Goal: Task Accomplishment & Management: Manage account settings

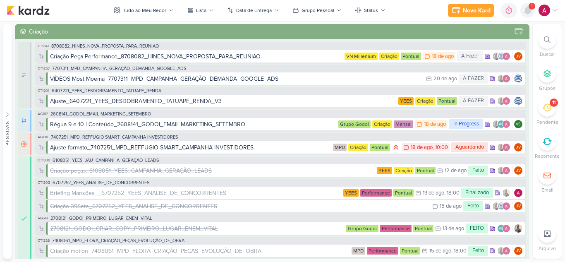
click at [522, 13] on icon at bounding box center [527, 10] width 10 height 10
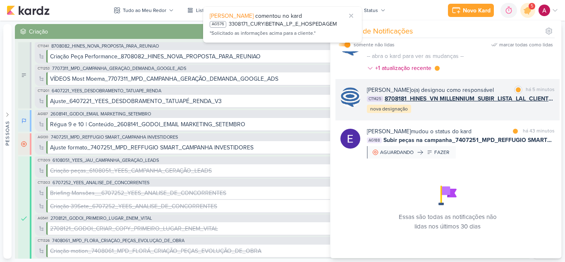
scroll to position [78, 0]
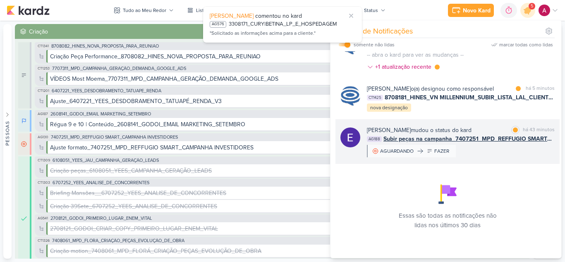
click at [492, 153] on div "Eduardo Quaresma mudou o status do kard marcar como lida há 43 minutos AG188 Su…" at bounding box center [461, 141] width 188 height 31
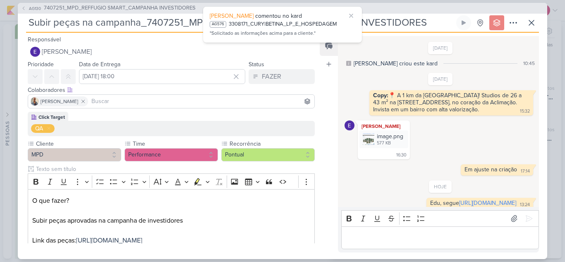
scroll to position [20, 0]
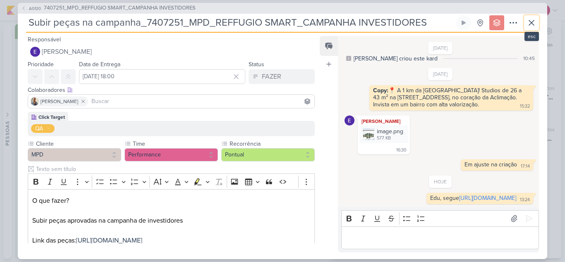
click at [534, 27] on icon at bounding box center [531, 23] width 10 height 10
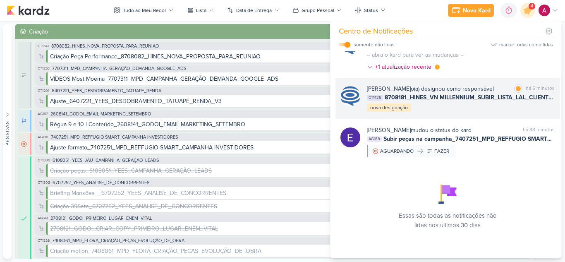
click at [491, 114] on div "Caroline Traven De Andrade o(a) designou como responsável marcar como lida há 5…" at bounding box center [447, 98] width 224 height 41
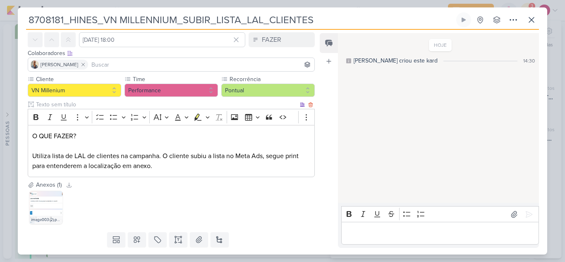
scroll to position [41, 0]
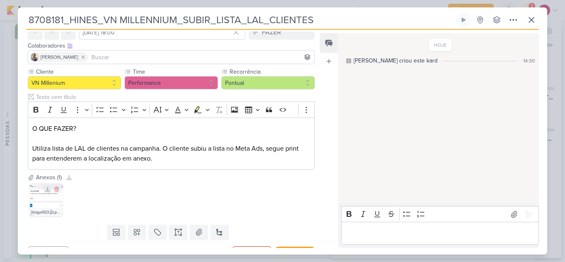
click at [51, 198] on img at bounding box center [45, 199] width 33 height 33
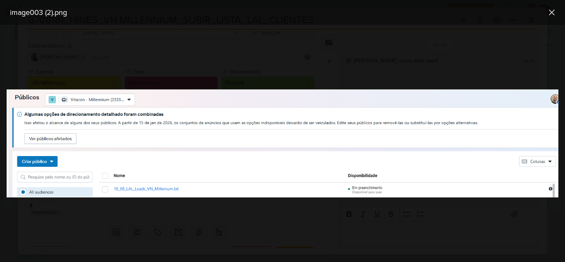
click at [169, 205] on div at bounding box center [282, 143] width 565 height 237
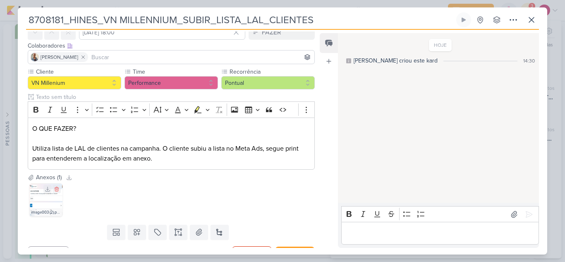
click at [47, 204] on img at bounding box center [45, 199] width 33 height 33
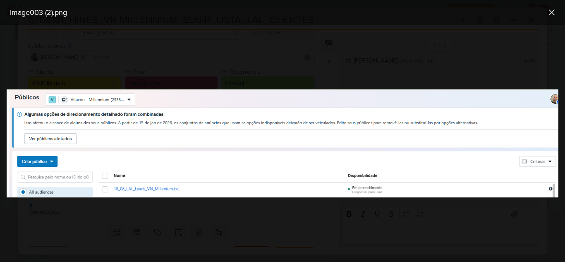
click at [186, 206] on div at bounding box center [282, 143] width 565 height 237
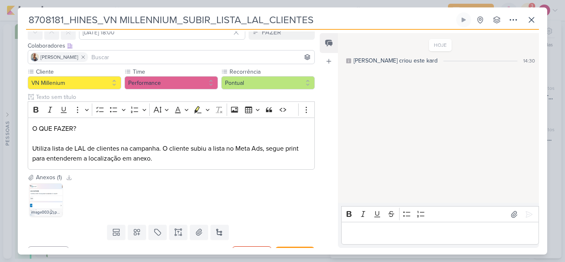
click at [374, 235] on p "Editor editing area: main" at bounding box center [439, 233] width 189 height 10
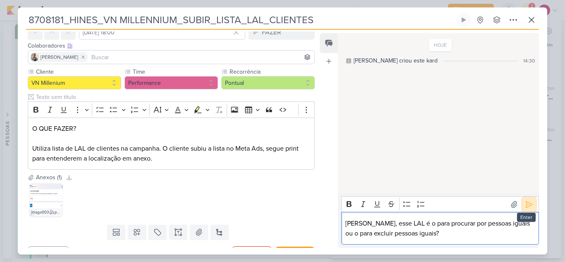
click at [529, 205] on icon at bounding box center [528, 204] width 8 height 8
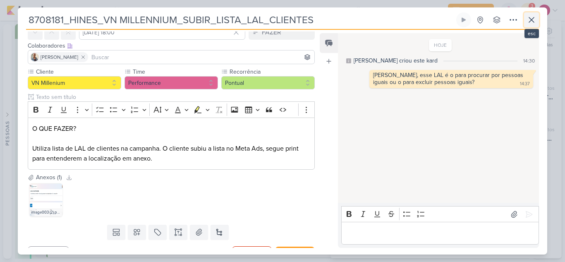
click at [535, 21] on icon at bounding box center [531, 20] width 10 height 10
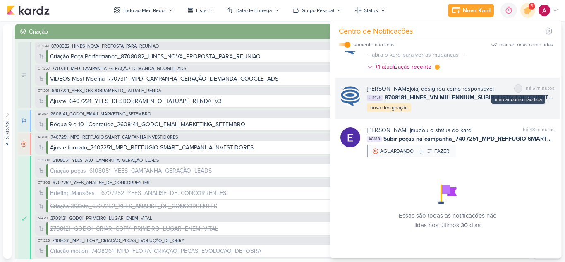
click at [514, 84] on div "marcar como não lida" at bounding box center [518, 88] width 8 height 8
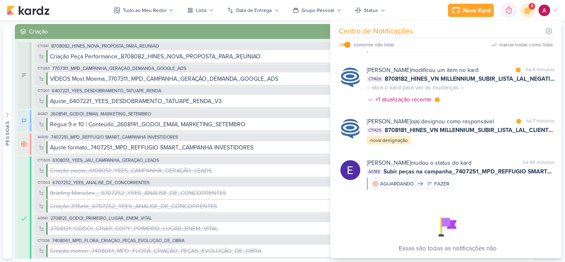
click at [518, 93] on div "Caroline Traven De Andrade modificou um item no kard marcar como lida há 4 minu…" at bounding box center [461, 86] width 188 height 41
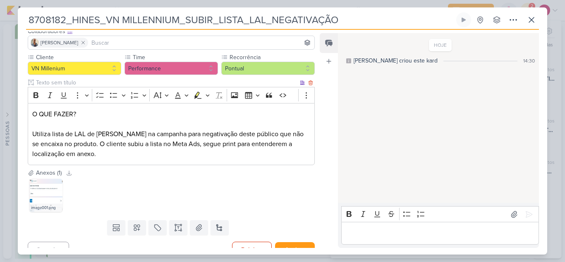
scroll to position [67, 0]
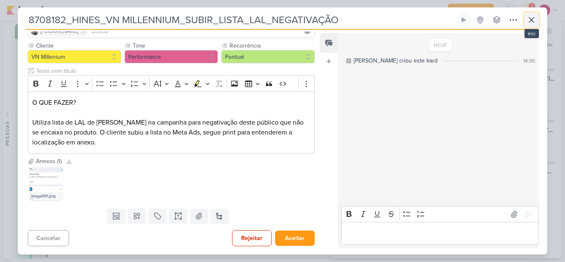
click at [532, 24] on icon at bounding box center [531, 20] width 10 height 10
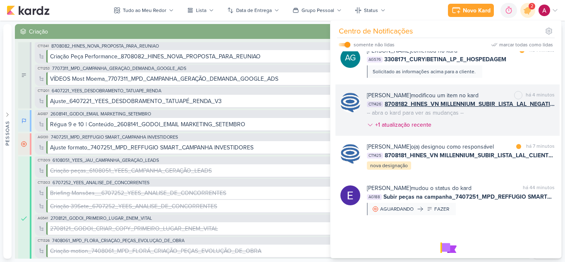
scroll to position [0, 0]
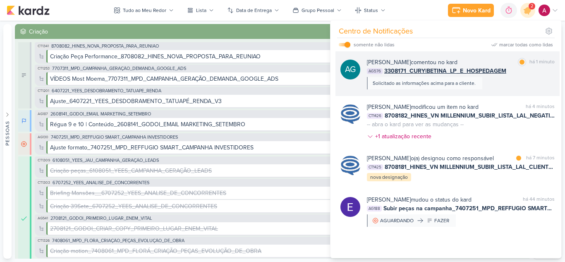
click at [506, 84] on div "Aline Gimenez Graciano comentou no kard marcar como lida há 1 minuto AG576 3308…" at bounding box center [461, 73] width 188 height 31
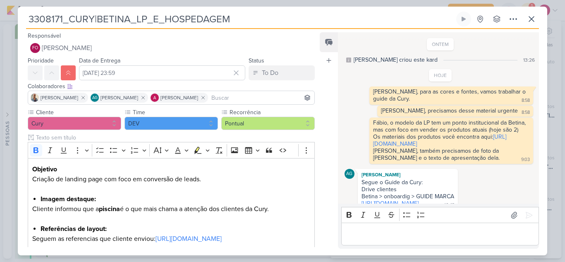
scroll to position [226, 0]
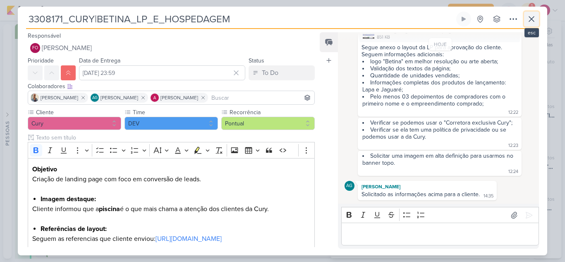
click at [532, 18] on icon at bounding box center [531, 19] width 5 height 5
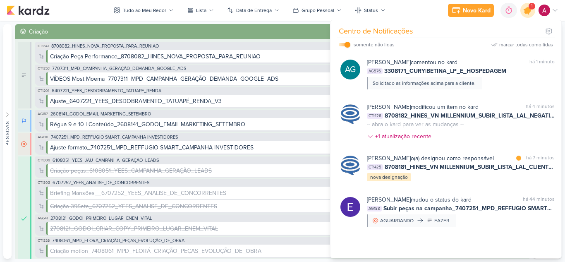
click at [529, 13] on icon at bounding box center [527, 10] width 14 height 14
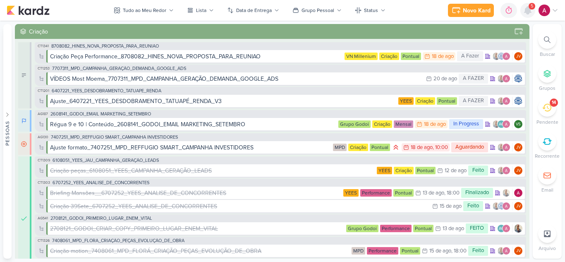
click at [528, 12] on icon at bounding box center [527, 10] width 7 height 7
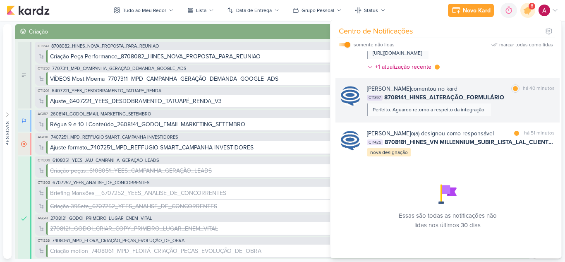
scroll to position [243, 0]
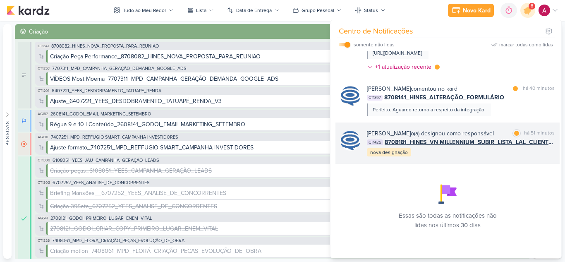
click at [454, 149] on div "Caroline Traven De Andrade o(a) designou como responsável marcar como lida há 5…" at bounding box center [461, 143] width 188 height 28
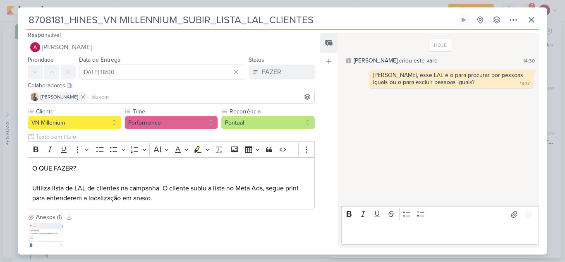
scroll to position [0, 0]
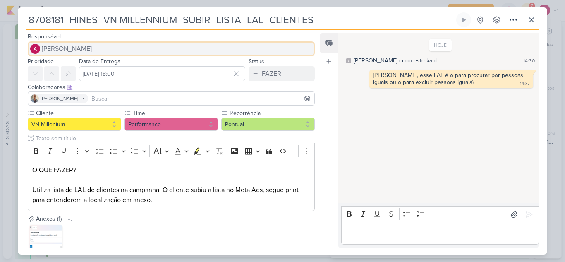
click at [56, 48] on span "[PERSON_NAME]" at bounding box center [67, 49] width 50 height 10
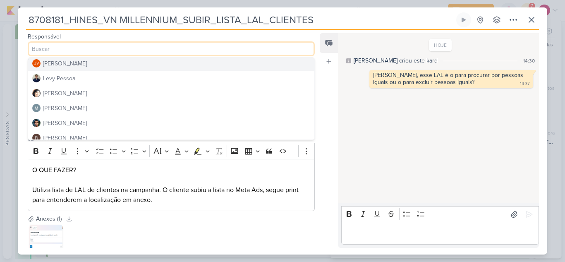
scroll to position [124, 0]
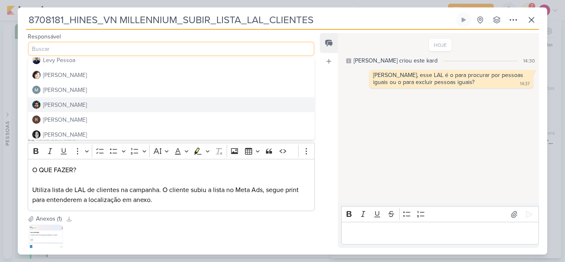
click at [64, 102] on div "[PERSON_NAME]" at bounding box center [65, 104] width 44 height 9
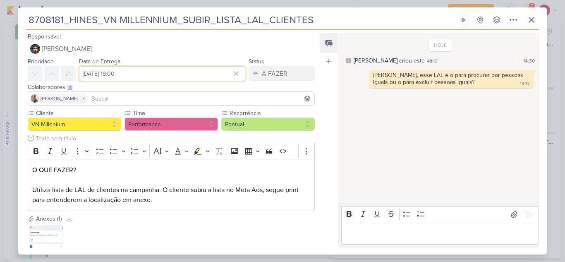
click at [196, 74] on input "21 de agosto de 2025 às 18:00" at bounding box center [162, 73] width 166 height 15
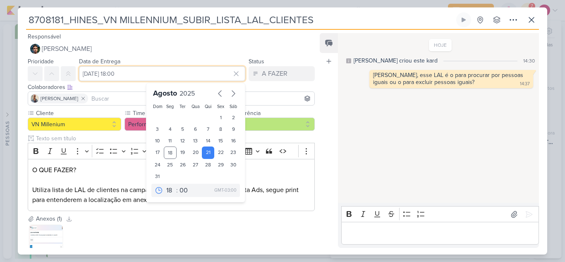
click at [196, 74] on input "21 de agosto de 2025 às 18:00" at bounding box center [162, 73] width 166 height 15
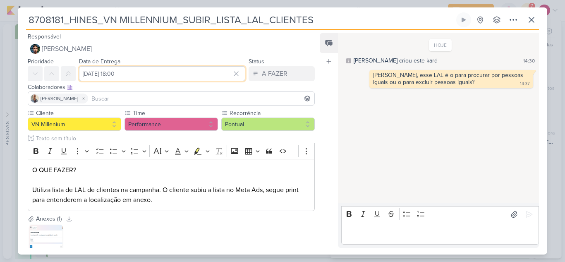
click at [179, 73] on input "21 de agosto de 2025 às 18:00" at bounding box center [162, 73] width 166 height 15
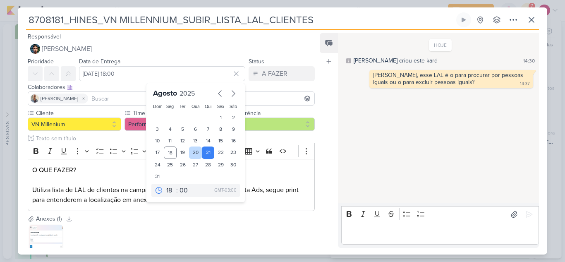
click at [191, 151] on div "20" at bounding box center [195, 152] width 13 height 12
type input "20 de agosto de 2025 às 18:00"
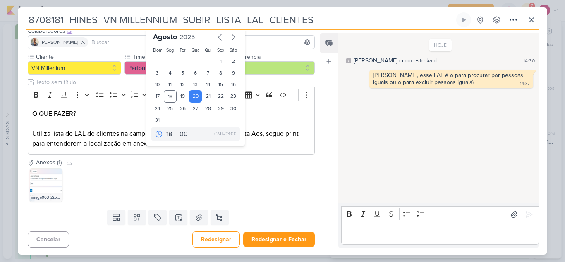
scroll to position [57, 0]
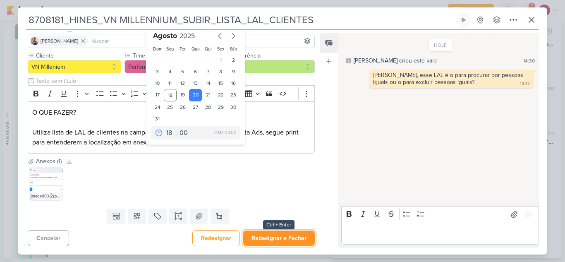
click at [272, 237] on button "Redesignar e Fechar" at bounding box center [278, 237] width 71 height 15
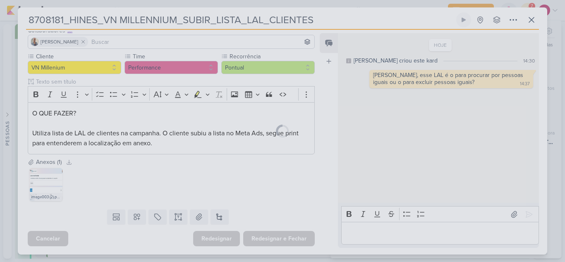
scroll to position [57, 0]
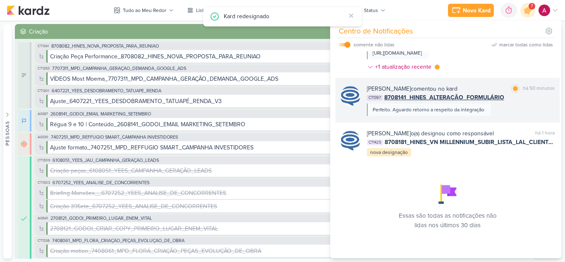
click at [515, 102] on div "Caroline Traven De Andrade comentou no kard marcar como lida há 50 minutos CT13…" at bounding box center [461, 99] width 188 height 31
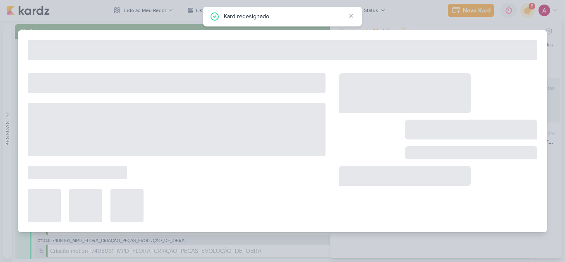
type input "8708141_HINES_ALTERAÇÃO_FORMULÁRIO"
type input "15 de agosto de 2025 às 18:00"
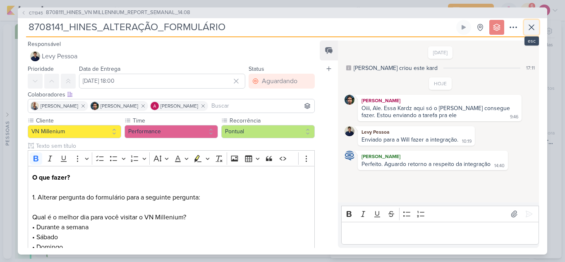
click at [535, 27] on icon at bounding box center [531, 27] width 10 height 10
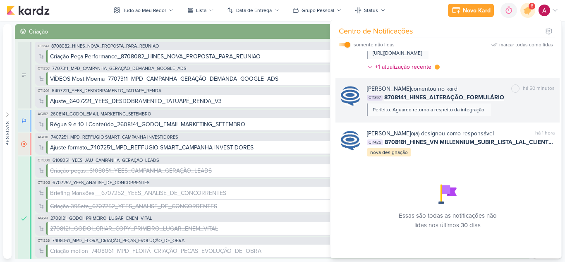
scroll to position [202, 0]
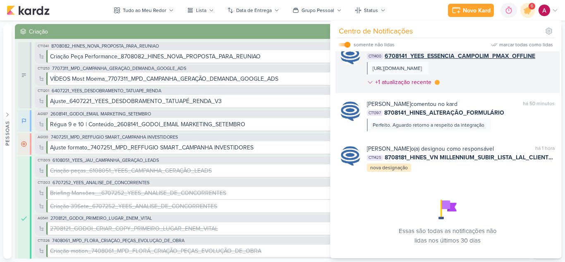
click at [475, 90] on div "Caroline Traven De Andrade comentou no kard marcar como lida há 46 minutos CT14…" at bounding box center [461, 66] width 188 height 47
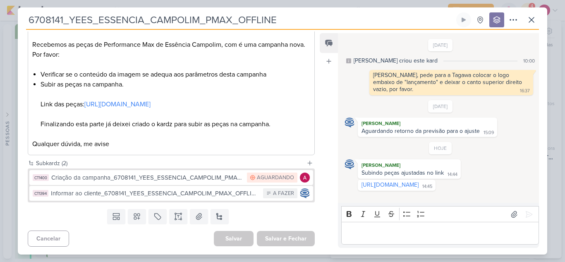
scroll to position [155, 0]
drag, startPoint x: 422, startPoint y: 190, endPoint x: 360, endPoint y: 184, distance: 61.4
click at [360, 184] on div "https://drive.google.com/drive/folders/1vZE75K5mB_uHXDHfkjI65BGBayofxR9Y 14:45" at bounding box center [396, 185] width 74 height 8
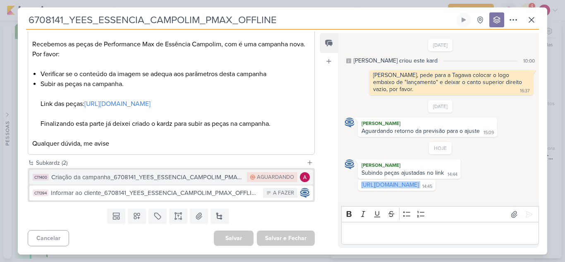
copy div "https://drive.google.com/drive/folders/1vZE75K5mB_uHXDHfkjI65BGBayofxR9Y"
click at [170, 177] on div "Criação da campanha_6708141_YEES_ESSENCIA_CAMPOLIM_PMAX_OFFLINE" at bounding box center [146, 177] width 191 height 10
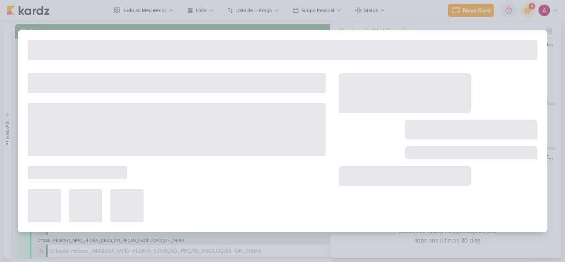
type input "Criação da campanha_6708141_YEES_ESSENCIA_CAMPOLIM_PMAX_OFFLINE"
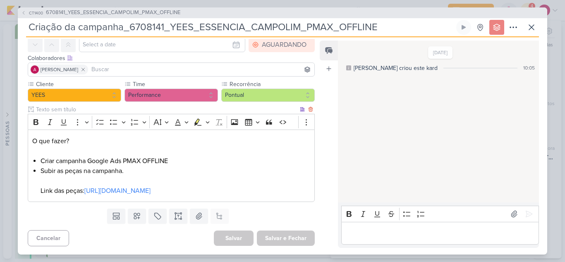
scroll to position [0, 0]
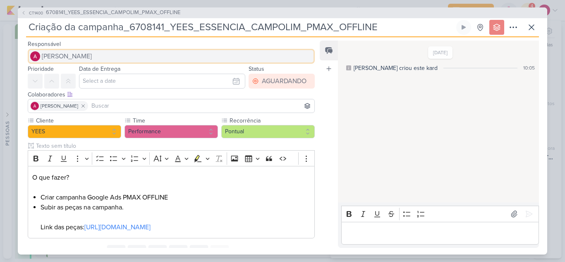
click at [81, 60] on span "[PERSON_NAME]" at bounding box center [67, 56] width 50 height 10
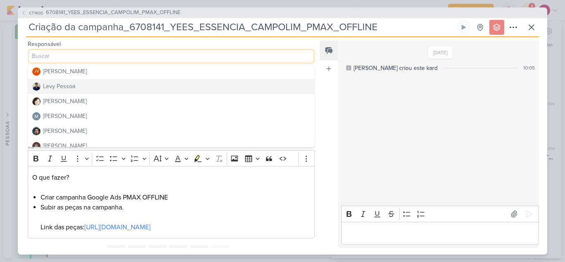
scroll to position [124, 0]
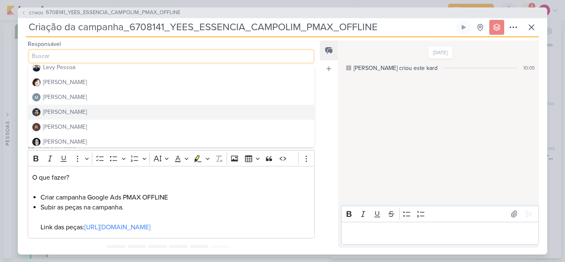
click at [79, 110] on button "[PERSON_NAME]" at bounding box center [171, 112] width 286 height 15
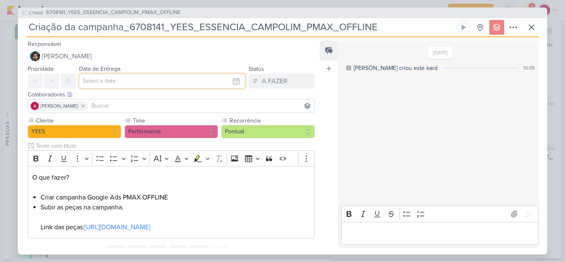
click at [112, 81] on input "text" at bounding box center [162, 81] width 166 height 15
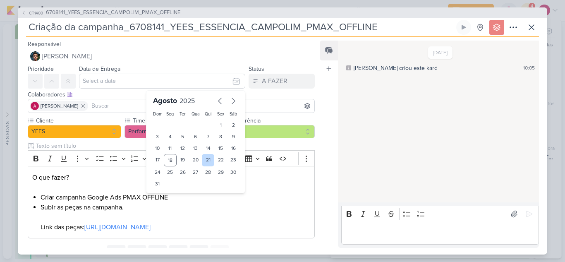
click at [205, 160] on div "21" at bounding box center [208, 160] width 13 height 12
type input "21 de agosto de 2025 às 23:59"
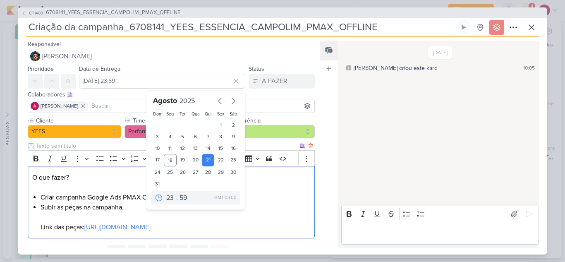
click at [264, 188] on p "O que fazer?" at bounding box center [171, 182] width 278 height 20
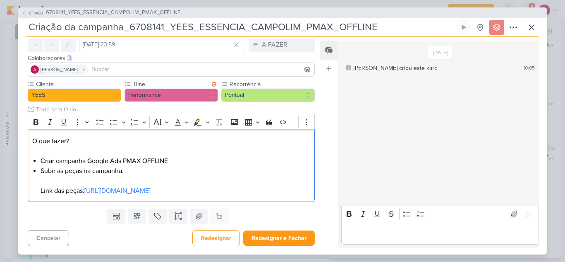
scroll to position [46, 0]
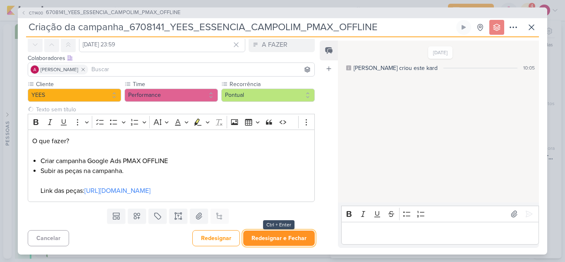
click at [275, 237] on button "Redesignar e Fechar" at bounding box center [278, 237] width 71 height 15
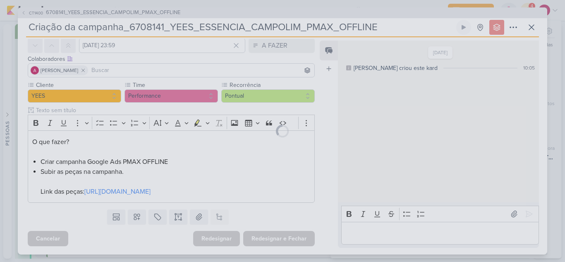
scroll to position [45, 0]
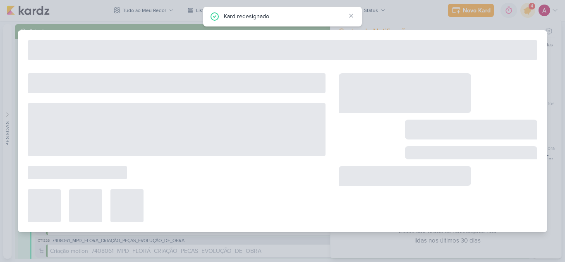
type input "6708141_YEES_ESSENCIA_CAMPOLIM_PMAX_OFFLINE"
type input "18 de agosto de 2025 às 18:00"
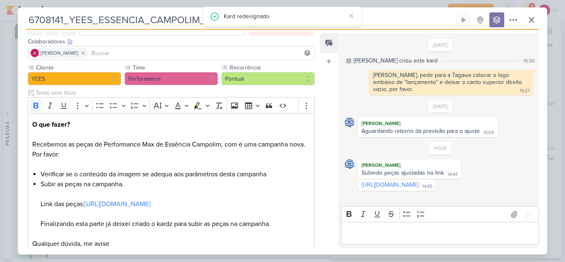
scroll to position [0, 0]
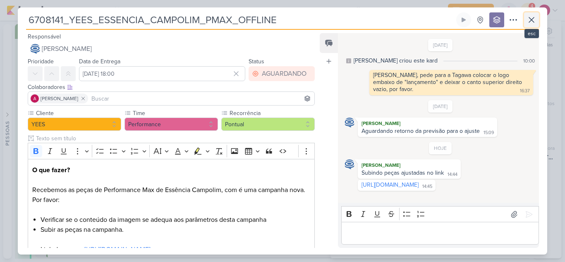
click at [534, 22] on icon at bounding box center [531, 19] width 5 height 5
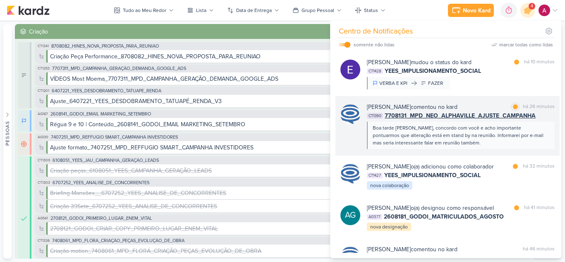
click at [486, 145] on div "Boa tarde Nelito, concordo com você e acho importante pontuarmos que alteração …" at bounding box center [459, 135] width 175 height 22
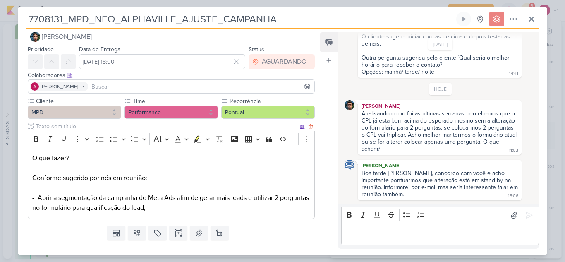
scroll to position [29, 0]
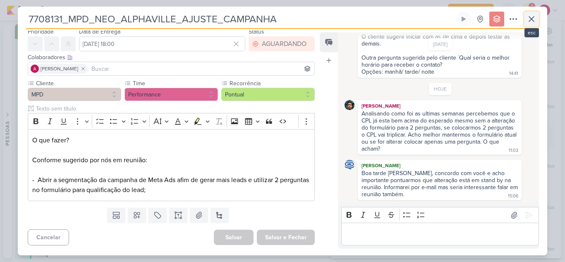
click at [535, 22] on icon at bounding box center [531, 19] width 10 height 10
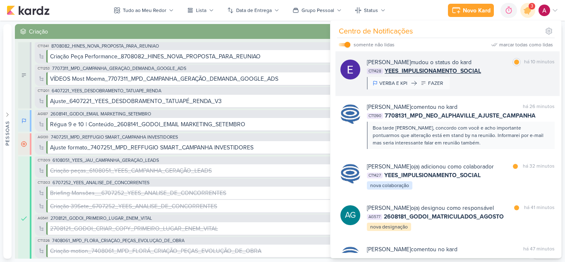
click at [496, 90] on div "Eduardo Quaresma mudou o status do kard marcar como lida há 10 minutos CT1428 Y…" at bounding box center [447, 73] width 224 height 45
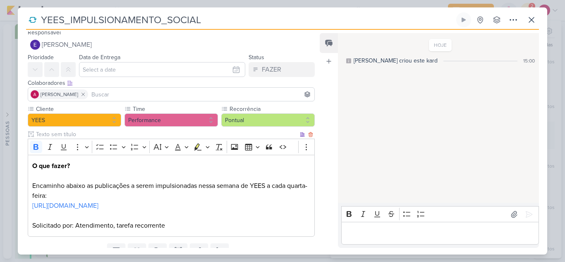
scroll to position [0, 0]
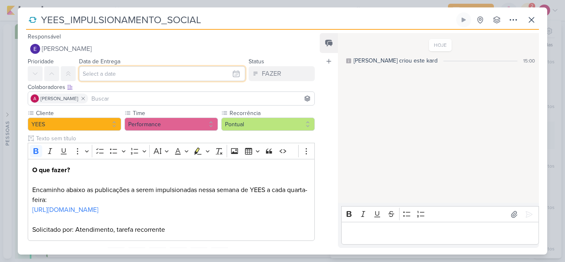
click at [119, 75] on input "text" at bounding box center [162, 73] width 166 height 15
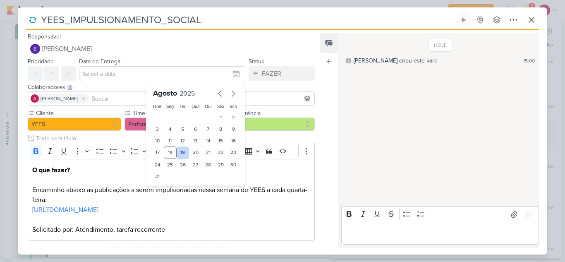
click at [181, 150] on div "19" at bounding box center [182, 152] width 13 height 12
type input "19 de agosto de 2025 às 23:59"
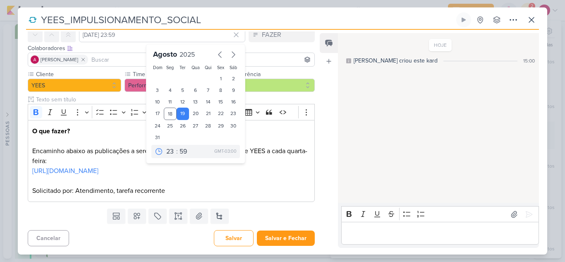
scroll to position [49, 0]
click at [286, 238] on button "Salvar e Fechar" at bounding box center [286, 237] width 58 height 15
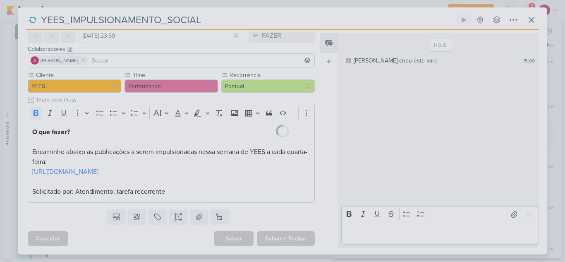
scroll to position [48, 0]
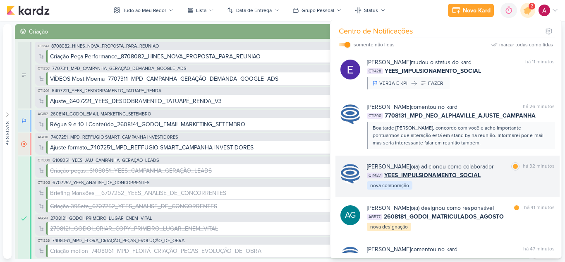
click at [510, 179] on div "CT1427 YEES_IMPULSIONAMENTO_SOCIAL" at bounding box center [461, 175] width 188 height 9
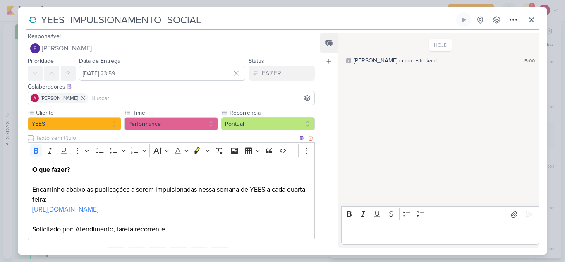
scroll to position [0, 0]
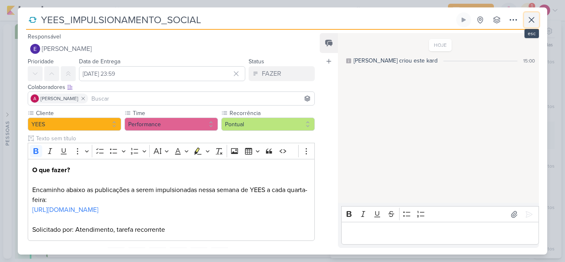
click at [535, 24] on icon at bounding box center [531, 20] width 10 height 10
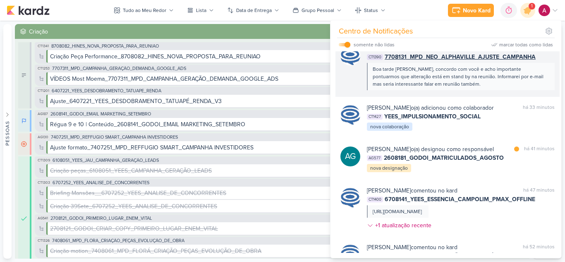
scroll to position [83, 0]
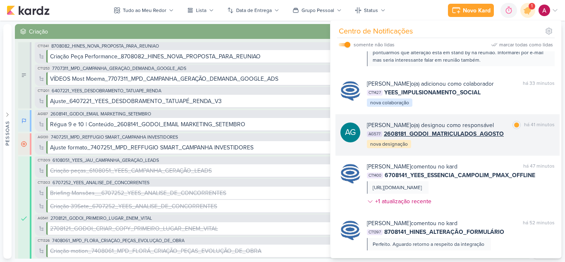
click at [457, 149] on div "Aline Gimenez Graciano o(a) designou como responsável marcar como lida há 41 mi…" at bounding box center [461, 135] width 188 height 28
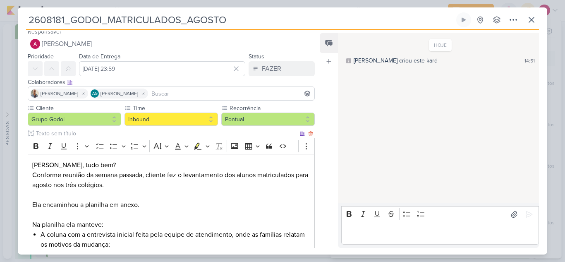
scroll to position [0, 0]
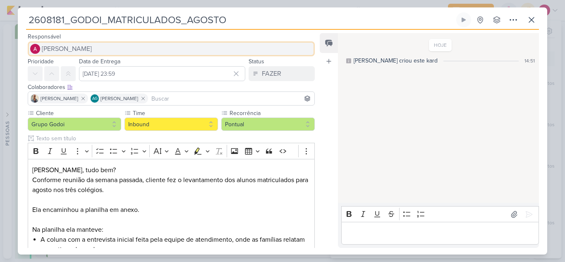
click at [76, 48] on span "[PERSON_NAME]" at bounding box center [67, 49] width 50 height 10
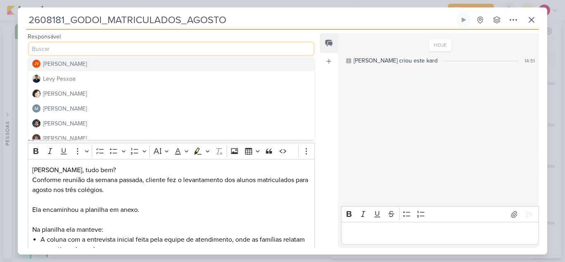
scroll to position [124, 0]
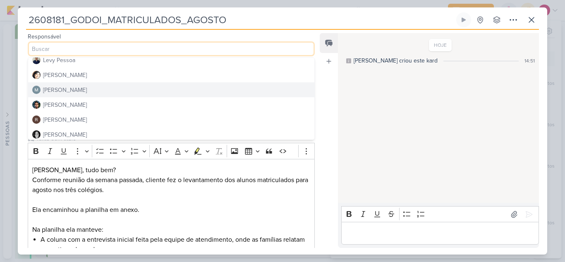
click at [73, 94] on div "[PERSON_NAME]" at bounding box center [65, 90] width 44 height 9
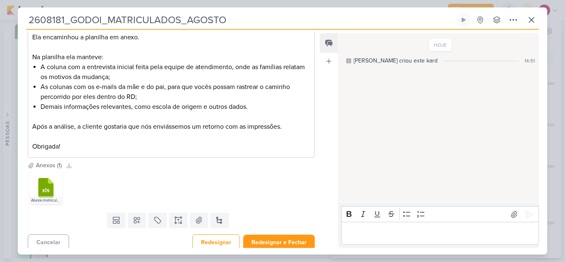
scroll to position [176, 0]
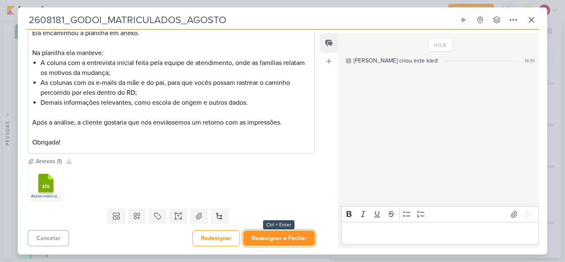
click at [293, 239] on button "Redesignar e Fechar" at bounding box center [278, 237] width 71 height 15
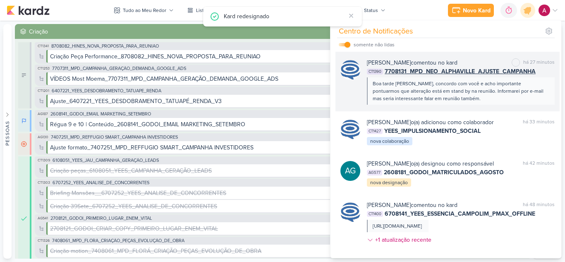
scroll to position [0, 0]
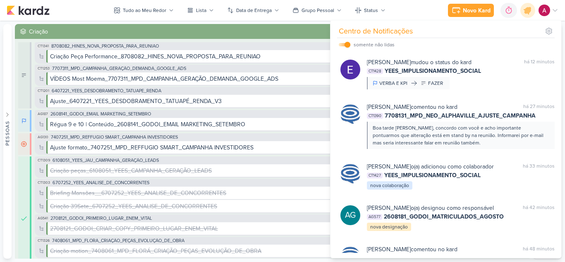
click at [420, 14] on div "Novo Kard Ctrl + k 0h0m Sessão desligada... Hoje 0h0m Semana 0h0m Mês 0h0m" at bounding box center [282, 10] width 551 height 21
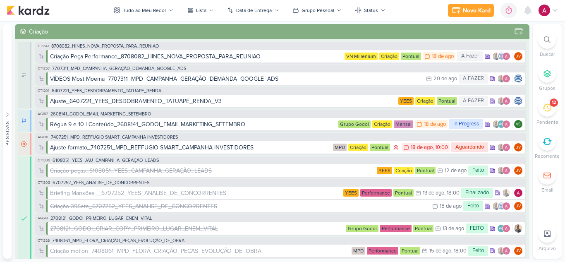
click at [546, 38] on icon at bounding box center [546, 39] width 7 height 7
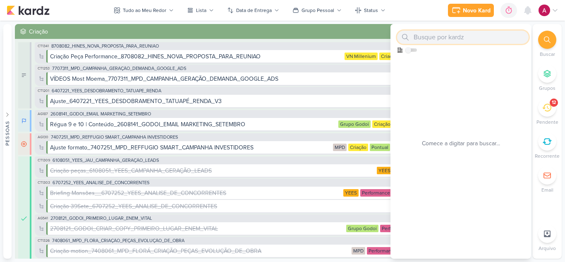
paste input "8708182_HINES_VN MILLENNIUM_SUBIR_LISTA_LAL_NEGATIVAÇÃO"
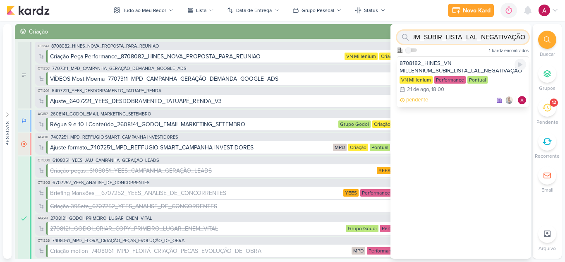
type input "8708182_HINES_VN MILLENNIUM_SUBIR_LISTA_LAL_NEGATIVAÇÃO"
click at [465, 95] on div "8708182_HINES_VN MILLENNIUM_SUBIR_LISTA_LAL_NEGATIVAÇÃO VN Millenium Performanc…" at bounding box center [462, 81] width 131 height 50
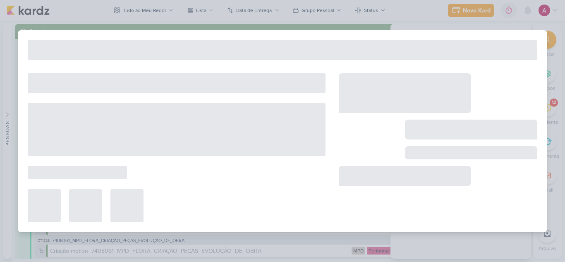
type input "8708182_HINES_VN MILLENNIUM_SUBIR_LISTA_LAL_NEGATIVAÇÃO"
type input "21 de agosto de 2025 às 18:00"
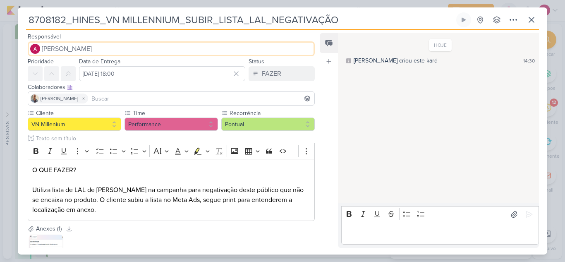
click at [62, 46] on span "[PERSON_NAME]" at bounding box center [67, 49] width 50 height 10
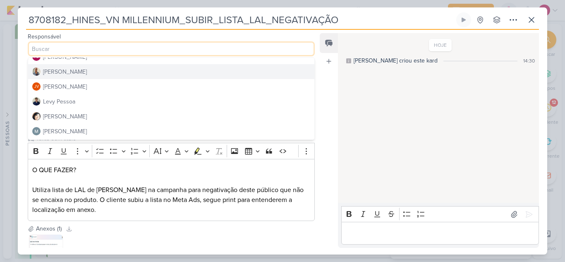
scroll to position [124, 0]
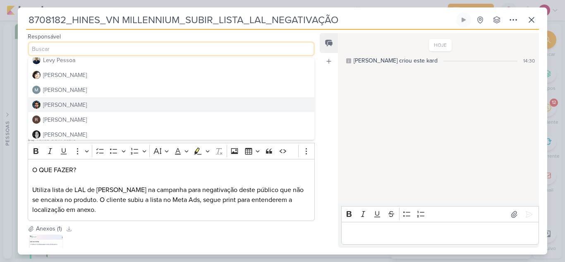
click at [71, 102] on div "[PERSON_NAME]" at bounding box center [65, 104] width 44 height 9
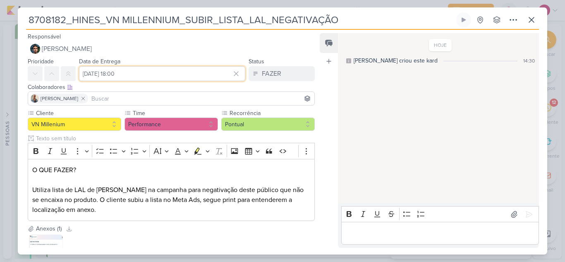
click at [130, 74] on input "21 de agosto de 2025 às 18:00" at bounding box center [162, 73] width 166 height 15
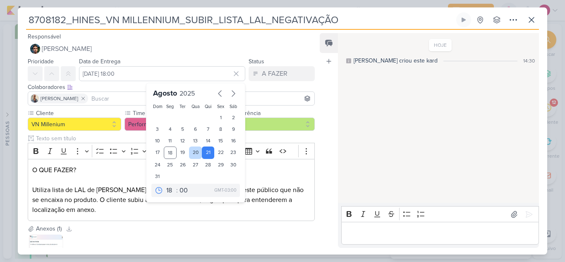
click at [193, 153] on div "20" at bounding box center [195, 152] width 13 height 12
type input "20 de agosto de 2025 às 18:00"
click at [281, 178] on p "O QUE FAZER? Utiliza lista de LAL de descartes na campanha para negativação des…" at bounding box center [171, 190] width 278 height 50
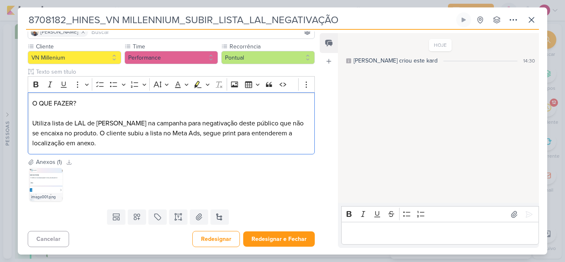
scroll to position [67, 0]
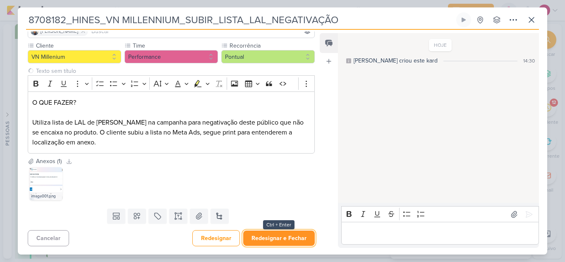
click at [289, 234] on button "Redesignar e Fechar" at bounding box center [278, 237] width 71 height 15
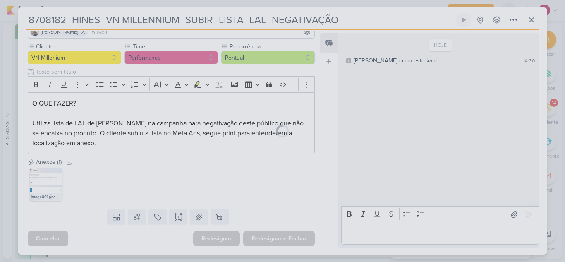
scroll to position [67, 0]
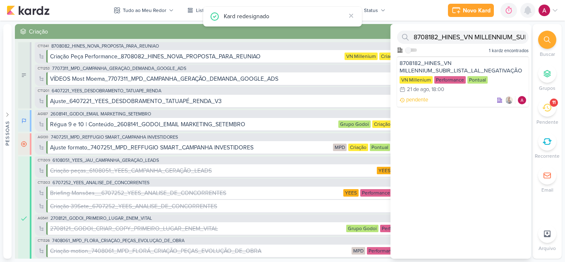
click at [528, 15] on div at bounding box center [527, 10] width 15 height 15
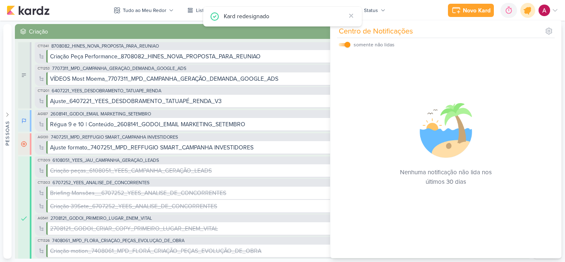
click at [528, 15] on icon at bounding box center [527, 10] width 14 height 14
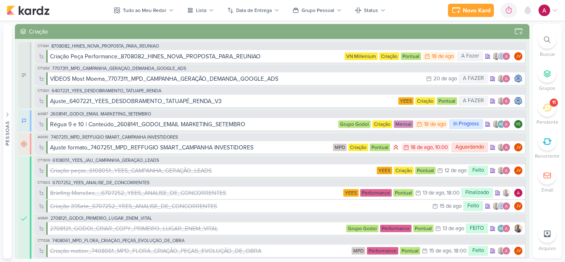
click at [542, 111] on icon at bounding box center [546, 107] width 9 height 9
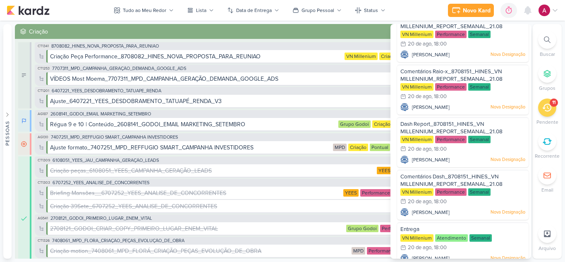
scroll to position [295, 0]
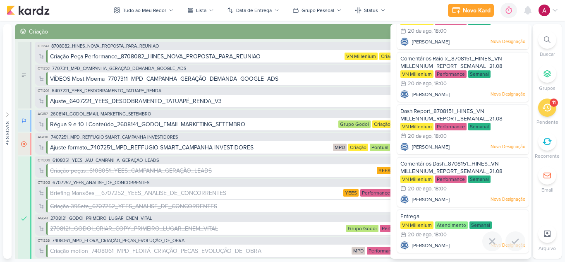
click at [434, 212] on div "Entrega" at bounding box center [462, 216] width 125 height 9
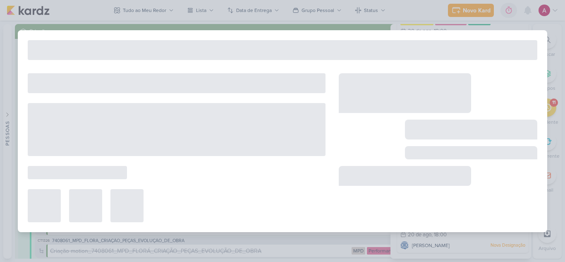
type input "Entrega"
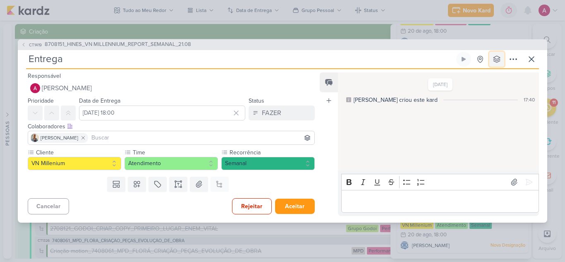
click at [498, 59] on icon at bounding box center [496, 59] width 8 height 8
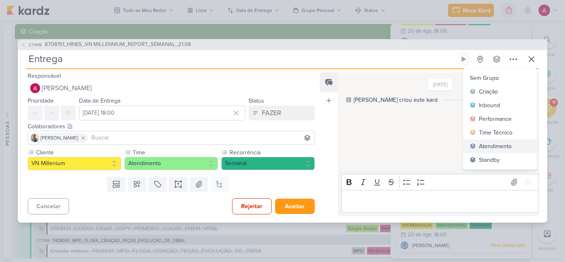
click at [485, 142] on div "Atendimento" at bounding box center [495, 146] width 33 height 9
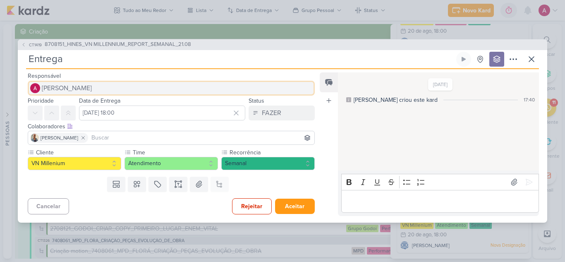
click at [73, 85] on span "[PERSON_NAME]" at bounding box center [67, 88] width 50 height 10
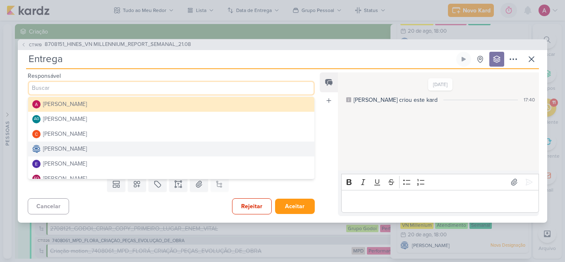
click at [87, 152] on div "[PERSON_NAME]" at bounding box center [65, 148] width 44 height 9
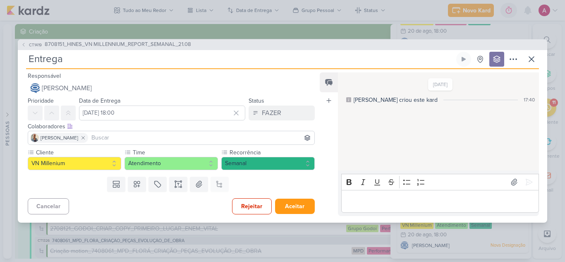
click at [107, 137] on input at bounding box center [201, 138] width 223 height 10
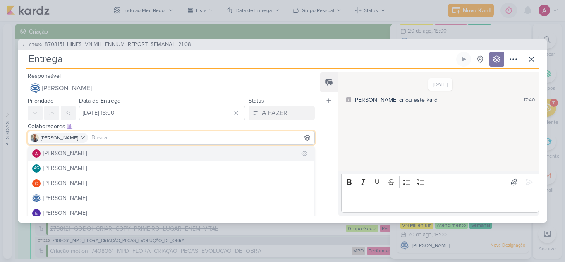
click at [95, 152] on button "[PERSON_NAME]" at bounding box center [171, 153] width 286 height 15
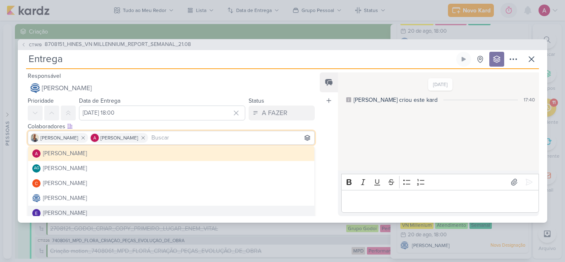
click at [322, 208] on div "Feed Atrelar email Solte o email para atrelar ao kard" at bounding box center [328, 143] width 18 height 143
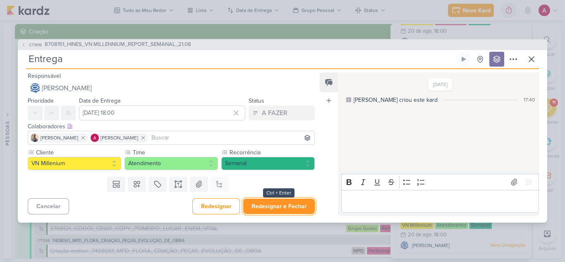
click at [298, 206] on button "Redesignar e Fechar" at bounding box center [278, 205] width 71 height 15
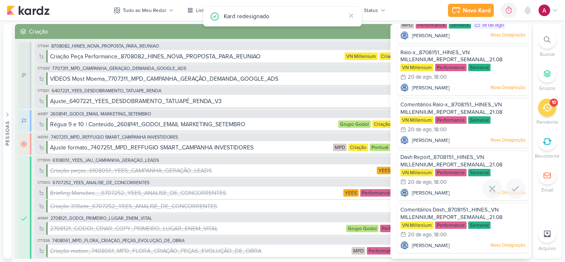
scroll to position [250, 0]
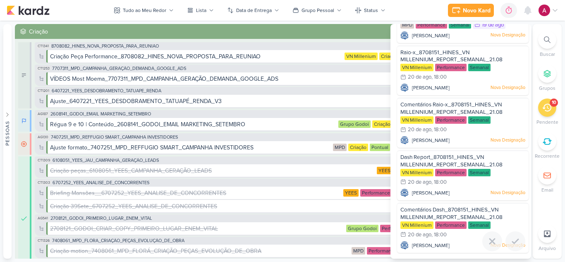
click at [451, 214] on span "Comentários Dash_8708151_HINES_VN MILLENNIUM_REPORT_SEMANAL_21.08" at bounding box center [451, 213] width 102 height 14
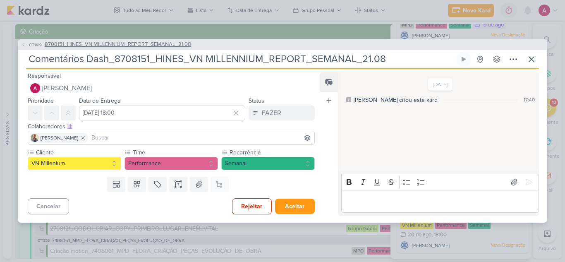
click at [112, 45] on span "8708151_HINES_VN MILLENNIUM_REPORT_SEMANAL_21.08" at bounding box center [118, 45] width 146 height 8
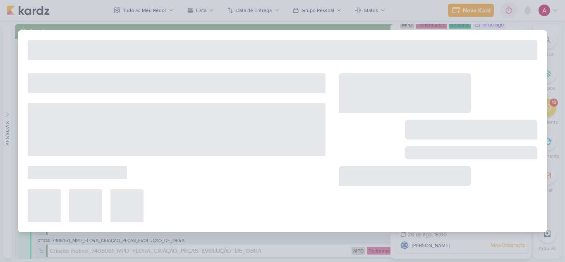
type input "8708151_HINES_VN MILLENNIUM_REPORT_SEMANAL_21.08"
type input "21 de agosto de 2025 às 18:00"
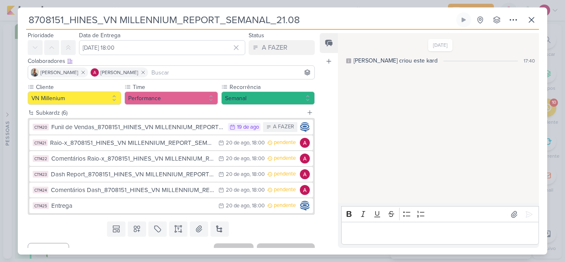
scroll to position [39, 0]
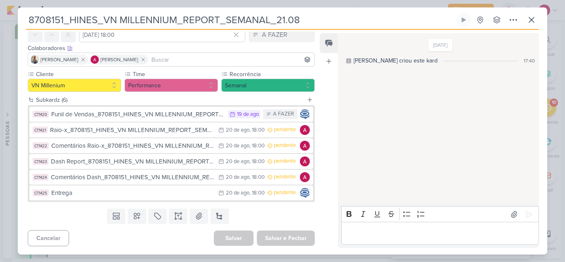
click at [167, 132] on div "Raio-x_8708151_HINES_VN MILLENNIUM_REPORT_SEMANAL_21.08" at bounding box center [132, 130] width 164 height 10
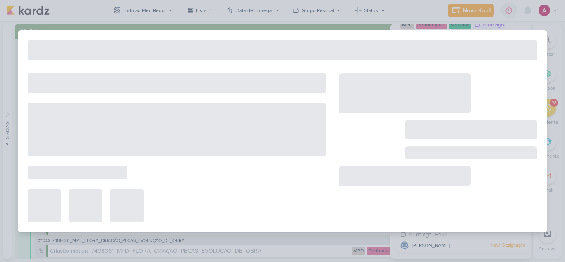
type input "Raio-x_8708151_HINES_VN MILLENNIUM_REPORT_SEMANAL_21.08"
type input "20 de agosto de 2025 às 18:00"
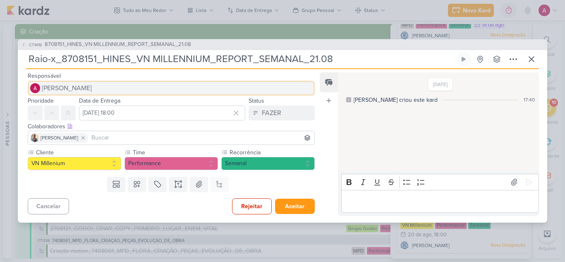
click at [92, 88] on span "[PERSON_NAME]" at bounding box center [67, 88] width 50 height 10
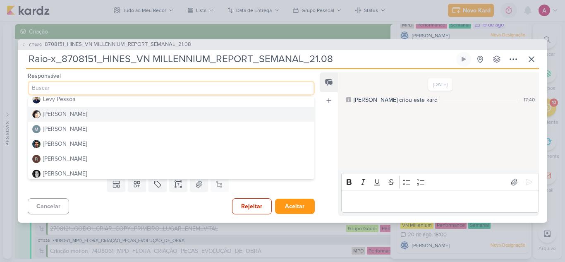
scroll to position [141, 0]
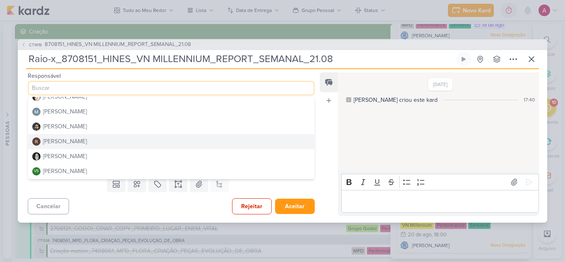
click at [78, 143] on div "[PERSON_NAME]" at bounding box center [65, 141] width 44 height 9
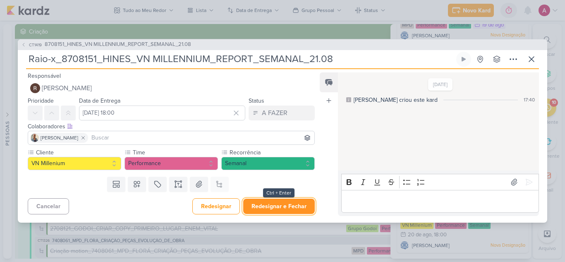
click at [272, 205] on button "Redesignar e Fechar" at bounding box center [278, 205] width 71 height 15
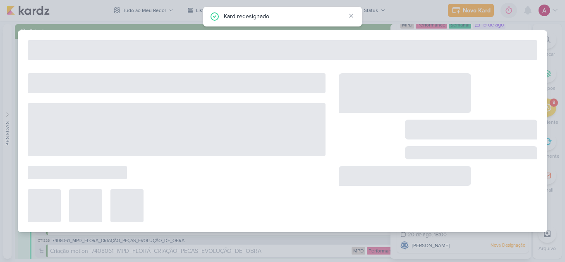
scroll to position [197, 0]
type input "8708151_HINES_VN MILLENNIUM_REPORT_SEMANAL_21.08"
type input "21 de agosto de 2025 às 18:00"
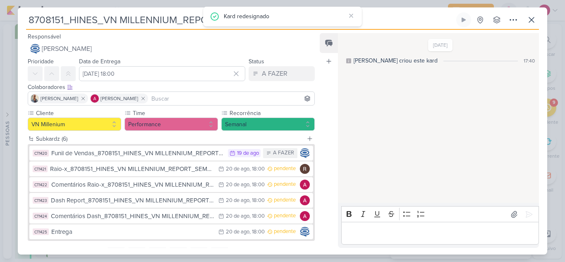
scroll to position [39, 0]
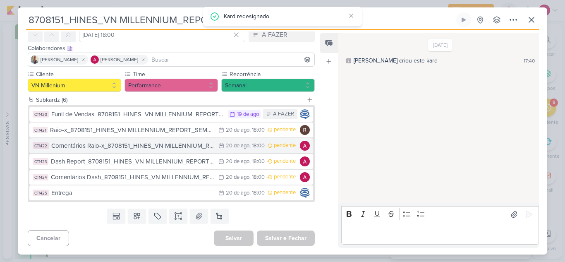
click at [160, 145] on div "Comentários Raio-x_8708151_HINES_VN MILLENNIUM_REPORT_SEMANAL_21.08" at bounding box center [132, 146] width 163 height 10
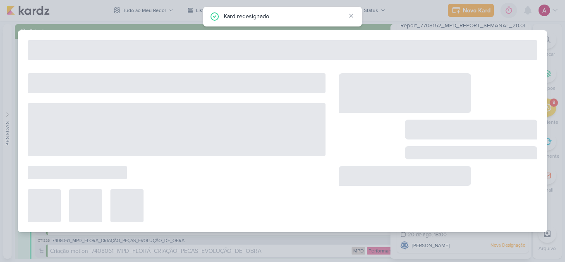
type input "Comentários Raio-x_8708151_HINES_VN MILLENNIUM_REPORT_SEMANAL_21.08"
type input "20 de agosto de 2025 às 18:00"
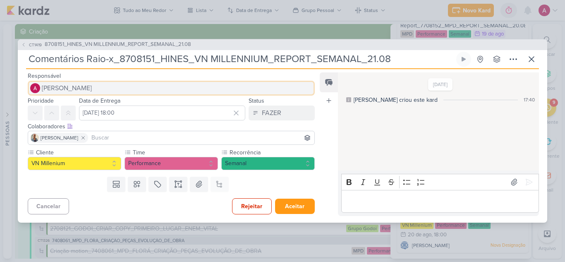
click at [86, 90] on span "[PERSON_NAME]" at bounding box center [67, 88] width 50 height 10
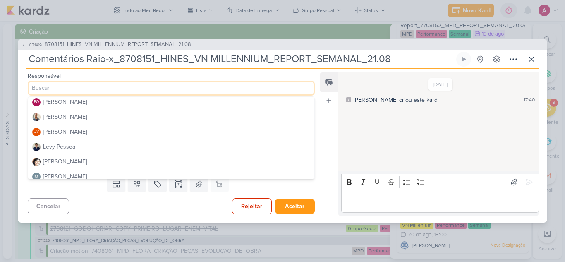
scroll to position [83, 0]
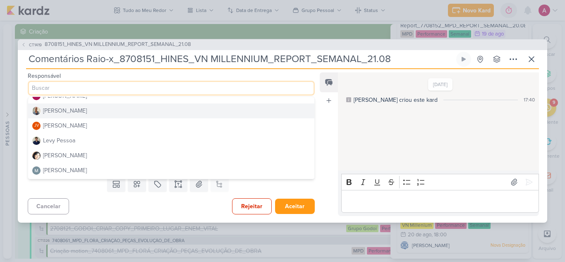
click at [67, 108] on div "[PERSON_NAME]" at bounding box center [65, 110] width 44 height 9
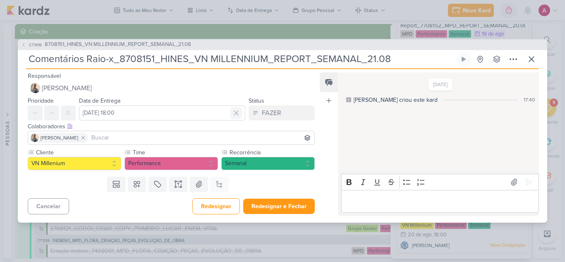
click at [235, 111] on icon at bounding box center [236, 113] width 8 height 8
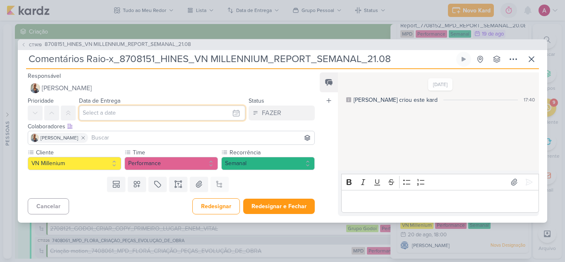
click at [214, 115] on input "text" at bounding box center [162, 112] width 166 height 15
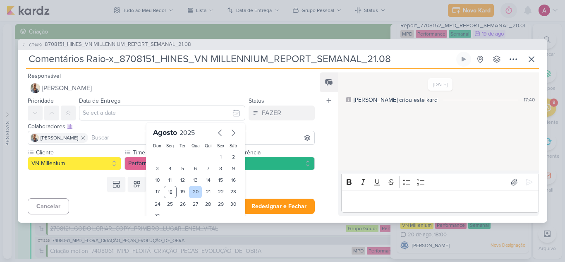
click at [190, 191] on div "20" at bounding box center [195, 192] width 13 height 12
type input "20 de agosto de 2025 às 23:59"
click at [108, 135] on input at bounding box center [201, 138] width 223 height 10
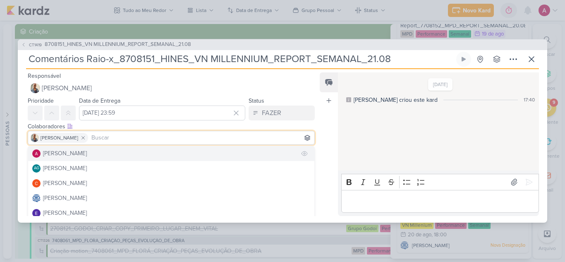
click at [71, 151] on div "[PERSON_NAME]" at bounding box center [65, 153] width 44 height 9
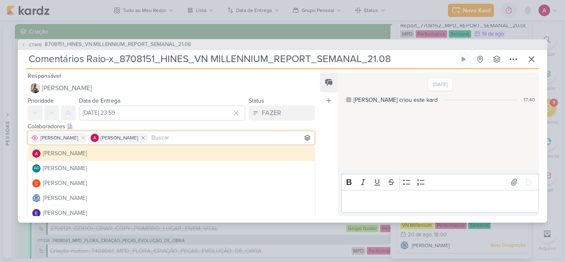
click at [80, 136] on icon at bounding box center [83, 138] width 6 height 6
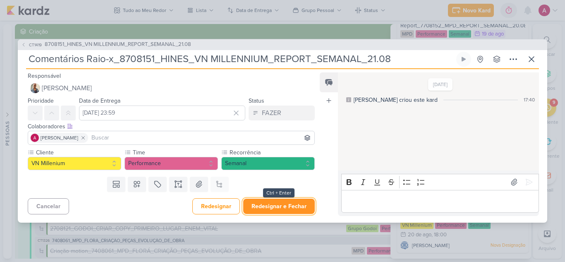
click at [273, 207] on button "Redesignar e Fechar" at bounding box center [278, 205] width 71 height 15
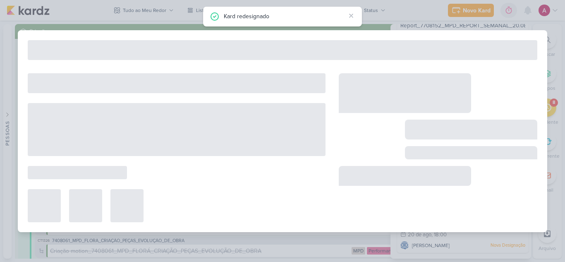
scroll to position [145, 0]
type input "8708151_HINES_VN MILLENNIUM_REPORT_SEMANAL_21.08"
type input "21 de agosto de 2025 às 18:00"
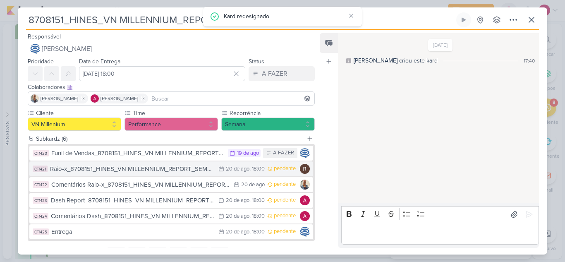
click at [191, 167] on div "Raio-x_8708151_HINES_VN MILLENNIUM_REPORT_SEMANAL_21.08" at bounding box center [132, 169] width 164 height 10
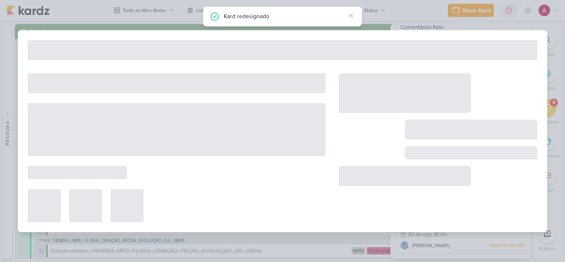
type input "Raio-x_8708151_HINES_VN MILLENNIUM_REPORT_SEMANAL_21.08"
type input "20 de agosto de 2025 às 18:00"
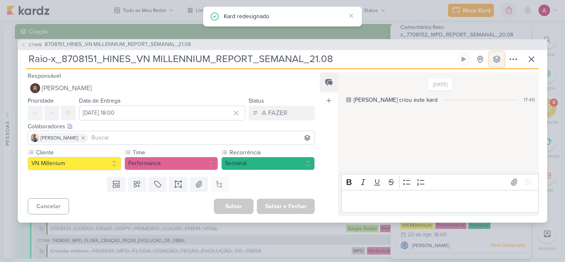
click at [496, 60] on icon at bounding box center [496, 59] width 7 height 7
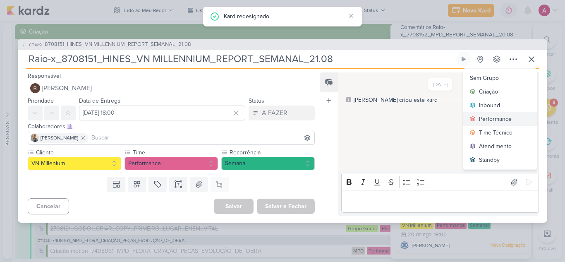
click at [485, 118] on div "Performance" at bounding box center [495, 118] width 33 height 9
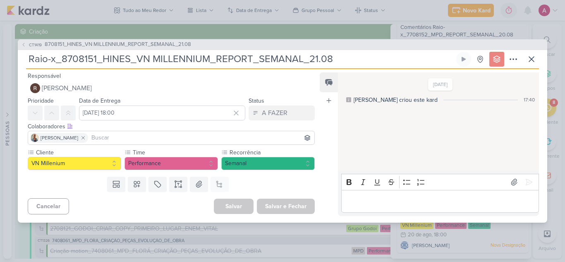
click at [138, 136] on input at bounding box center [201, 138] width 223 height 10
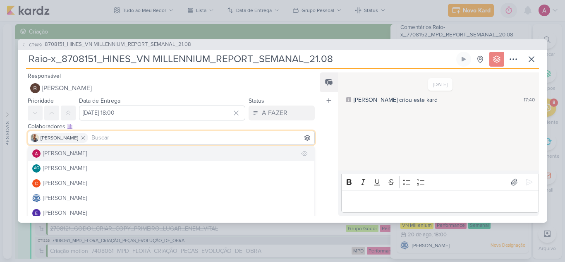
click at [101, 150] on button "[PERSON_NAME]" at bounding box center [171, 153] width 286 height 15
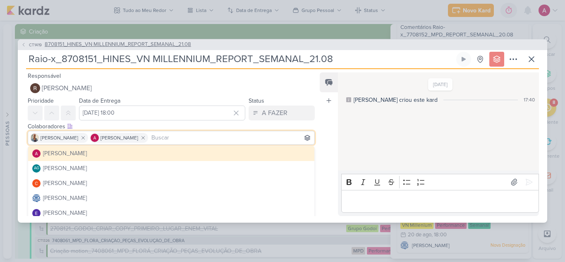
click at [33, 46] on span "CT1419" at bounding box center [35, 45] width 15 height 6
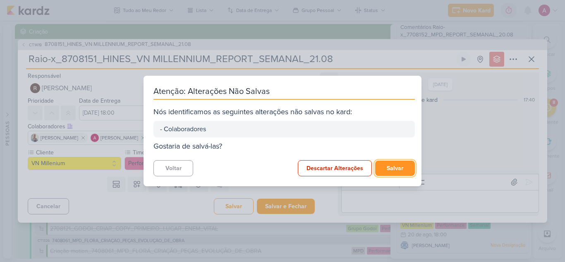
click at [381, 166] on button "Salvar" at bounding box center [395, 167] width 40 height 15
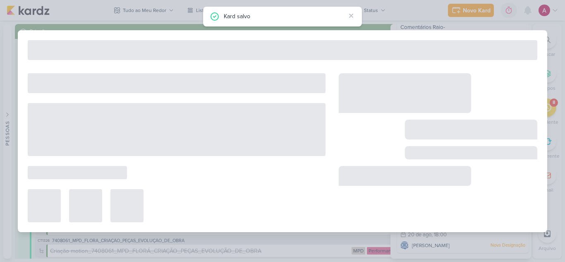
type input "8708151_HINES_VN MILLENNIUM_REPORT_SEMANAL_21.08"
type input "21 de agosto de 2025 às 18:00"
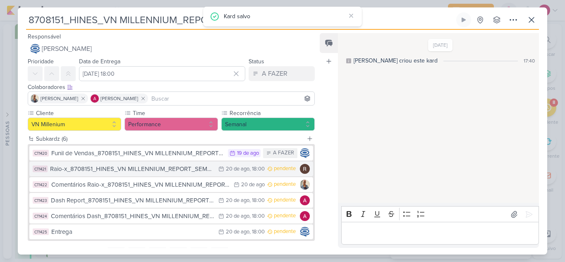
click at [157, 172] on div "Raio-x_8708151_HINES_VN MILLENNIUM_REPORT_SEMANAL_21.08" at bounding box center [132, 169] width 164 height 10
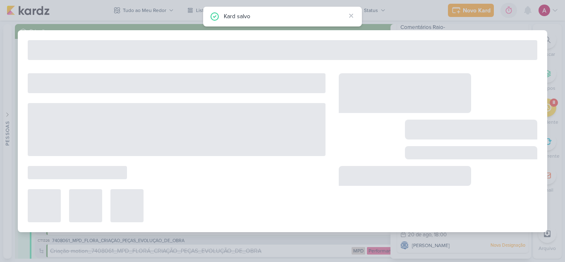
type input "Raio-x_8708151_HINES_VN MILLENNIUM_REPORT_SEMANAL_21.08"
type input "20 de agosto de 2025 às 18:00"
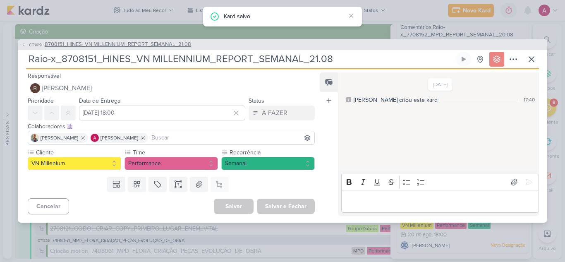
click at [25, 42] on button "CT1419 8708151_HINES_VN MILLENNIUM_REPORT_SEMANAL_21.08" at bounding box center [106, 45] width 170 height 8
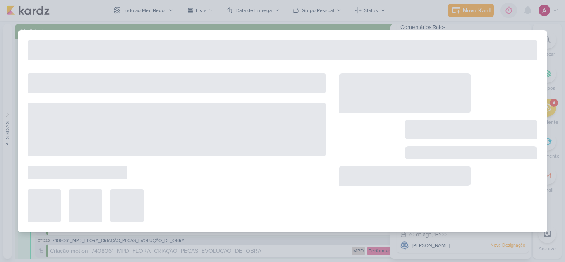
type input "8708151_HINES_VN MILLENNIUM_REPORT_SEMANAL_21.08"
type input "21 de agosto de 2025 às 18:00"
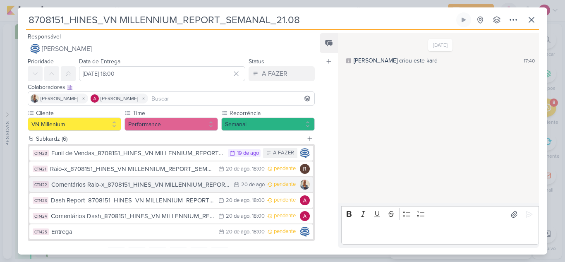
scroll to position [39, 0]
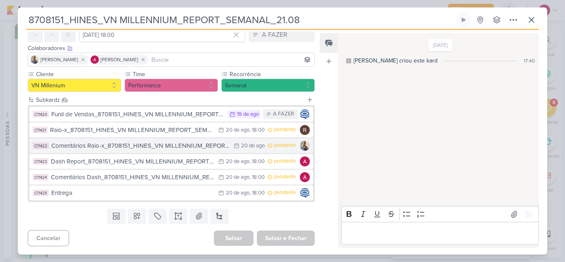
click at [202, 145] on div "Comentários Raio-x_8708151_HINES_VN MILLENNIUM_REPORT_SEMANAL_21.08" at bounding box center [140, 146] width 178 height 10
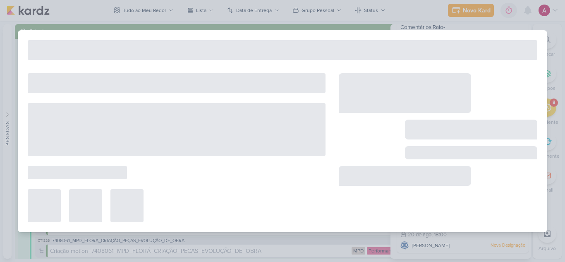
type input "Comentários Raio-x_8708151_HINES_VN MILLENNIUM_REPORT_SEMANAL_21.08"
type input "20 de agosto de 2025 às 23:59"
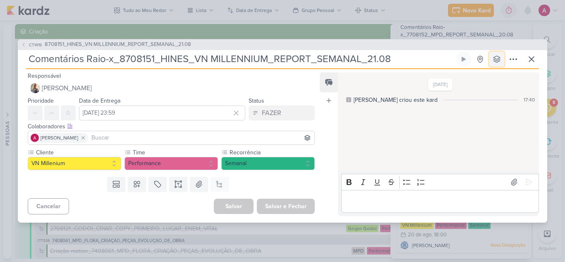
click at [491, 66] on button at bounding box center [496, 59] width 15 height 15
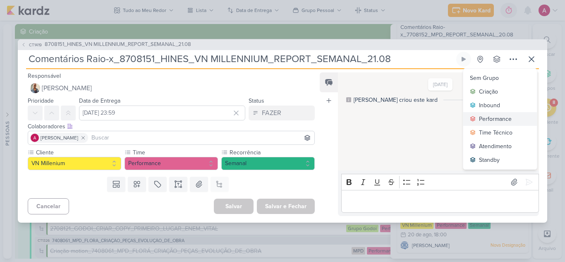
click at [488, 118] on div "Performance" at bounding box center [495, 118] width 33 height 9
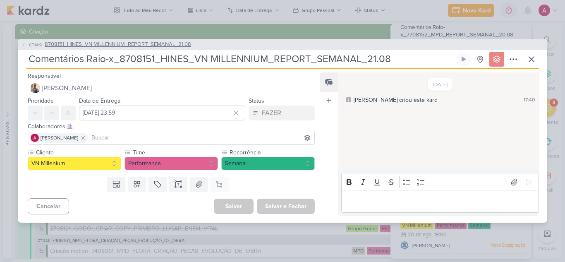
click at [24, 44] on icon at bounding box center [23, 44] width 5 height 5
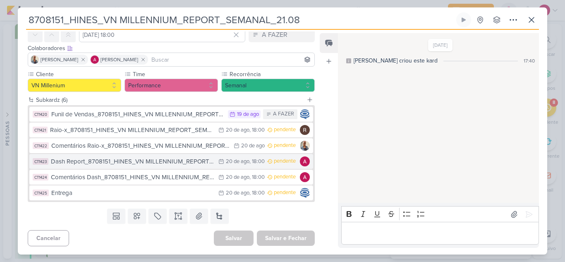
click at [186, 162] on div "Dash Report_8708151_HINES_VN MILLENNIUM_REPORT_SEMANAL_21.08" at bounding box center [132, 162] width 163 height 10
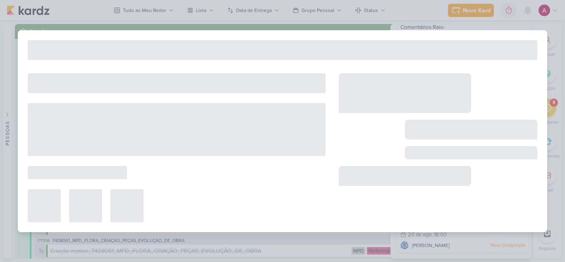
type input "Dash Report_8708151_HINES_VN MILLENNIUM_REPORT_SEMANAL_21.08"
type input "20 de agosto de 2025 às 18:00"
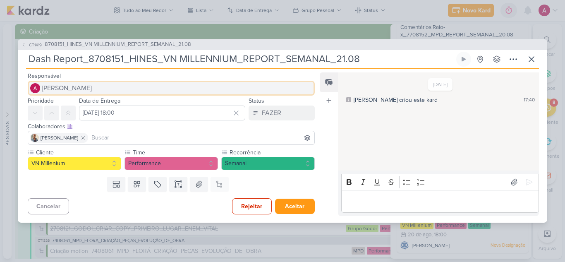
click at [81, 89] on span "[PERSON_NAME]" at bounding box center [67, 88] width 50 height 10
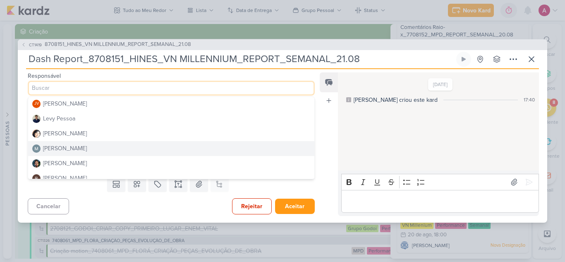
scroll to position [124, 0]
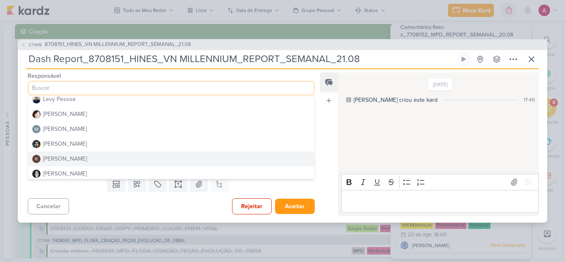
click at [64, 155] on div "[PERSON_NAME]" at bounding box center [65, 158] width 44 height 9
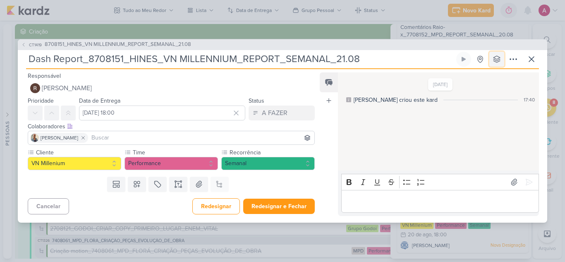
click at [498, 62] on icon at bounding box center [496, 59] width 7 height 7
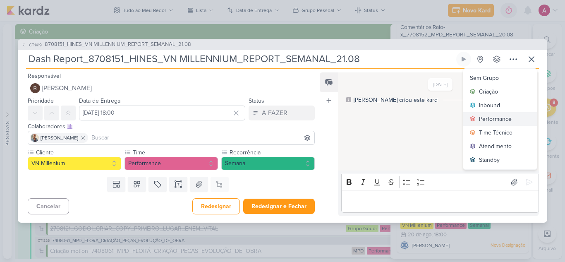
drag, startPoint x: 485, startPoint y: 116, endPoint x: 480, endPoint y: 117, distance: 5.2
click at [484, 116] on div "Performance" at bounding box center [495, 118] width 33 height 9
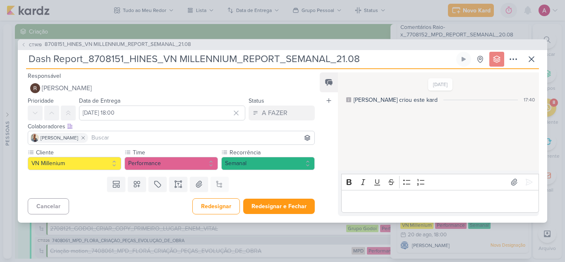
click at [267, 136] on input at bounding box center [201, 138] width 223 height 10
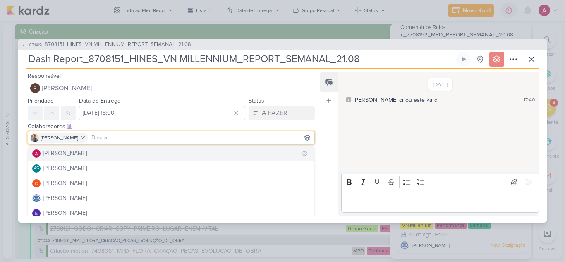
click at [114, 155] on button "[PERSON_NAME]" at bounding box center [171, 153] width 286 height 15
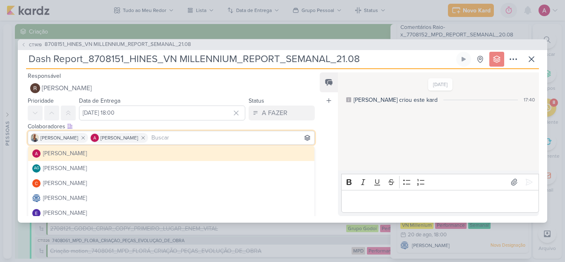
click at [391, 131] on div "15/8/25 Caroline criou este kard 17:40" at bounding box center [438, 122] width 200 height 98
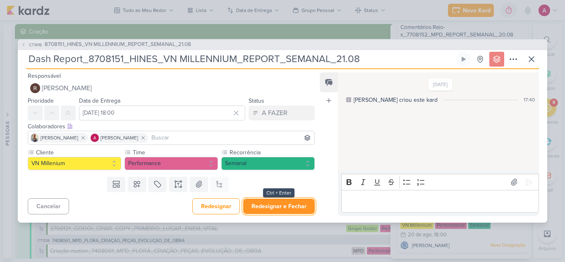
click at [284, 202] on button "Redesignar e Fechar" at bounding box center [278, 205] width 71 height 15
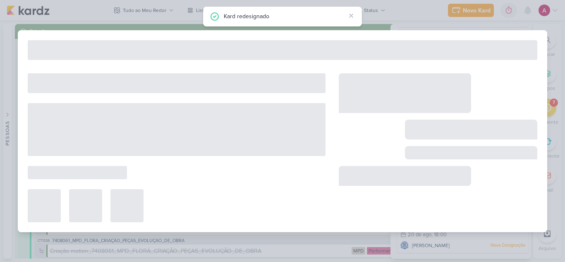
scroll to position [92, 0]
type input "8708151_HINES_VN MILLENNIUM_REPORT_SEMANAL_21.08"
type input "21 de agosto de 2025 às 18:00"
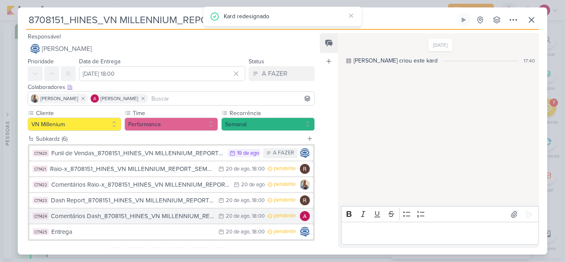
click at [174, 219] on div "Comentários Dash_8708151_HINES_VN MILLENNIUM_REPORT_SEMANAL_21.08" at bounding box center [132, 216] width 163 height 10
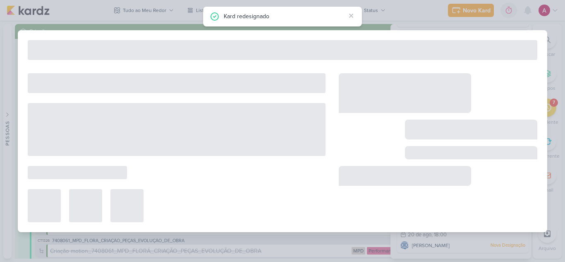
type input "Comentários Dash_8708151_HINES_VN MILLENNIUM_REPORT_SEMANAL_21.08"
type input "20 de agosto de 2025 às 18:00"
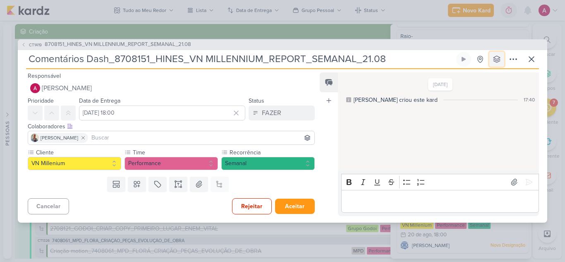
click at [496, 60] on icon at bounding box center [496, 59] width 8 height 8
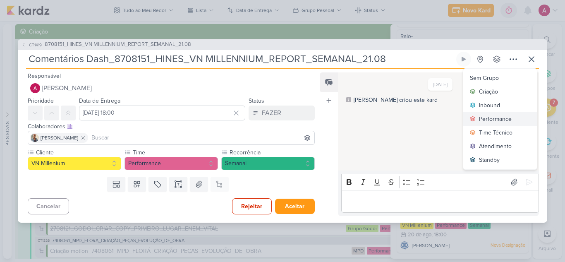
click at [480, 121] on div "Performance" at bounding box center [495, 118] width 33 height 9
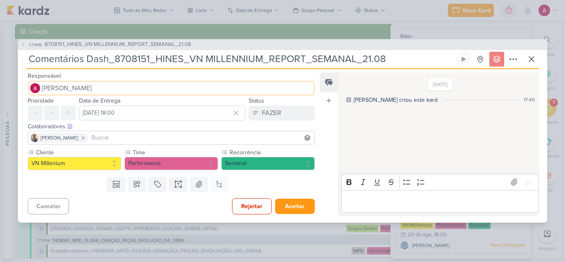
click at [66, 87] on span "[PERSON_NAME]" at bounding box center [67, 88] width 50 height 10
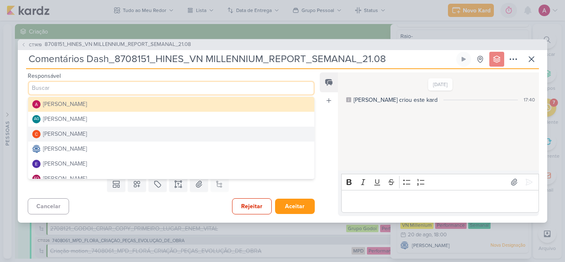
scroll to position [41, 0]
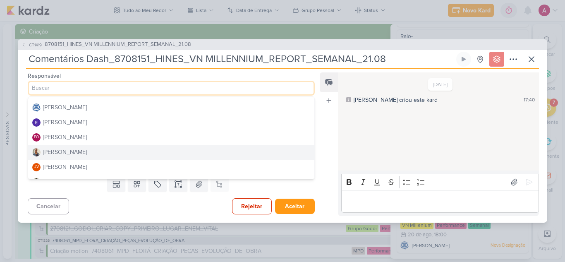
click at [58, 151] on div "[PERSON_NAME]" at bounding box center [65, 152] width 44 height 9
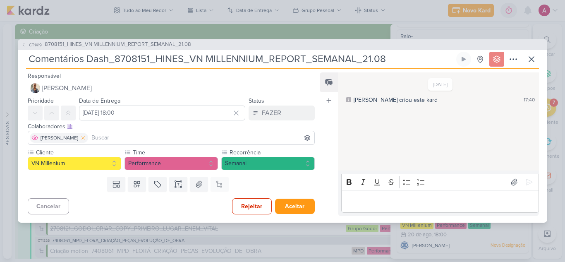
click at [80, 137] on icon at bounding box center [83, 138] width 6 height 6
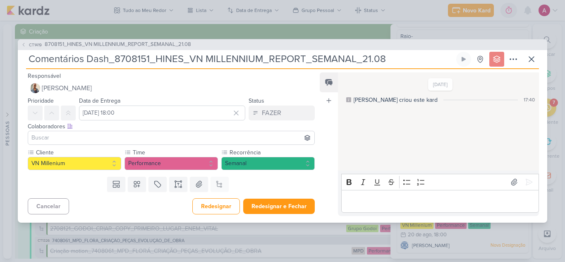
click at [81, 139] on input at bounding box center [171, 138] width 283 height 10
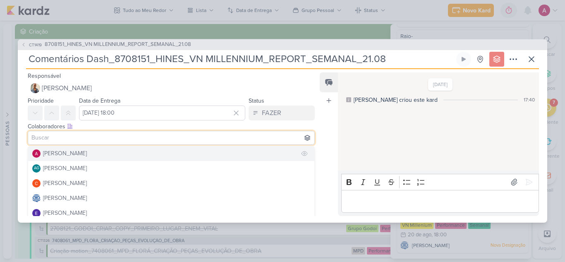
click at [76, 150] on div "[PERSON_NAME]" at bounding box center [65, 153] width 44 height 9
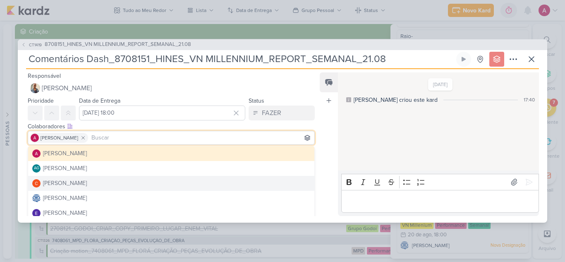
click at [357, 157] on div "15/8/25 Caroline criou este kard 17:40" at bounding box center [438, 122] width 200 height 98
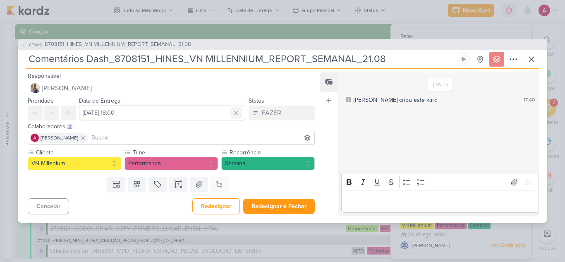
click at [234, 113] on icon at bounding box center [236, 113] width 8 height 8
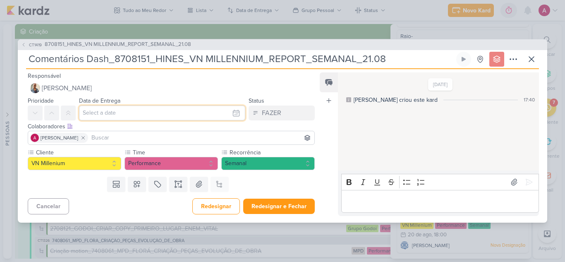
click at [178, 120] on input "text" at bounding box center [162, 112] width 166 height 15
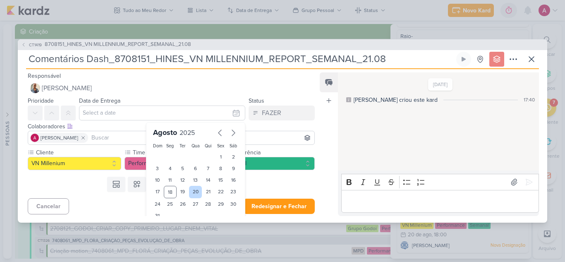
click at [190, 192] on div "20" at bounding box center [195, 192] width 13 height 12
type input "20 de agosto de 2025 às 23:59"
click at [267, 202] on button "Redesignar e Fechar" at bounding box center [278, 205] width 71 height 15
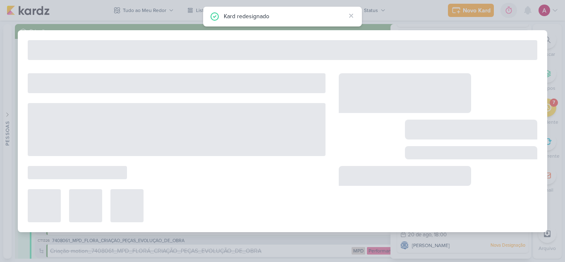
scroll to position [40, 0]
type input "8708151_HINES_VN MILLENNIUM_REPORT_SEMANAL_21.08"
type input "21 de agosto de 2025 às 18:00"
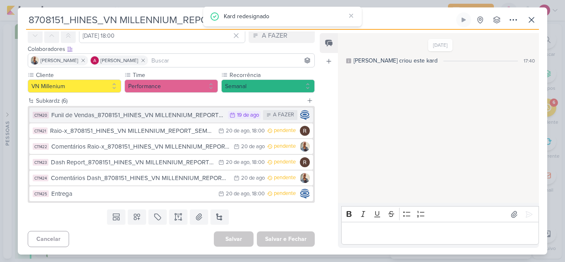
scroll to position [39, 0]
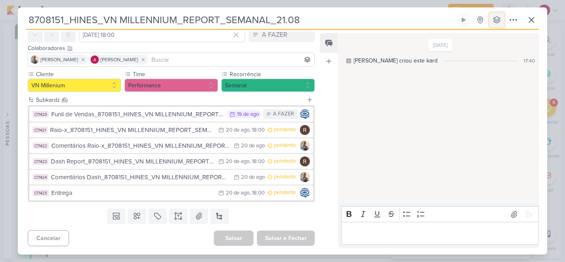
click at [500, 21] on button at bounding box center [496, 19] width 15 height 15
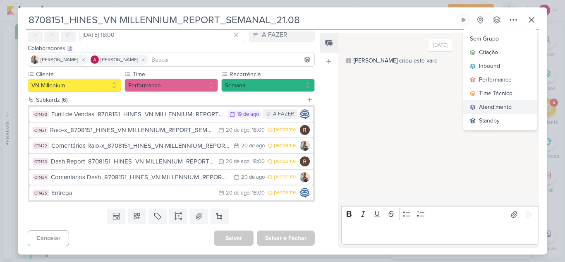
click at [491, 105] on div "Atendimento" at bounding box center [495, 106] width 33 height 9
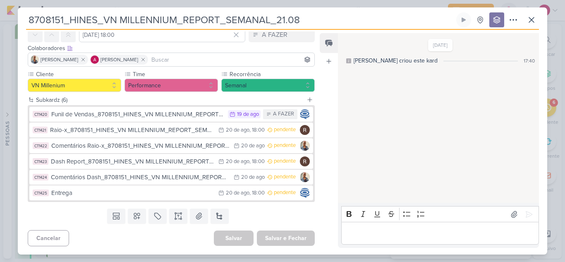
click at [135, 112] on div "Funil de Vendas_8708151_HINES_VN MILLENNIUM_REPORT_SEMANAL_21.08" at bounding box center [137, 115] width 172 height 10
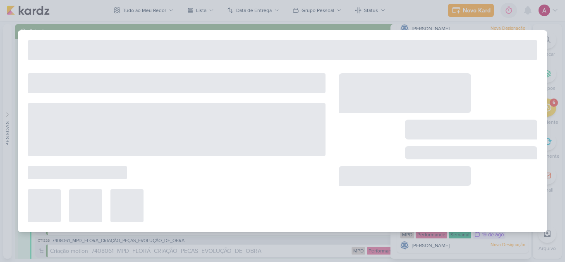
type input "Funil de Vendas_8708151_HINES_VN MILLENNIUM_REPORT_SEMANAL_21.08"
type input "19 de agosto de 2025 às 23:59"
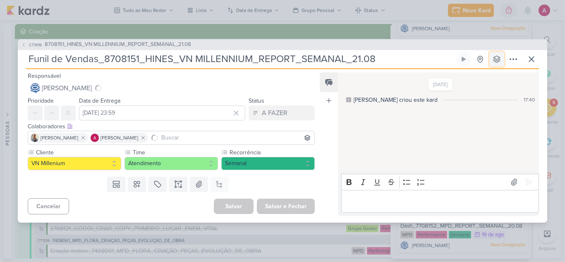
click at [495, 58] on icon at bounding box center [496, 59] width 8 height 8
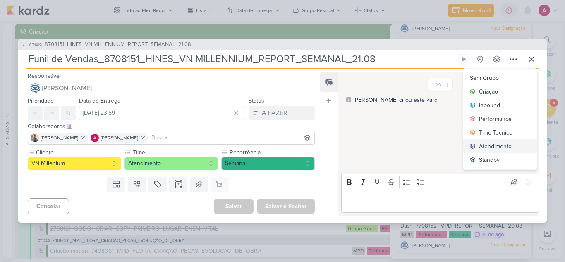
click at [484, 147] on div "Atendimento" at bounding box center [495, 146] width 33 height 9
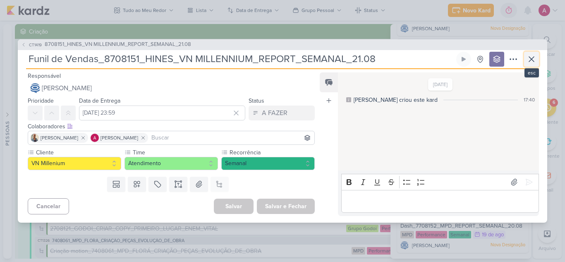
click at [529, 62] on icon at bounding box center [531, 59] width 10 height 10
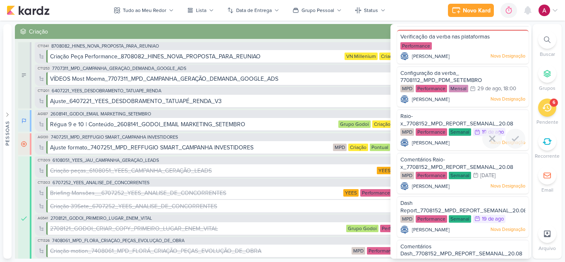
scroll to position [0, 0]
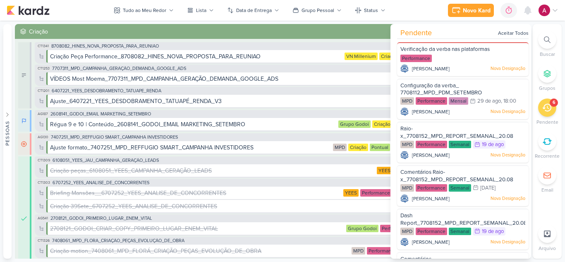
click at [546, 110] on icon at bounding box center [546, 107] width 9 height 9
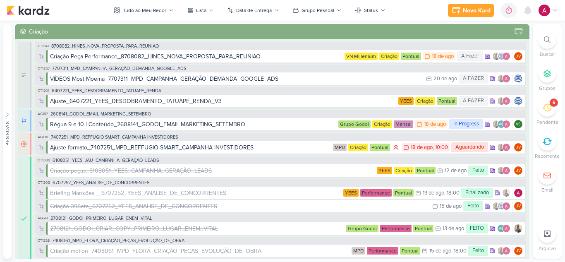
click at [546, 109] on icon at bounding box center [546, 107] width 9 height 9
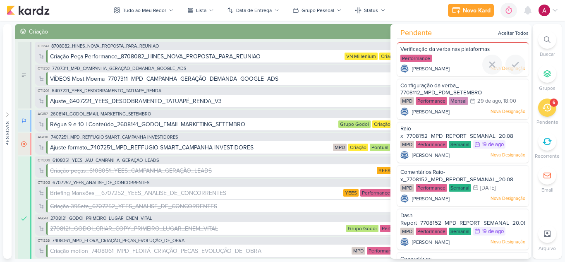
scroll to position [40, 0]
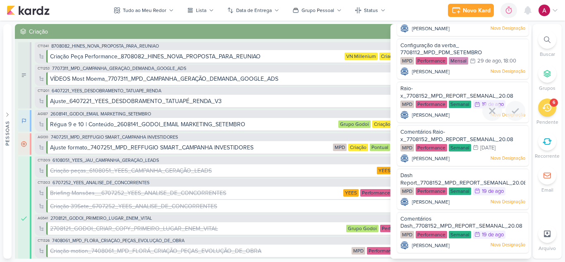
click at [419, 91] on div "Raio-x_7708152_MPD_REPORT_SEMANAL_20.08" at bounding box center [462, 92] width 125 height 15
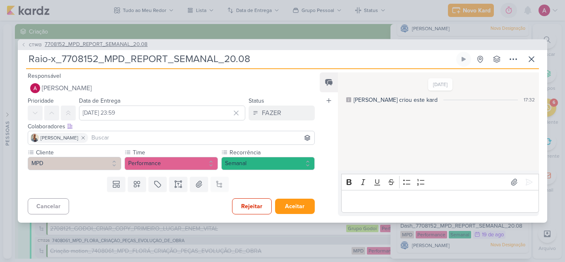
click at [109, 44] on span "7708152_MPD_REPORT_SEMANAL_20.08" at bounding box center [96, 45] width 103 height 8
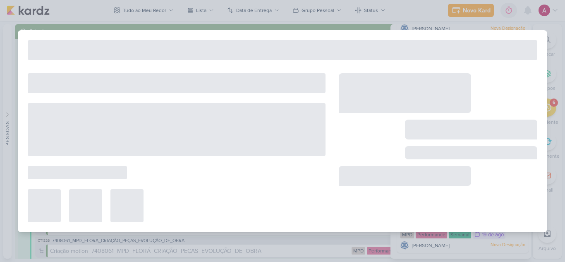
type input "7708152_MPD_REPORT_SEMANAL_20.08"
type input "19 de agosto de 2025 às 18:00"
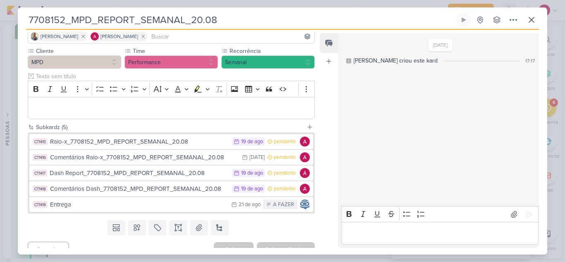
scroll to position [74, 0]
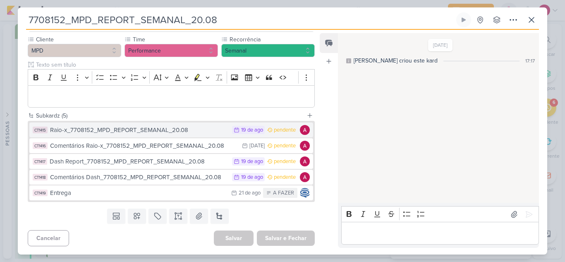
click at [212, 129] on div "Raio-x_7708152_MPD_REPORT_SEMANAL_20.08" at bounding box center [139, 130] width 178 height 10
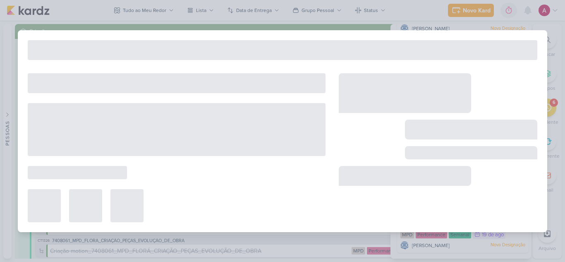
type input "Raio-x_7708152_MPD_REPORT_SEMANAL_20.08"
type input "19 de agosto de 2025 às 23:59"
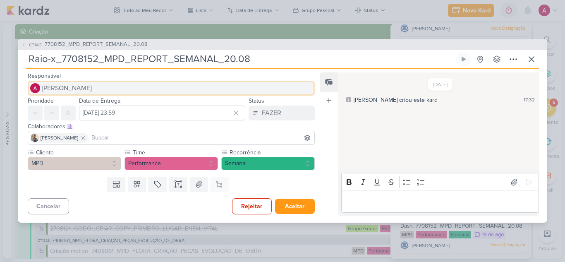
click at [83, 87] on span "[PERSON_NAME]" at bounding box center [67, 88] width 50 height 10
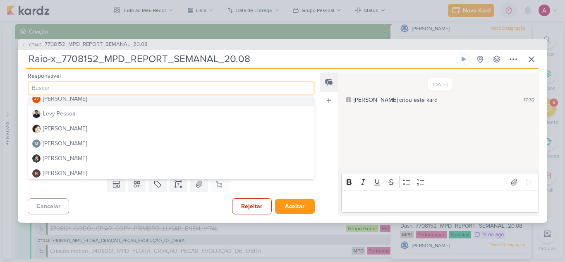
scroll to position [124, 0]
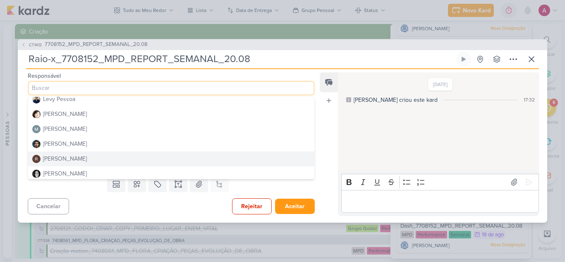
click at [78, 158] on div "[PERSON_NAME]" at bounding box center [65, 158] width 44 height 9
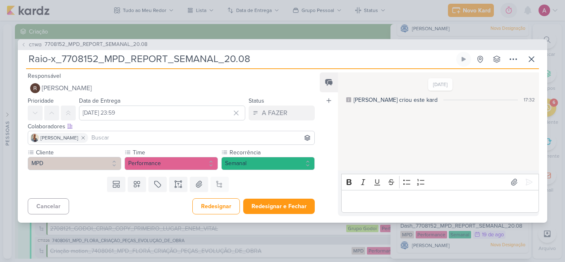
click at [117, 140] on input at bounding box center [201, 138] width 223 height 10
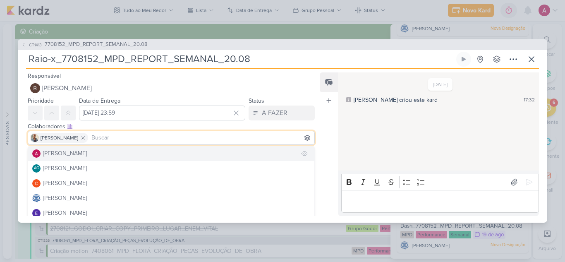
click at [78, 152] on div "[PERSON_NAME]" at bounding box center [65, 153] width 44 height 9
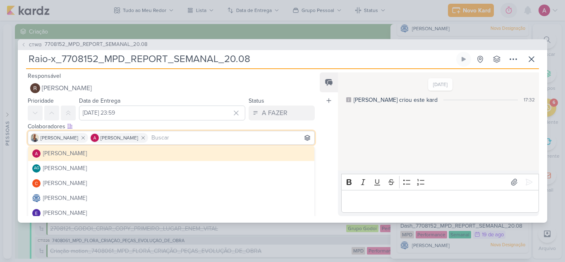
drag, startPoint x: 329, startPoint y: 123, endPoint x: 326, endPoint y: 127, distance: 5.0
click at [329, 124] on div "Feed Atrelar email Solte o email para atrelar ao kard" at bounding box center [328, 143] width 18 height 143
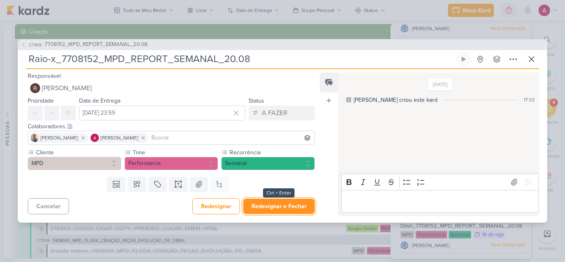
click at [280, 204] on button "Redesignar e Fechar" at bounding box center [278, 205] width 71 height 15
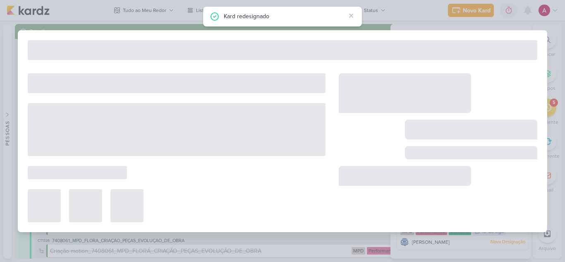
scroll to position [0, 0]
type input "7708152_MPD_REPORT_SEMANAL_20.08"
type input "19 de agosto de 2025 às 18:00"
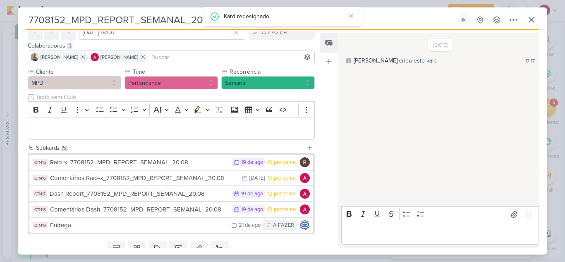
scroll to position [74, 0]
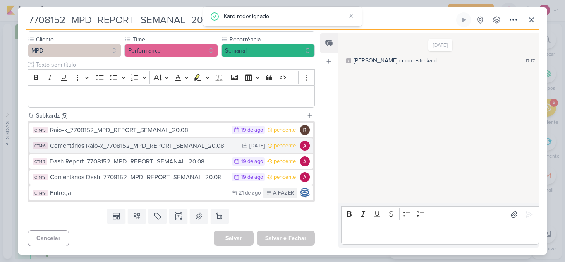
click at [187, 146] on div "Comentários Raio-x_7708152_MPD_REPORT_SEMANAL_20.08" at bounding box center [144, 146] width 188 height 10
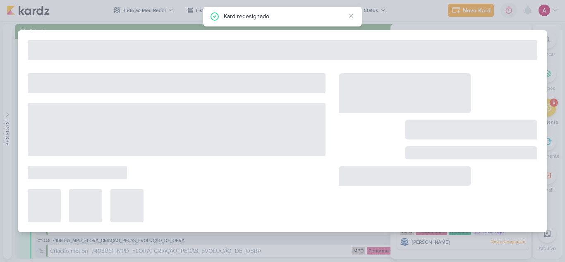
type input "Comentários Raio-x_7708152_MPD_REPORT_SEMANAL_20.08"
type input "25 de agosto de 2025 às 23:59"
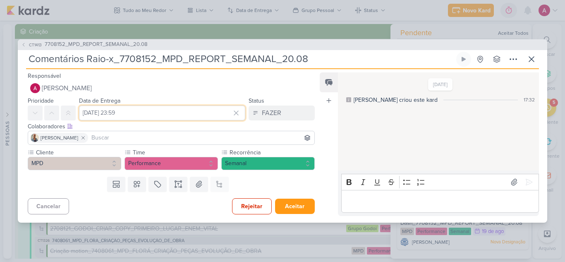
click at [209, 117] on input "25 de agosto de 2025 às 23:59" at bounding box center [162, 112] width 166 height 15
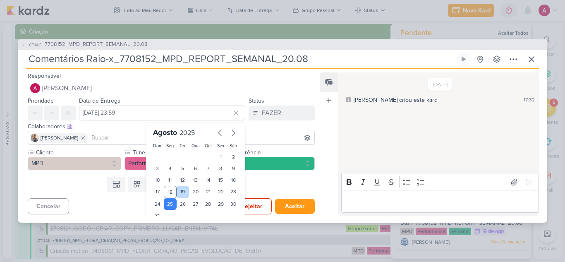
click at [181, 192] on div "19" at bounding box center [182, 192] width 13 height 12
type input "19 de agosto de 2025 às 23:59"
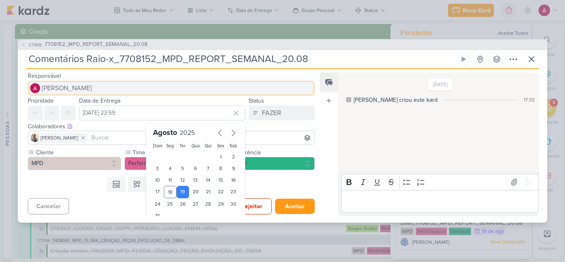
click at [91, 89] on span "[PERSON_NAME]" at bounding box center [67, 88] width 50 height 10
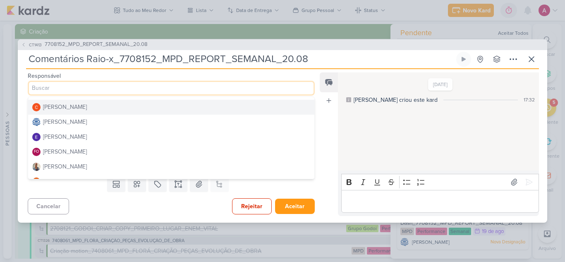
scroll to position [41, 0]
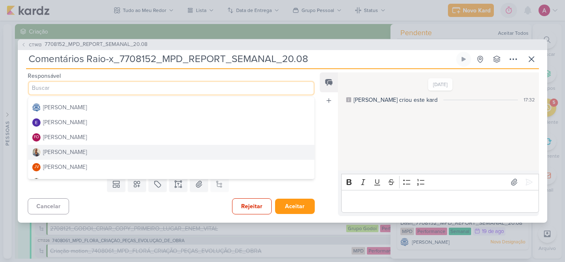
click at [74, 153] on button "[PERSON_NAME]" at bounding box center [171, 152] width 286 height 15
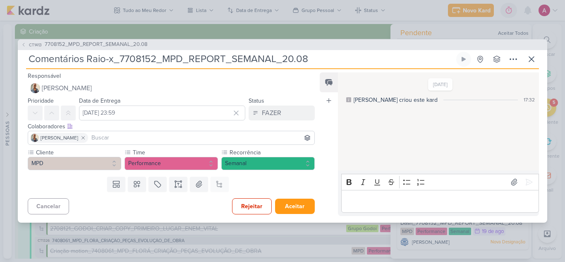
click at [90, 140] on input at bounding box center [201, 138] width 223 height 10
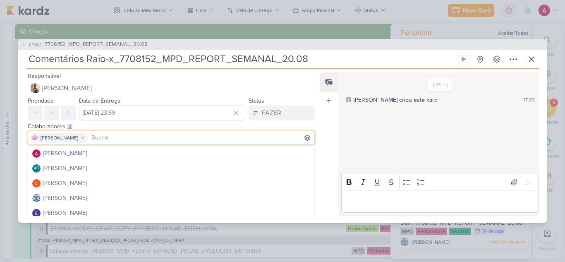
click at [80, 138] on icon at bounding box center [83, 138] width 6 height 6
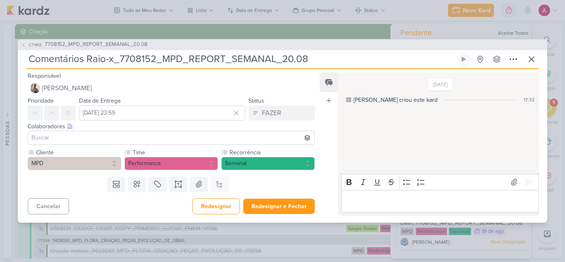
click at [85, 139] on input at bounding box center [171, 138] width 283 height 10
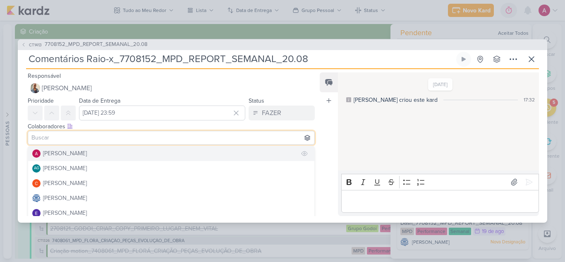
click at [80, 155] on div "[PERSON_NAME]" at bounding box center [65, 153] width 44 height 9
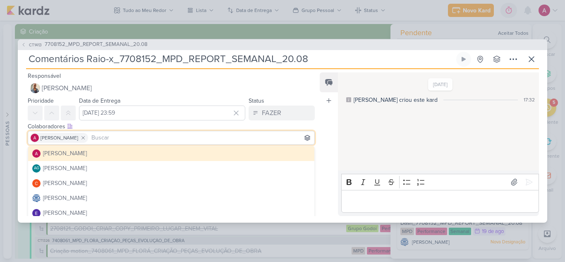
click at [338, 139] on div "15/8/25 Caroline criou este kard 17:32" at bounding box center [438, 122] width 200 height 98
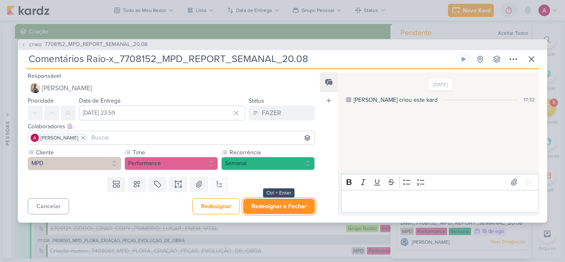
click at [267, 205] on button "Redesignar e Fechar" at bounding box center [278, 205] width 71 height 15
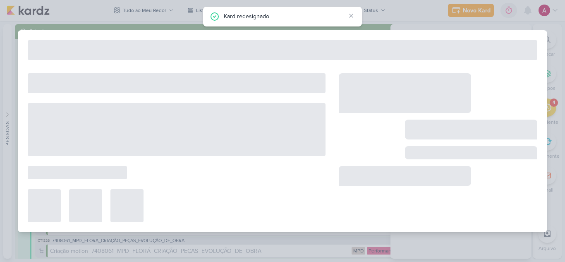
type input "7708152_MPD_REPORT_SEMANAL_20.08"
type input "19 de agosto de 2025 às 18:00"
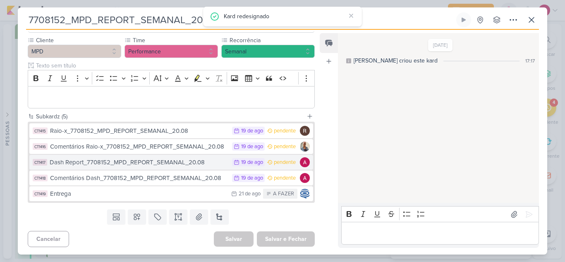
scroll to position [74, 0]
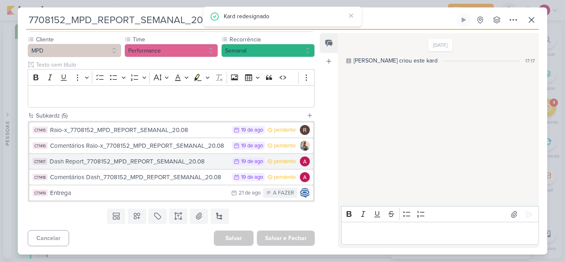
click at [193, 162] on div "Dash Report_7708152_MPD_REPORT_SEMANAL_20.08" at bounding box center [139, 162] width 178 height 10
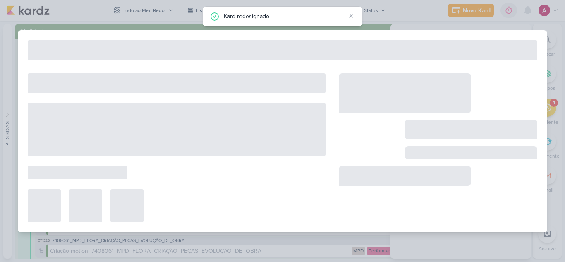
type input "Dash Report_7708152_MPD_REPORT_SEMANAL_20.08"
type input "19 de agosto de 2025 às 23:59"
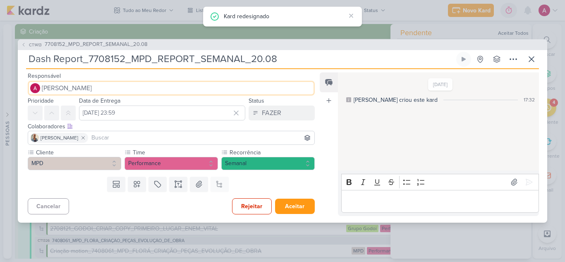
click at [79, 90] on span "[PERSON_NAME]" at bounding box center [67, 88] width 50 height 10
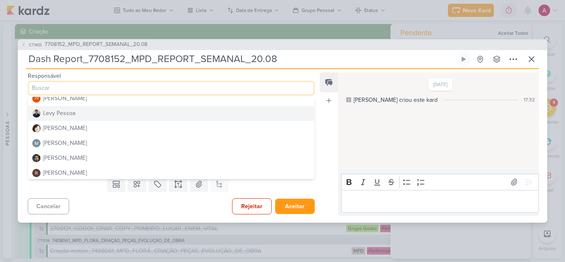
scroll to position [124, 0]
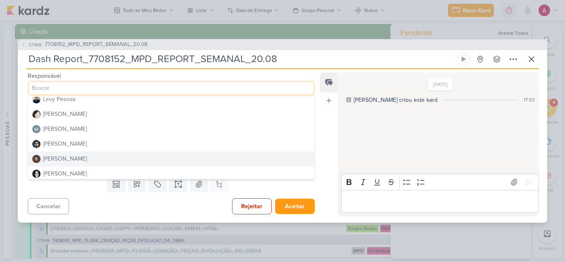
click at [71, 156] on div "[PERSON_NAME]" at bounding box center [65, 158] width 44 height 9
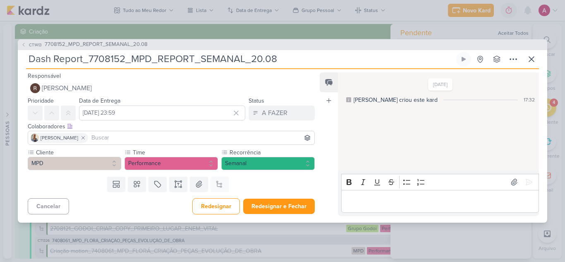
click at [93, 136] on input at bounding box center [201, 138] width 223 height 10
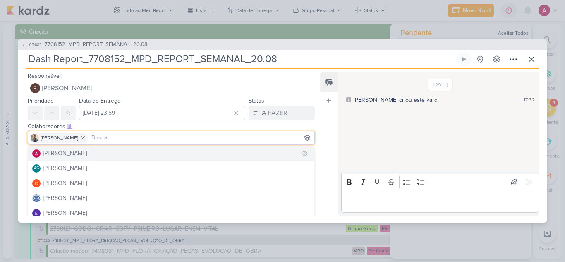
click at [79, 156] on div "[PERSON_NAME]" at bounding box center [65, 153] width 44 height 9
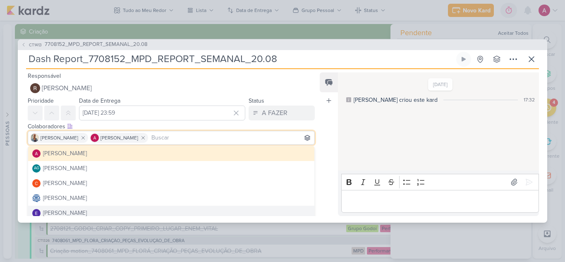
click at [323, 179] on div "Feed Atrelar email Solte o email para atrelar ao kard" at bounding box center [328, 143] width 18 height 143
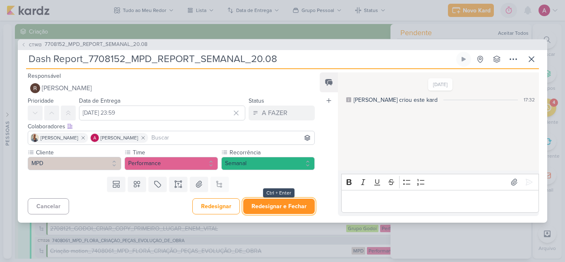
click at [269, 210] on button "Redesignar e Fechar" at bounding box center [278, 205] width 71 height 15
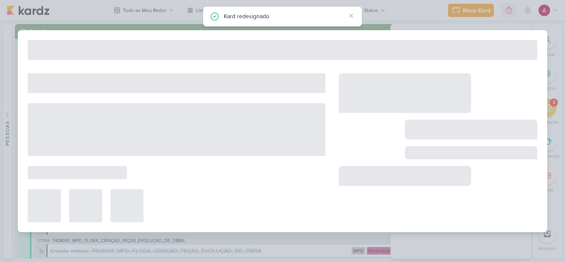
type input "7708152_MPD_REPORT_SEMANAL_20.08"
type input "19 de agosto de 2025 às 18:00"
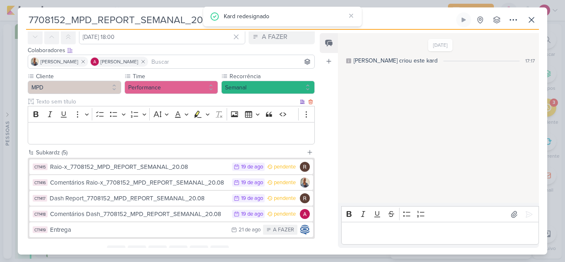
scroll to position [74, 0]
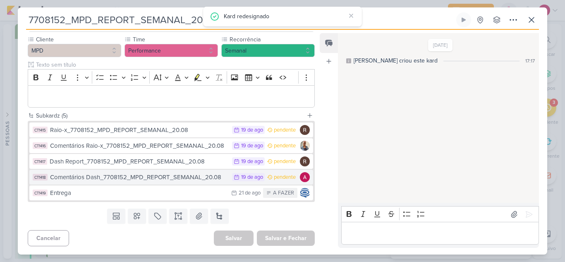
click at [189, 178] on div "Comentários Dash_7708152_MPD_REPORT_SEMANAL_20.08" at bounding box center [139, 177] width 178 height 10
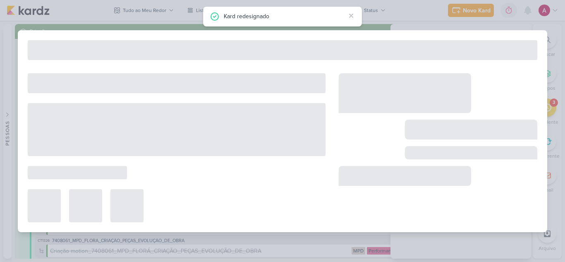
type input "Comentários Dash_7708152_MPD_REPORT_SEMANAL_20.08"
type input "19 de agosto de 2025 às 23:59"
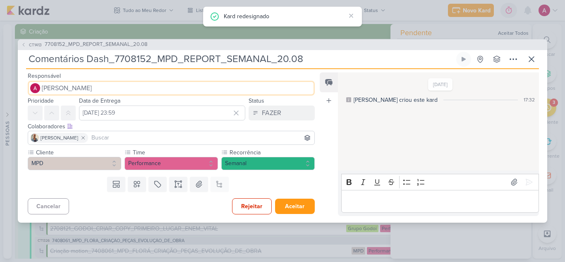
click at [61, 86] on span "[PERSON_NAME]" at bounding box center [67, 88] width 50 height 10
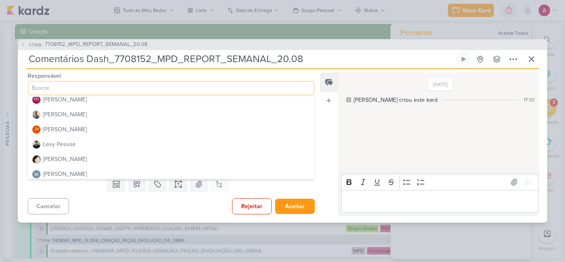
scroll to position [83, 0]
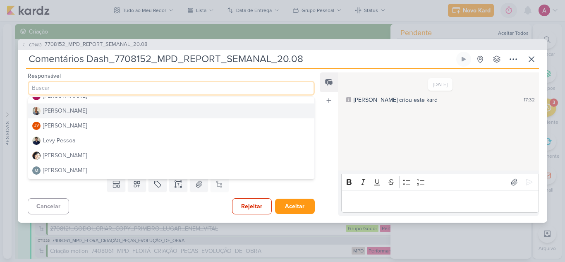
click at [68, 111] on div "[PERSON_NAME]" at bounding box center [65, 110] width 44 height 9
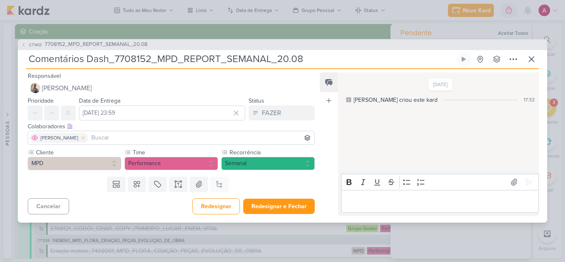
click at [80, 138] on icon at bounding box center [83, 138] width 6 height 6
click at [71, 138] on input at bounding box center [171, 138] width 283 height 10
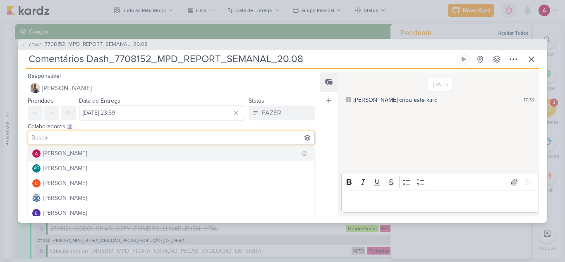
click at [82, 154] on div "[PERSON_NAME]" at bounding box center [65, 153] width 44 height 9
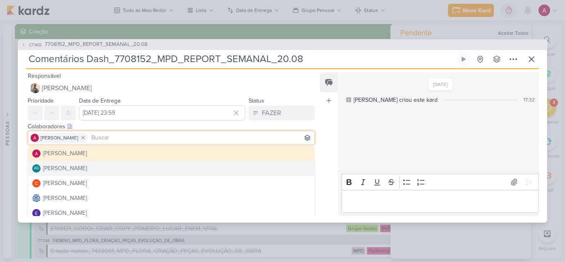
click at [329, 148] on div "Feed Atrelar email Solte o email para atrelar ao kard" at bounding box center [328, 143] width 18 height 143
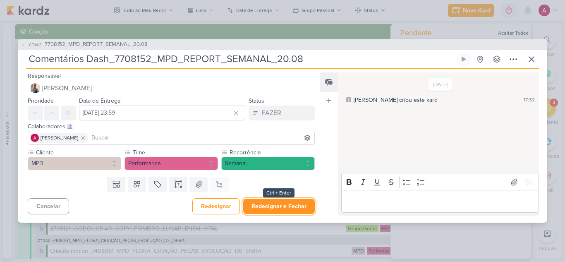
click at [291, 204] on button "Redesignar e Fechar" at bounding box center [278, 205] width 71 height 15
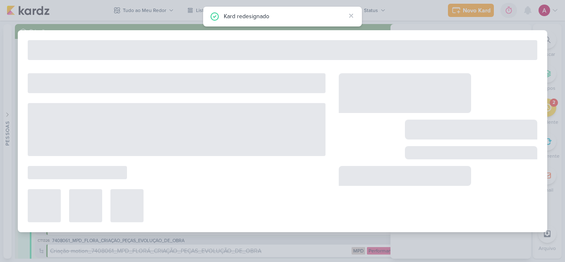
type input "7708152_MPD_REPORT_SEMANAL_20.08"
type input "19 de agosto de 2025 às 18:00"
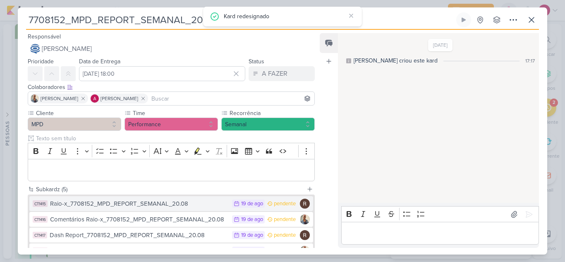
scroll to position [74, 0]
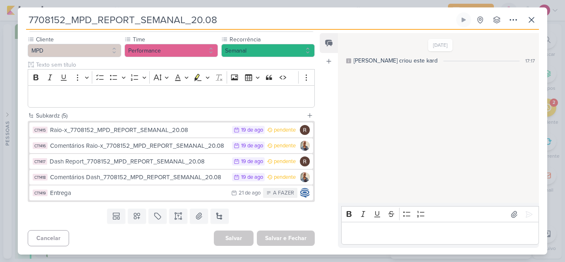
click at [232, 195] on div "21/8 21 de ago" at bounding box center [245, 192] width 29 height 8
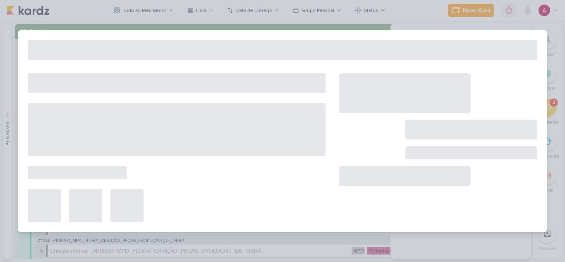
type input "Entrega"
type input "21 de agosto de 2025 às 23:59"
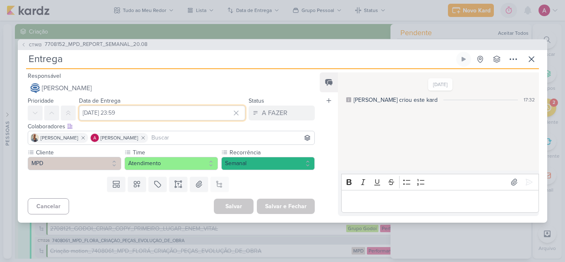
click at [106, 114] on input "21 de agosto de 2025 às 23:59" at bounding box center [162, 112] width 166 height 15
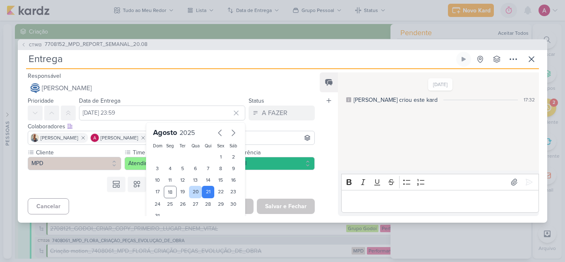
click at [192, 193] on div "20" at bounding box center [195, 192] width 13 height 12
type input "20 de agosto de 2025 às 23:59"
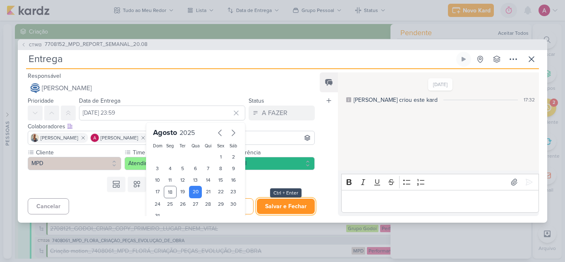
click at [285, 203] on button "Salvar e Fechar" at bounding box center [286, 205] width 58 height 15
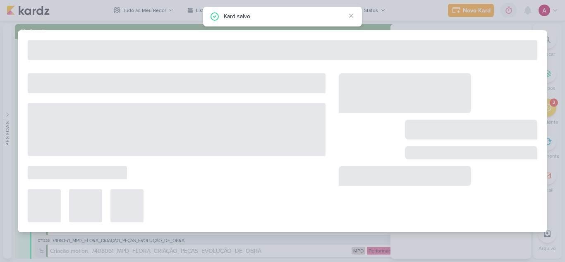
type input "7708152_MPD_REPORT_SEMANAL_20.08"
type input "19 de agosto de 2025 às 18:00"
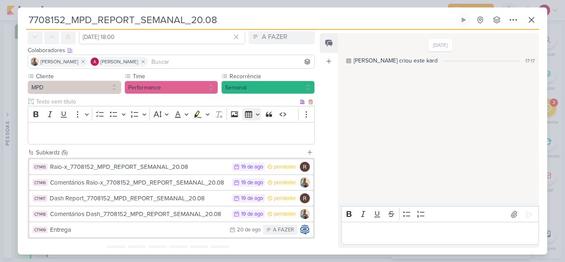
scroll to position [0, 0]
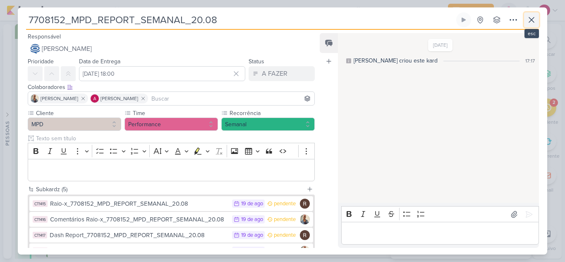
click at [533, 22] on icon at bounding box center [531, 19] width 5 height 5
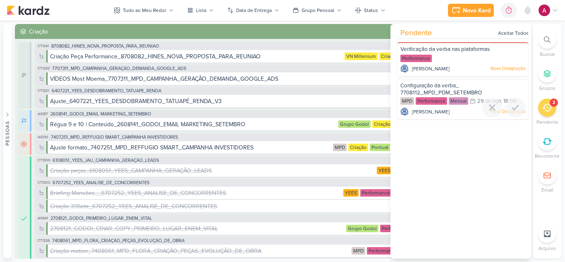
click at [456, 87] on span "Configuração da verba_ 7708112_MPD_PDM_SETEMBRO" at bounding box center [440, 89] width 81 height 14
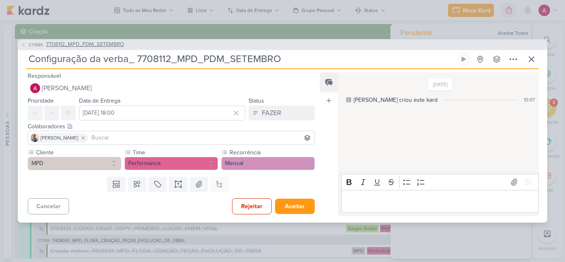
click at [90, 44] on span "7708112_MPD_PDM_SETEMBRO" at bounding box center [85, 45] width 78 height 8
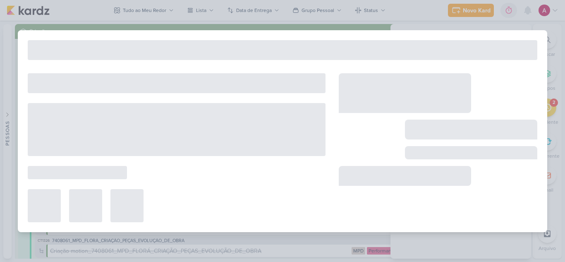
type input "7708112_MPD_PDM_SETEMBRO"
type input "14 de agosto de 2025 às 18:00"
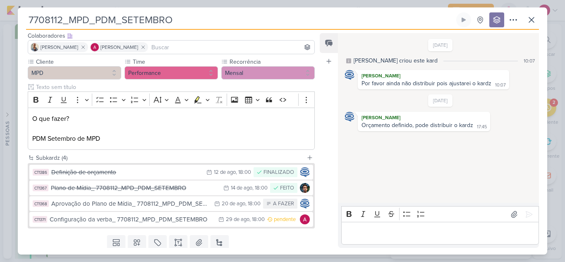
scroll to position [78, 0]
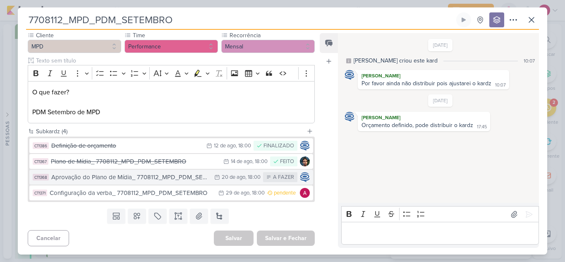
click at [168, 176] on div "Aprovação do Plano de Mídia_ 7708112_MPD_PDM_SETEMBRO" at bounding box center [130, 177] width 159 height 10
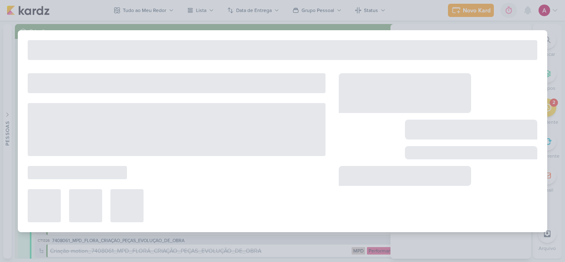
type input "Aprovação do Plano de Mídia_ 7708112_MPD_PDM_SETEMBRO"
type input "20 de agosto de 2025 às 18:00"
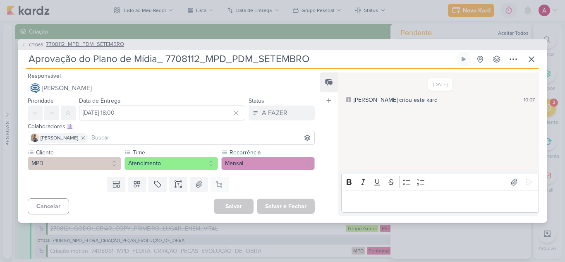
click at [29, 46] on span "CT1365" at bounding box center [36, 45] width 17 height 6
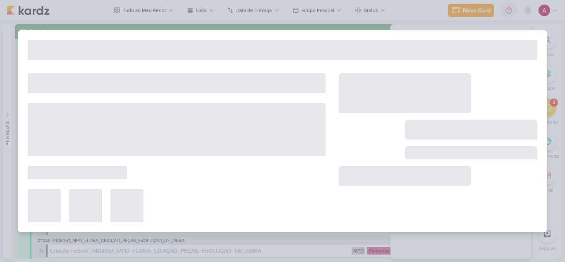
type input "7708112_MPD_PDM_SETEMBRO"
type input "14 de agosto de 2025 às 18:00"
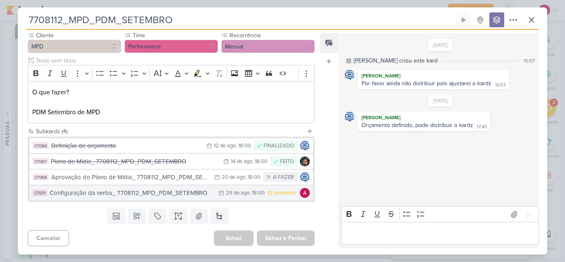
click at [160, 193] on div "Configuração da verba_ 7708112_MPD_PDM_SETEMBRO" at bounding box center [132, 193] width 164 height 10
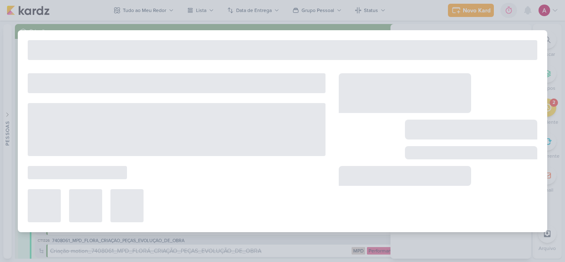
type input "Configuração da verba_ 7708112_MPD_PDM_SETEMBRO"
type input "29 de agosto de 2025 às 18:00"
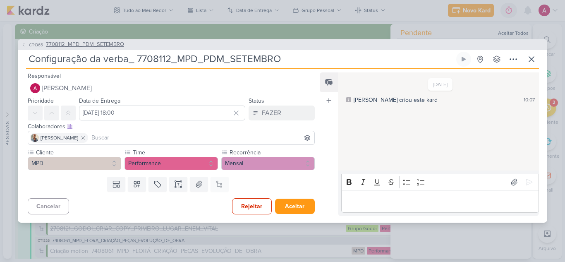
click at [30, 46] on span "CT1365" at bounding box center [36, 45] width 17 height 6
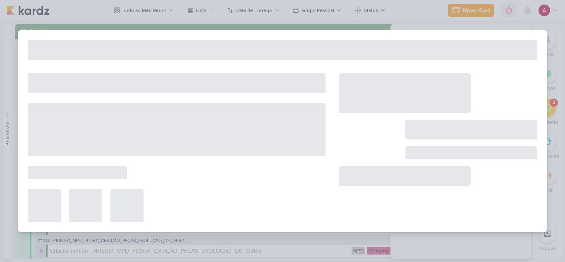
type input "7708112_MPD_PDM_SETEMBRO"
type input "14 de agosto de 2025 às 18:00"
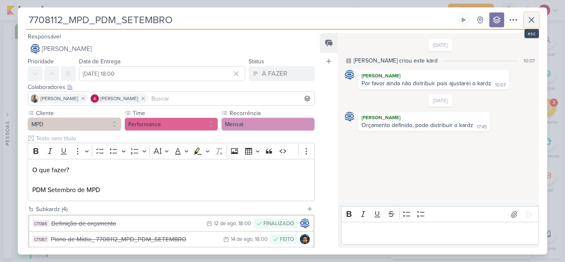
click at [536, 22] on button at bounding box center [531, 19] width 15 height 15
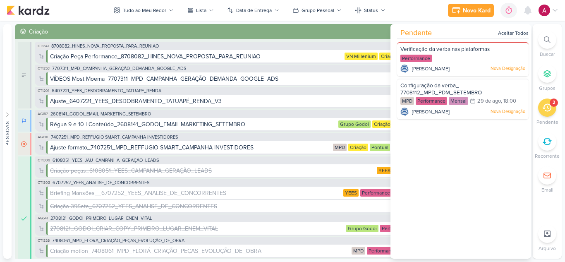
click at [547, 108] on icon at bounding box center [546, 108] width 9 height 8
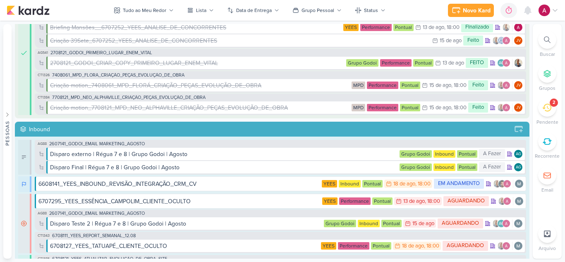
scroll to position [0, 0]
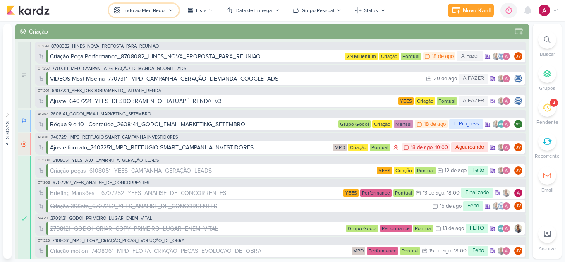
click at [157, 9] on div "Tudo ao Meu Redor" at bounding box center [144, 10] width 43 height 7
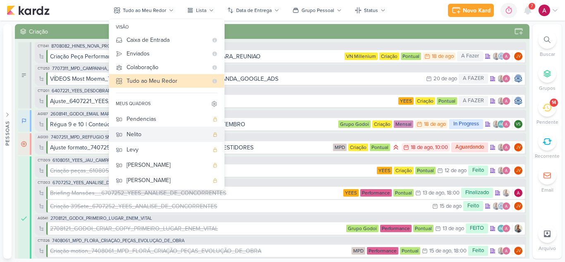
click at [155, 133] on div "Nelito" at bounding box center [167, 134] width 82 height 9
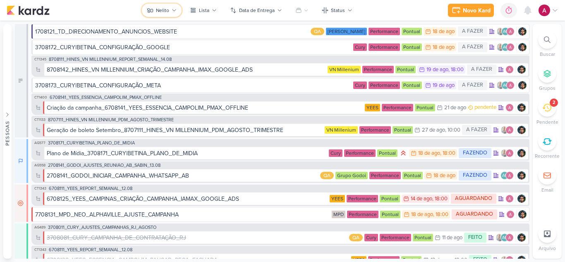
click at [155, 7] on button "Nelito" at bounding box center [162, 10] width 40 height 13
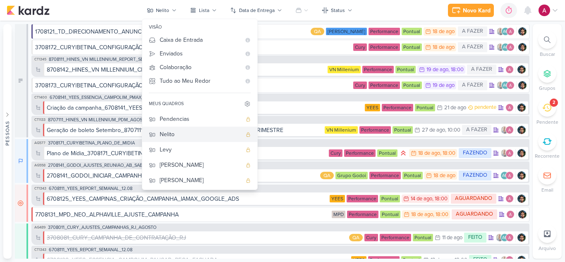
click at [178, 137] on div "Nelito" at bounding box center [201, 134] width 82 height 9
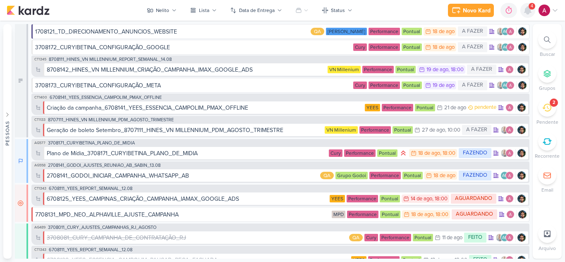
click at [527, 12] on icon at bounding box center [527, 10] width 7 height 7
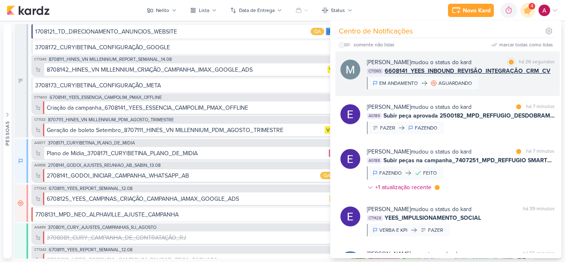
click at [508, 81] on div "Mariana Amorim mudou o status do kard marcar como lida há 26 segundos CT1395 66…" at bounding box center [461, 73] width 188 height 31
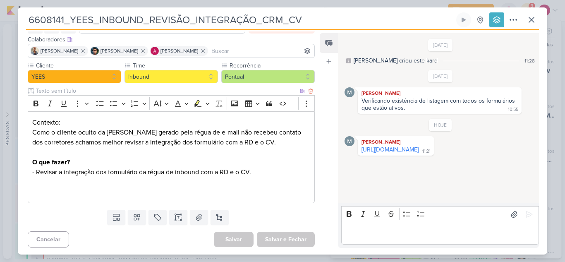
scroll to position [49, 0]
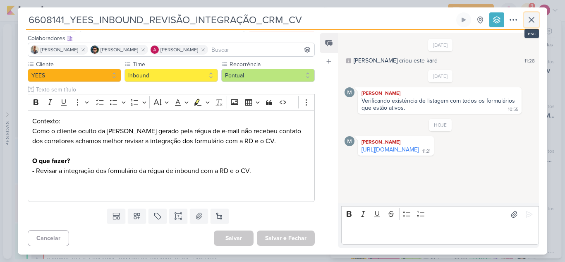
click at [535, 22] on icon at bounding box center [531, 20] width 10 height 10
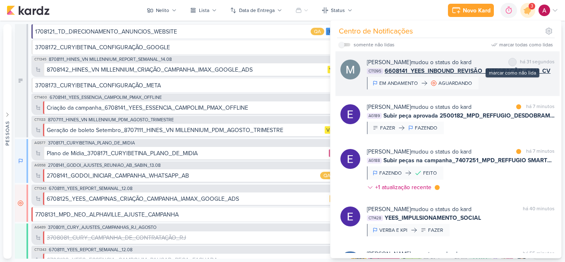
click at [510, 60] on div at bounding box center [512, 62] width 5 height 5
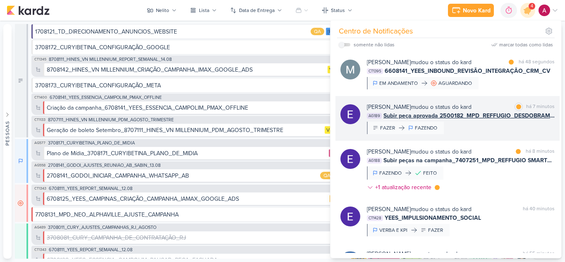
click at [482, 130] on div "Eduardo Quaresma mudou o status do kard marcar como lida há 7 minutos AG189 Sub…" at bounding box center [461, 117] width 188 height 31
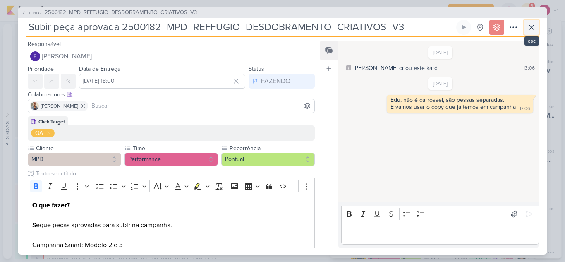
click at [529, 30] on icon at bounding box center [531, 27] width 10 height 10
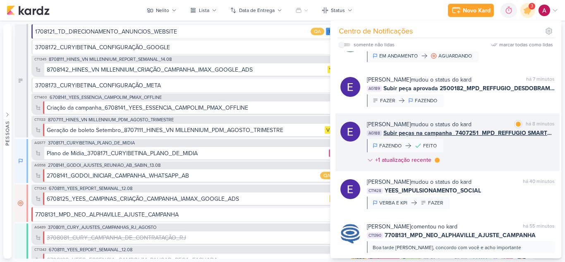
scroll to position [41, 0]
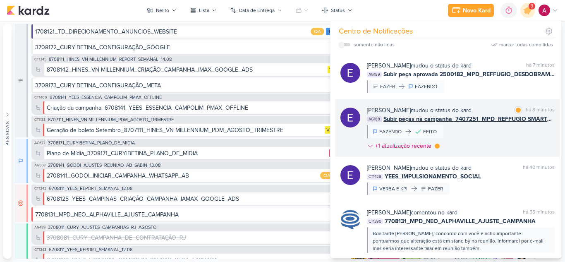
click at [488, 133] on div "Eduardo Quaresma mudou o status do kard marcar como lida há 8 minutos AG188 Sub…" at bounding box center [461, 130] width 188 height 48
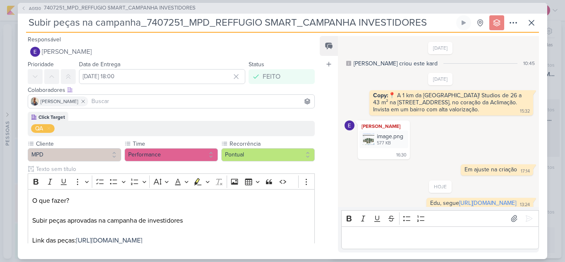
scroll to position [20, 0]
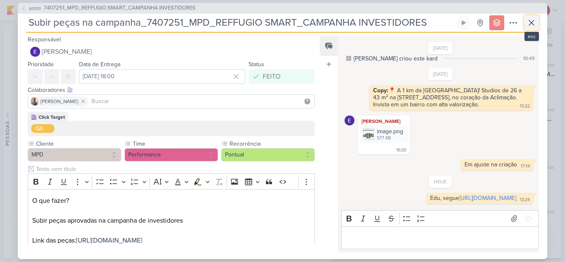
click at [533, 26] on icon at bounding box center [531, 23] width 10 height 10
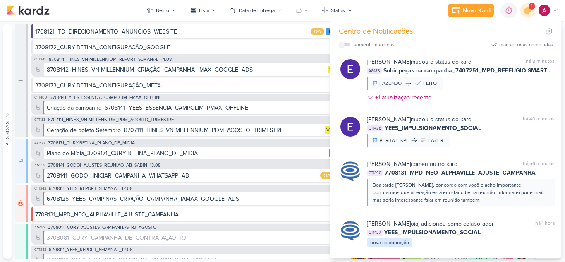
scroll to position [0, 0]
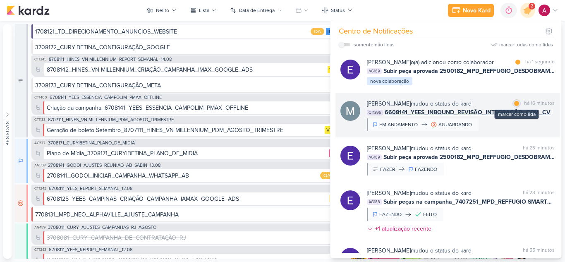
click at [515, 103] on div at bounding box center [516, 103] width 5 height 5
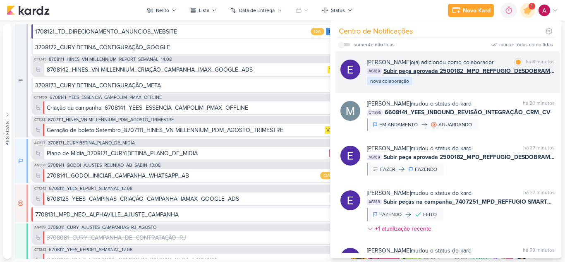
click at [500, 86] on div "Eduardo Quaresma o(a) adicionou como colaborador marcar como lida há 4 minutos …" at bounding box center [461, 72] width 188 height 28
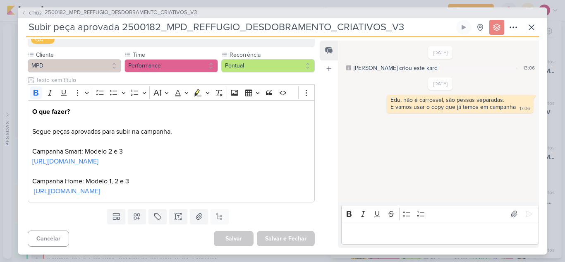
scroll to position [94, 0]
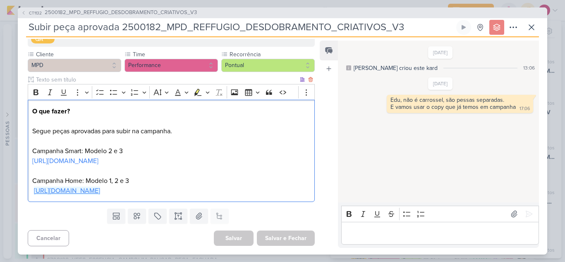
click at [100, 192] on link "https://drive.google.com/drive/folders/1ZxEMZ-UE9zWlbZSU3qNrb9Ewmfp5McBx" at bounding box center [67, 190] width 66 height 8
click at [98, 162] on link "https://drive.google.com/drive/folders/1PhzVDNj1Pba-TZZ2VoG9qdMINqrsjpCJ" at bounding box center [65, 161] width 66 height 8
click at [98, 160] on link "https://drive.google.com/drive/folders/1PhzVDNj1Pba-TZZ2VoG9qdMINqrsjpCJ" at bounding box center [65, 161] width 66 height 8
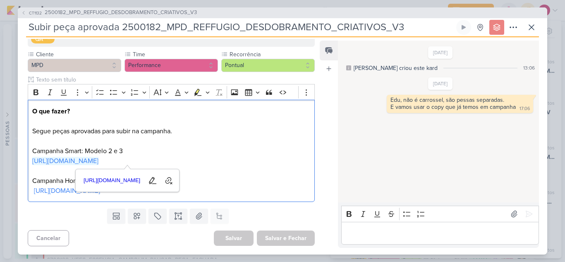
click at [384, 139] on div "10/7/25 Alessandra criou este kard 13:06 15/8/25 17:06 17:06" at bounding box center [438, 121] width 200 height 161
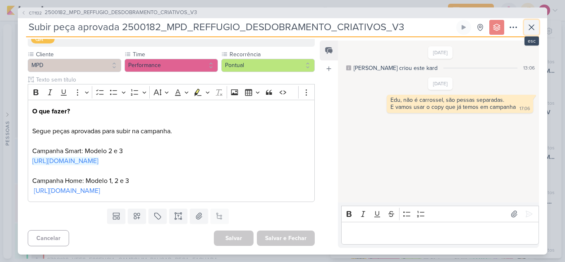
click at [531, 32] on icon at bounding box center [531, 27] width 10 height 10
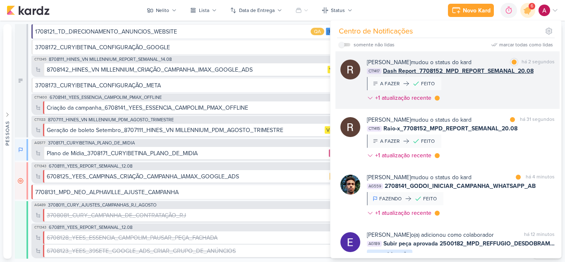
click at [515, 85] on div "Rafael Dornelles mudou o status do kard marcar como lida há 2 segundos CT1417 D…" at bounding box center [461, 82] width 188 height 48
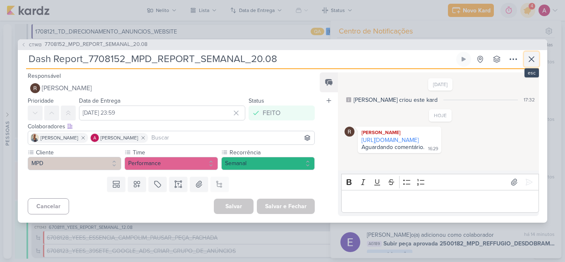
click at [531, 60] on icon at bounding box center [531, 59] width 10 height 10
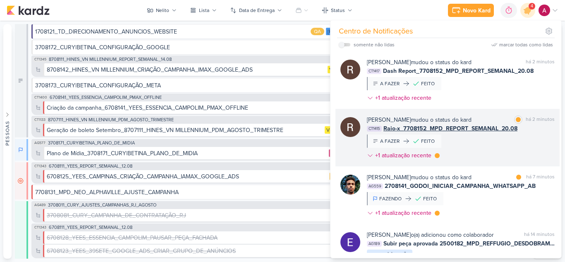
click at [498, 147] on div "Rafael Dornelles mudou o status do kard marcar como lida há 2 minutos CT1415 Ra…" at bounding box center [461, 139] width 188 height 48
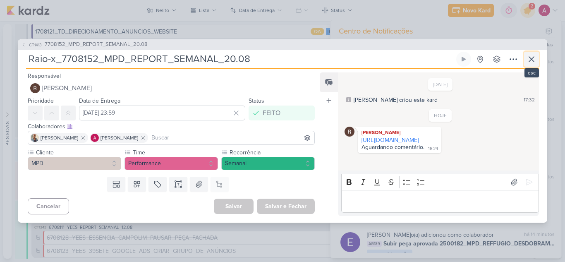
click at [531, 63] on icon at bounding box center [531, 59] width 10 height 10
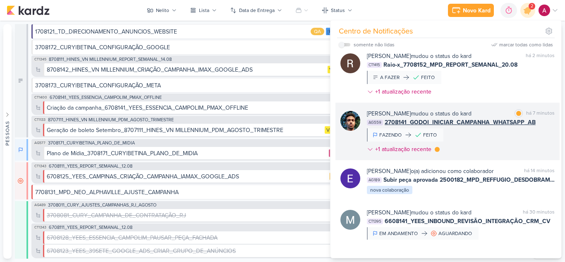
scroll to position [83, 0]
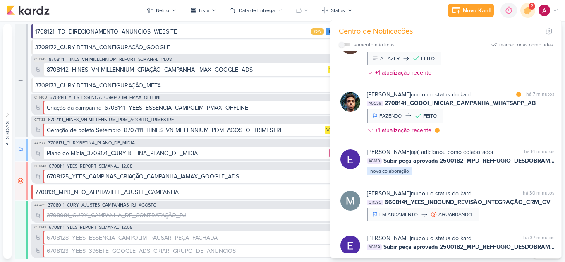
click at [493, 116] on div "Nelito Junior mudou o status do kard marcar como lida há 7 minutos AG559 270814…" at bounding box center [461, 114] width 188 height 48
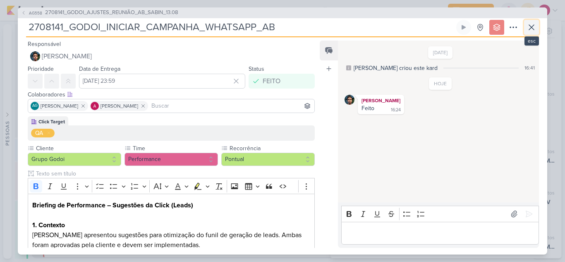
click at [535, 30] on icon at bounding box center [531, 27] width 10 height 10
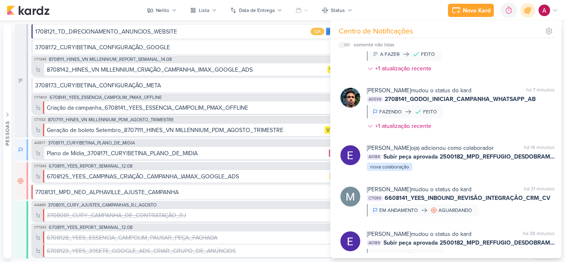
scroll to position [0, 0]
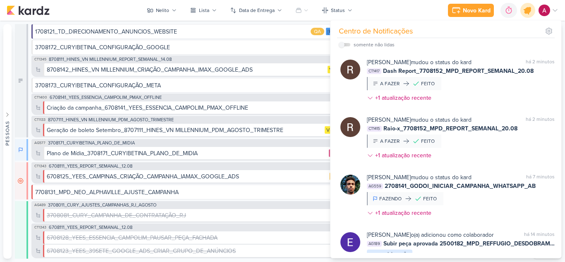
click at [525, 12] on icon at bounding box center [527, 10] width 10 height 10
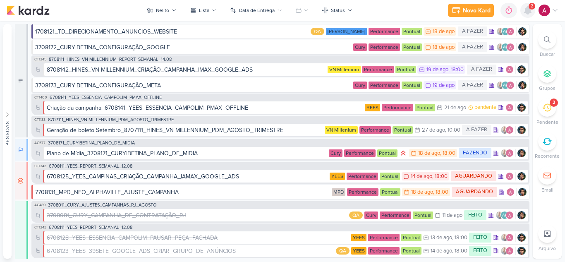
click at [525, 14] on icon at bounding box center [527, 10] width 10 height 10
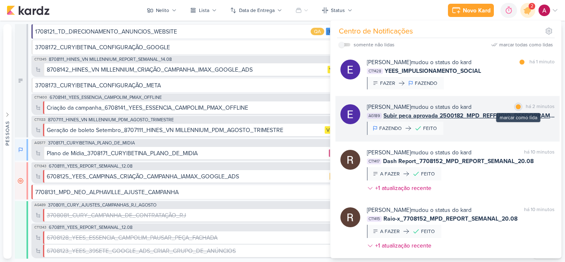
click at [517, 107] on div at bounding box center [517, 106] width 5 height 5
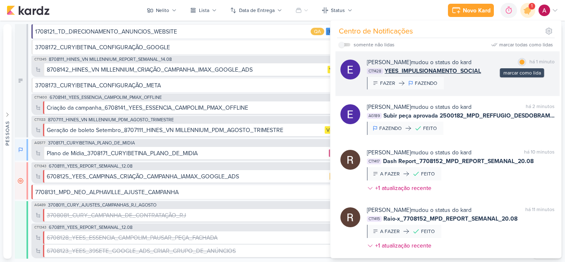
click at [519, 63] on div at bounding box center [521, 62] width 5 height 5
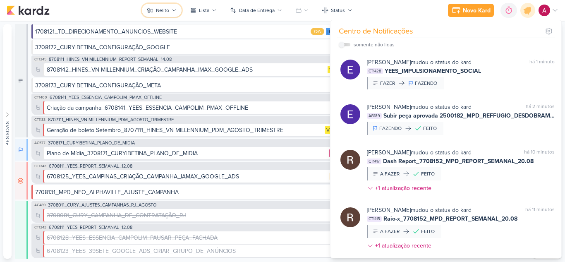
click at [148, 7] on icon at bounding box center [150, 10] width 7 height 7
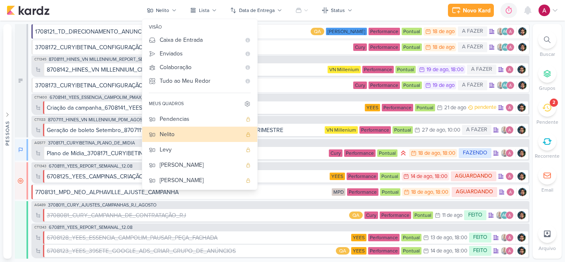
click at [114, 8] on div "Novo Kard Ctrl + k 0h0m Sessão desligada... Hoje 0h0m Semana 0h0m Mês 0h0m" at bounding box center [282, 10] width 551 height 21
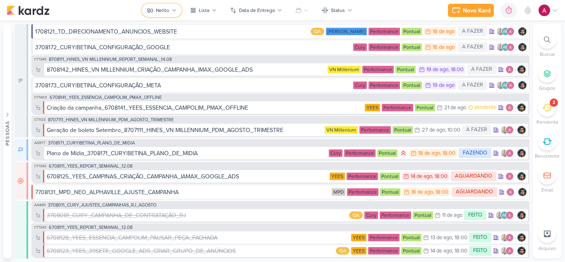
click at [167, 10] on div "Nelito" at bounding box center [162, 10] width 13 height 7
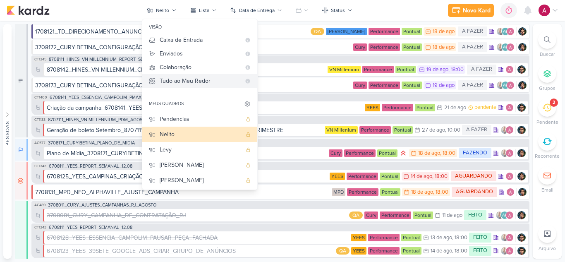
click at [198, 78] on div "Tudo ao Meu Redor" at bounding box center [200, 80] width 81 height 9
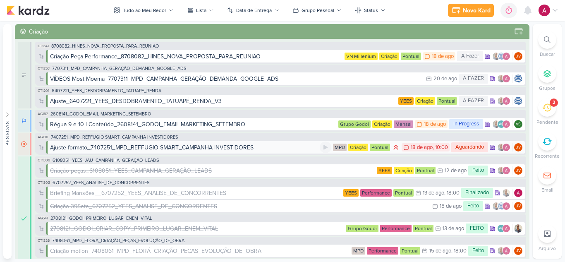
click at [262, 149] on div "Ajuste formato_7407251_MPD_REFFUGIO SMART_CAMPANHA INVESTIDORES" at bounding box center [184, 147] width 269 height 9
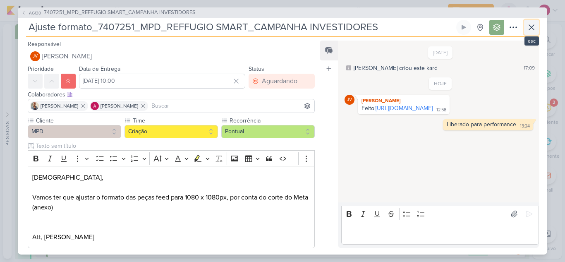
click at [534, 28] on icon at bounding box center [531, 27] width 10 height 10
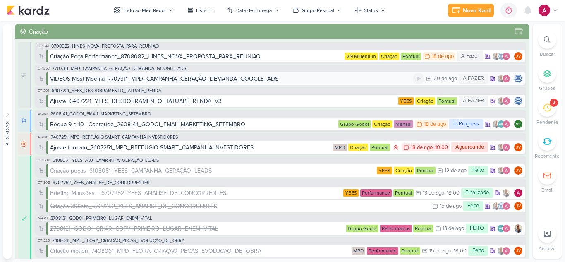
click at [391, 78] on div "VÍDEOS Most Moema_7707311_MPD_CAMPANHA_GERAÇÃO_DEMANDA_GOOGLE_ADS" at bounding box center [231, 78] width 362 height 9
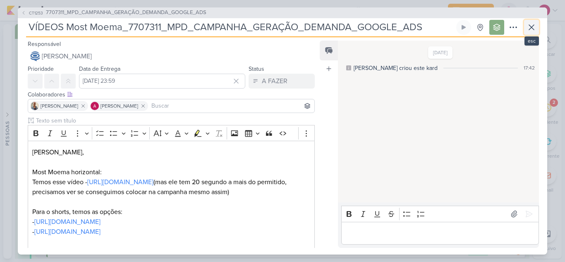
click at [537, 30] on button at bounding box center [531, 27] width 15 height 15
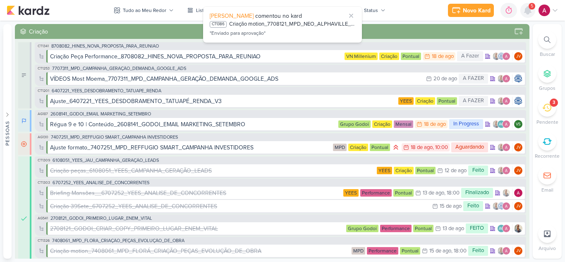
click at [531, 12] on icon at bounding box center [527, 10] width 10 height 10
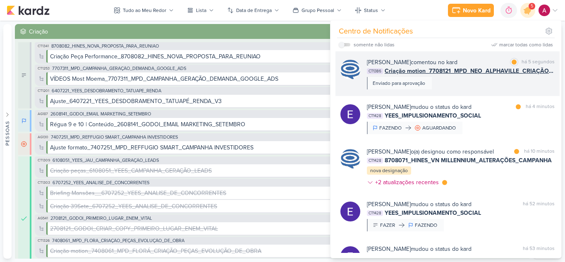
click at [503, 81] on div "Caroline Traven De Andrade comentou no kard marcar como lida há 5 segundos CT13…" at bounding box center [461, 73] width 188 height 31
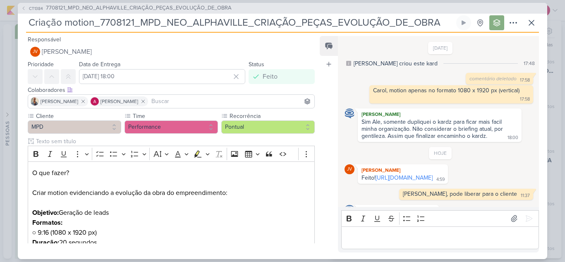
scroll to position [27, 0]
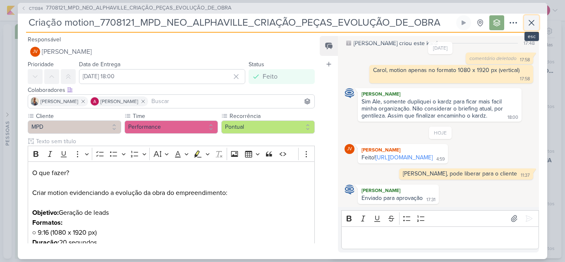
click at [532, 28] on button at bounding box center [531, 22] width 15 height 15
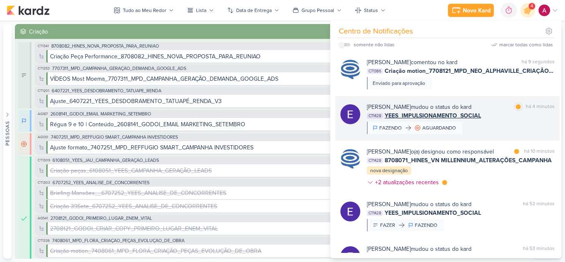
click at [507, 123] on div "Eduardo Quaresma mudou o status do kard marcar como lida há 4 minutos CT1428 YE…" at bounding box center [461, 117] width 188 height 31
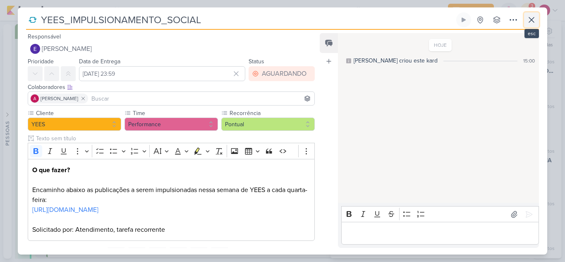
click at [531, 23] on icon at bounding box center [531, 20] width 10 height 10
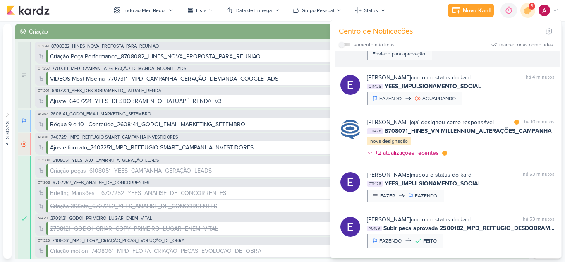
scroll to position [41, 0]
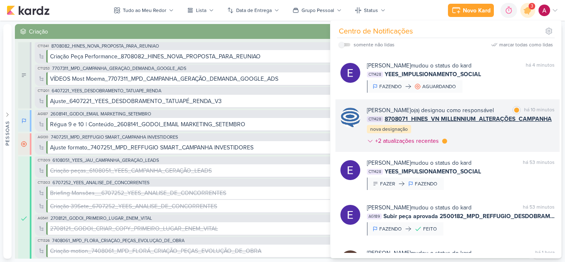
click at [503, 136] on div "Caroline Traven De Andrade o(a) designou como responsável marcar como lida há 1…" at bounding box center [461, 127] width 188 height 43
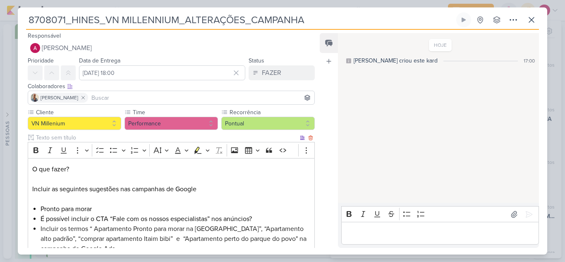
scroll to position [0, 0]
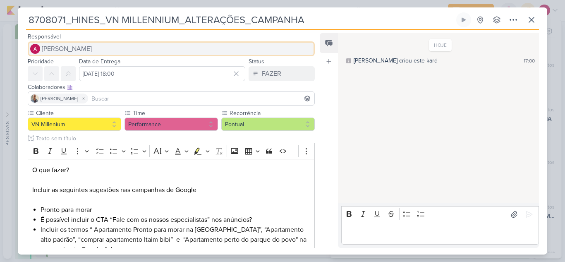
click at [91, 50] on span "[PERSON_NAME]" at bounding box center [67, 49] width 50 height 10
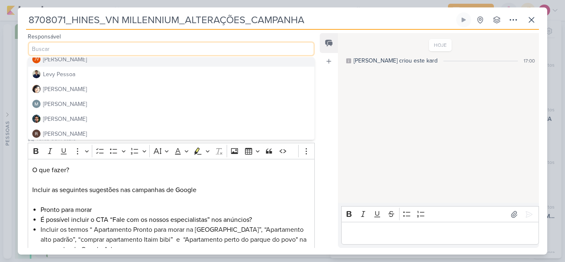
scroll to position [124, 0]
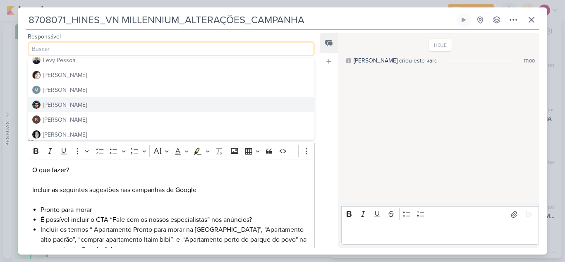
click at [78, 102] on button "[PERSON_NAME]" at bounding box center [171, 104] width 286 height 15
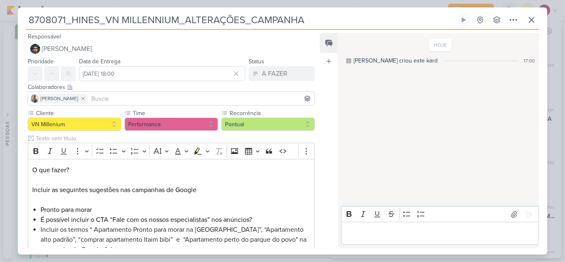
click at [140, 94] on input at bounding box center [201, 98] width 223 height 10
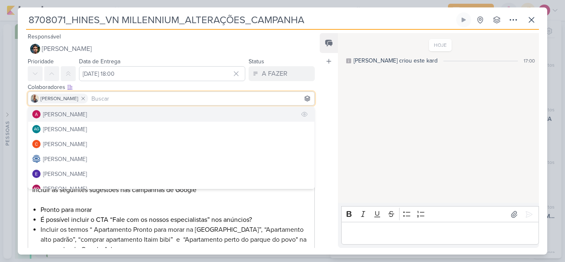
click at [95, 116] on button "[PERSON_NAME]" at bounding box center [171, 114] width 286 height 15
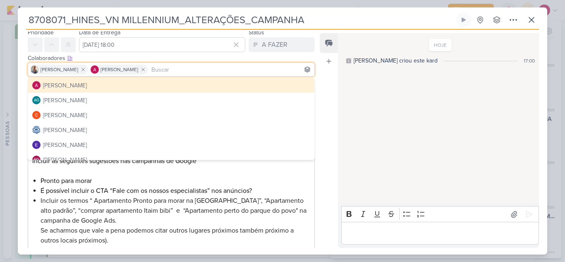
scroll to position [79, 0]
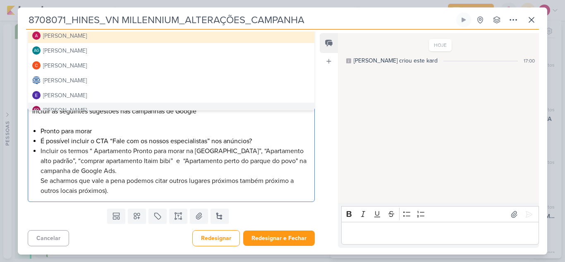
click at [273, 191] on li "Incluir os termos “ Apartamento Pronto para morar na Faria Lima”, “Apartamento …" at bounding box center [175, 171] width 269 height 50
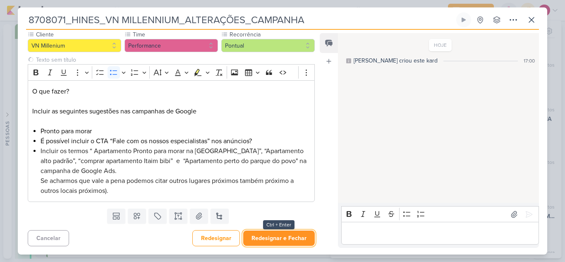
click at [276, 239] on button "Redesignar e Fechar" at bounding box center [278, 237] width 71 height 15
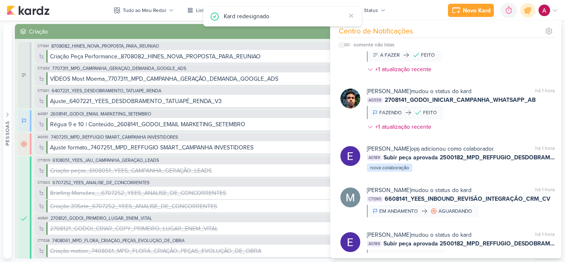
scroll to position [331, 0]
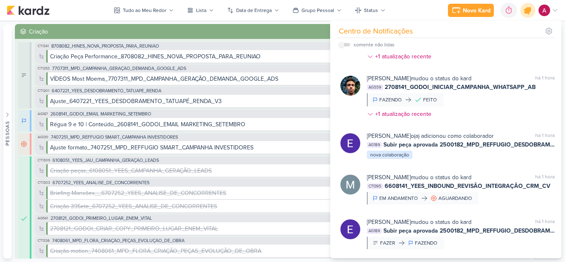
click at [526, 11] on icon at bounding box center [527, 10] width 10 height 10
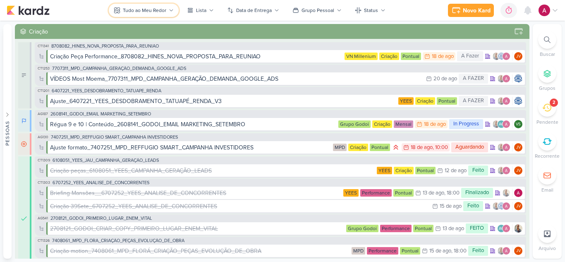
click at [147, 6] on button "Tudo ao Meu Redor" at bounding box center [144, 10] width 70 height 13
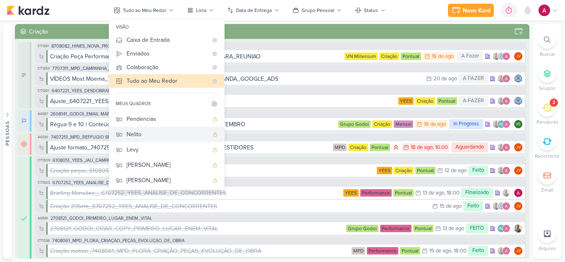
click at [149, 131] on div "Nelito" at bounding box center [167, 134] width 82 height 9
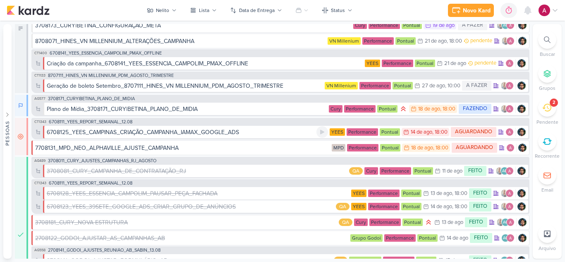
scroll to position [0, 0]
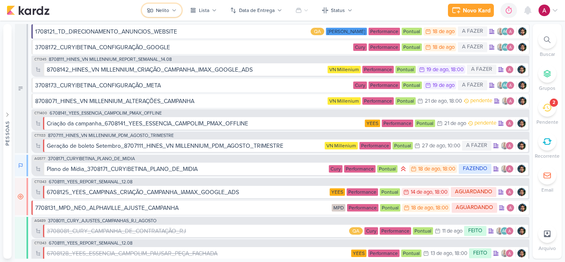
click at [162, 11] on div "Nelito" at bounding box center [162, 10] width 13 height 7
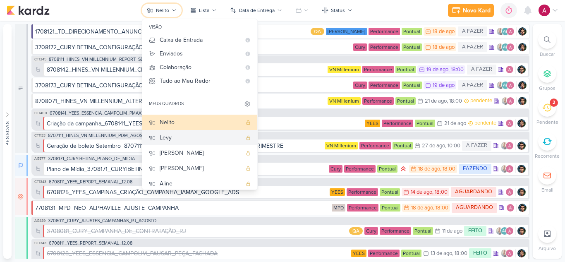
scroll to position [31, 0]
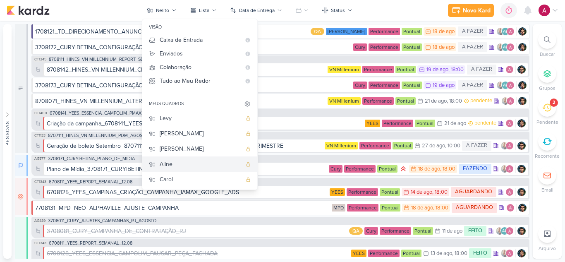
click at [193, 163] on div "Aline" at bounding box center [201, 164] width 82 height 9
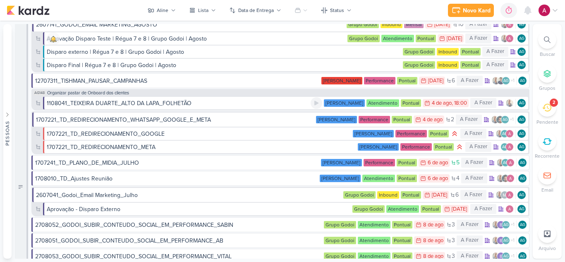
scroll to position [0, 0]
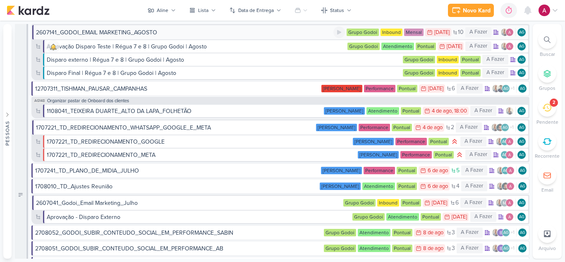
click at [175, 33] on div "2607141_GODOI_EMAIL MARKETING_AGOSTO" at bounding box center [184, 32] width 297 height 9
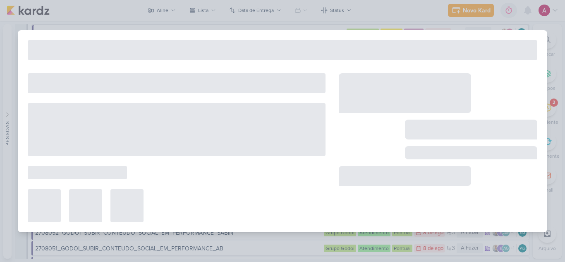
type input "2607141_GODOI_EMAIL MARKETING_AGOSTO"
type input "30 de julho de 2025 às 23:59"
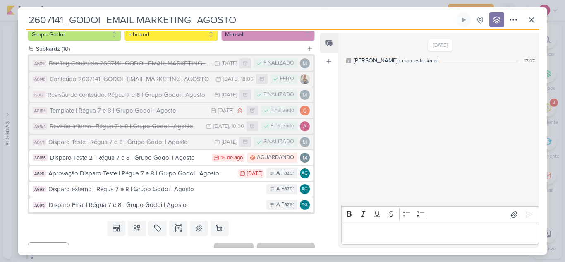
scroll to position [102, 0]
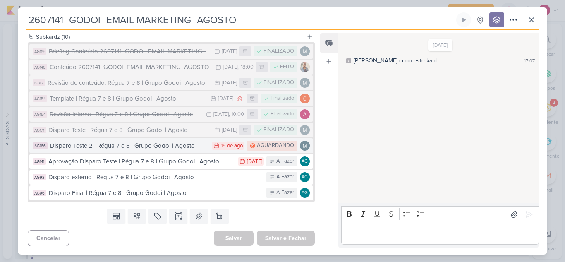
click at [180, 148] on div "Disparo Teste 2 | Régua 7 e 8 | Grupo Godoi | Agosto" at bounding box center [128, 146] width 157 height 10
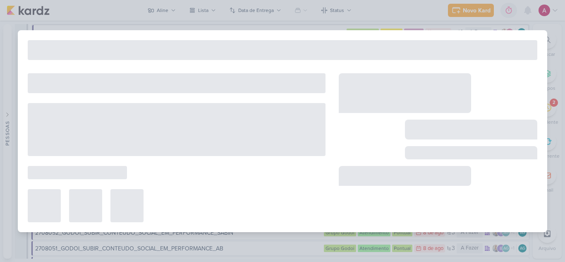
type input "Disparo Teste 2 | Régua 7 e 8 | Grupo Godoi | Agosto"
type input "15 de agosto de 2025 às 23:59"
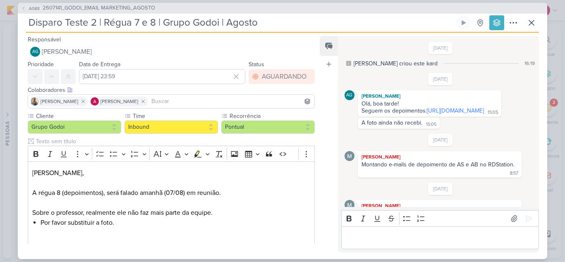
scroll to position [634, 0]
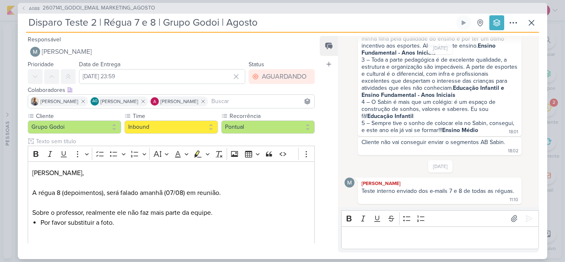
click at [365, 231] on div "Editor editing area: main" at bounding box center [440, 237] width 198 height 23
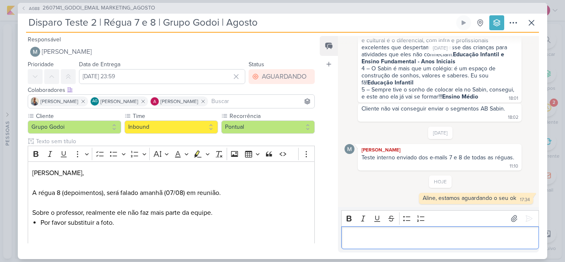
scroll to position [667, 0]
click at [531, 25] on icon at bounding box center [531, 23] width 10 height 10
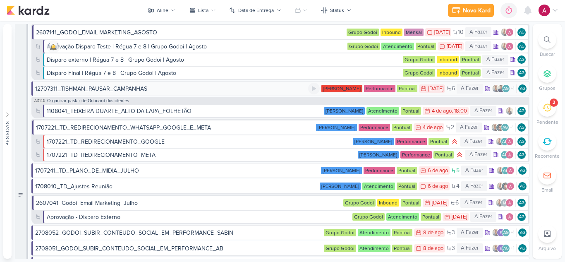
click at [210, 92] on div "12707311_TISHMAN_PAUSAR_CAMPANHAS" at bounding box center [171, 88] width 273 height 9
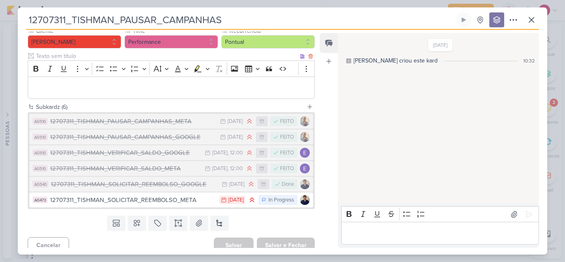
scroll to position [89, 0]
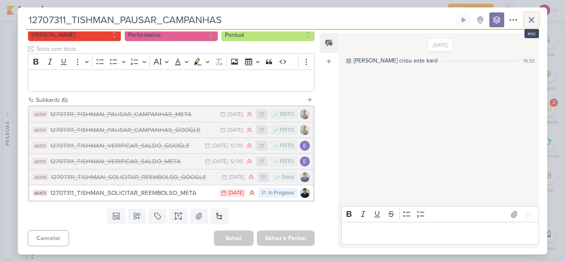
click at [529, 21] on icon at bounding box center [531, 19] width 5 height 5
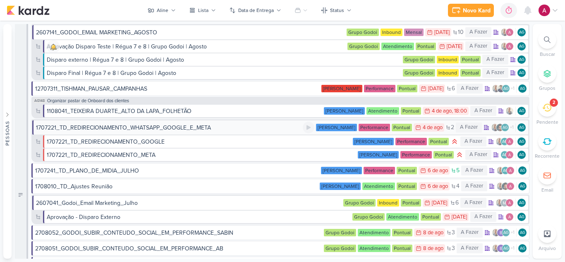
click at [219, 129] on div "1707221_TD_REDIRECIONAMENTO_WHATSAPP_GOOGLE_E_META" at bounding box center [169, 127] width 267 height 9
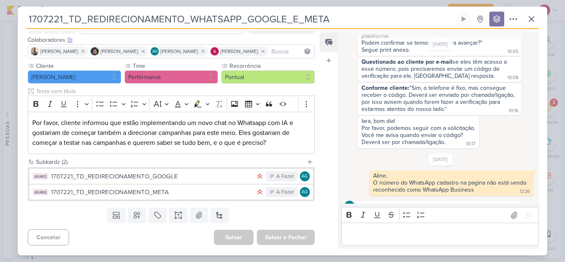
scroll to position [157, 0]
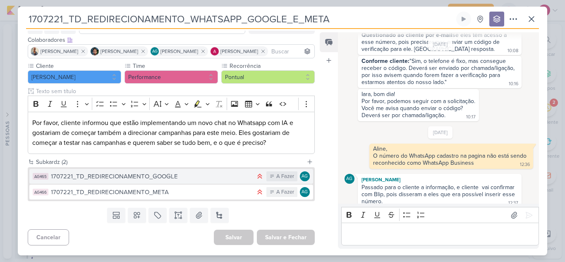
click at [190, 179] on div "1707221_TD_REDIRECIONAMENTO_GOOGLE" at bounding box center [151, 177] width 200 height 10
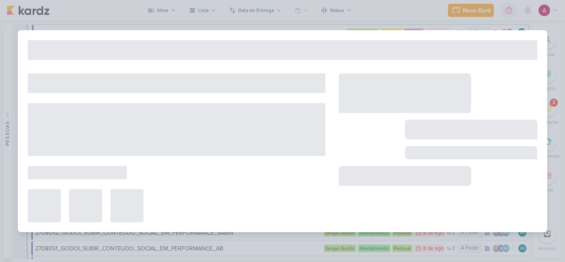
type input "1707221_TD_REDIRECIONAMENTO_GOOGLE"
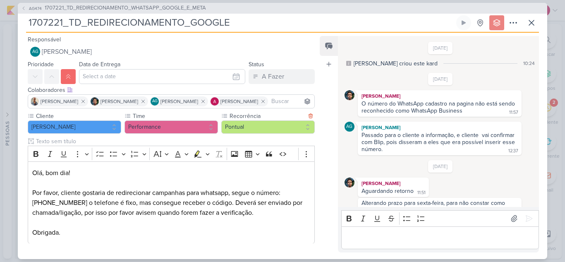
scroll to position [12, 0]
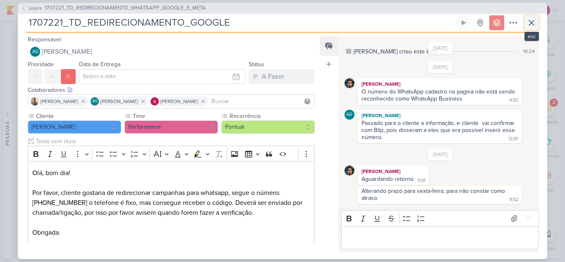
click at [531, 25] on icon at bounding box center [531, 23] width 10 height 10
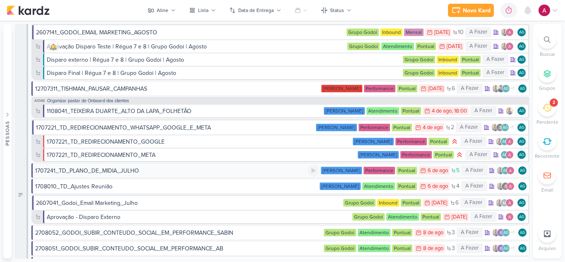
click at [188, 171] on div "1707241_TD_PLANO_DE_MIDIA_JULHO" at bounding box center [171, 170] width 272 height 9
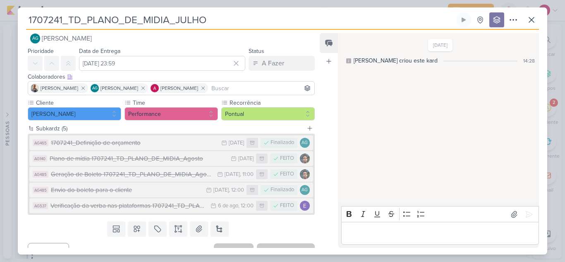
scroll to position [0, 0]
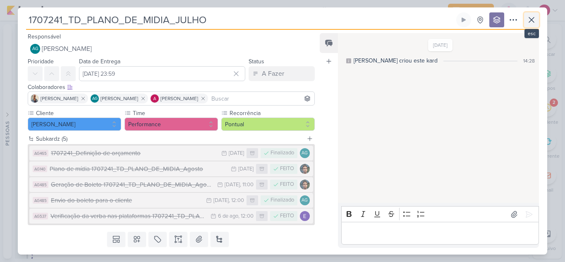
click at [532, 20] on icon at bounding box center [531, 20] width 10 height 10
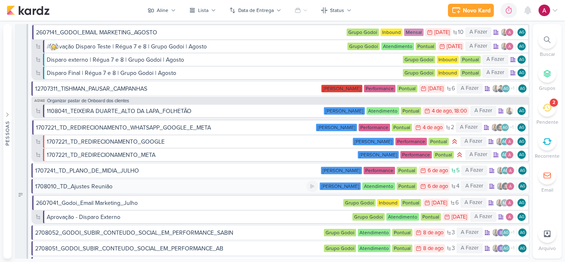
click at [131, 189] on div "1708010_TD_Ajustes Reunião" at bounding box center [170, 186] width 271 height 9
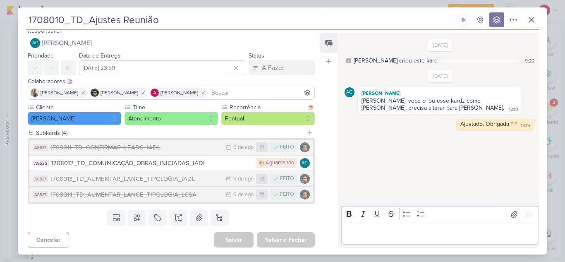
scroll to position [7, 0]
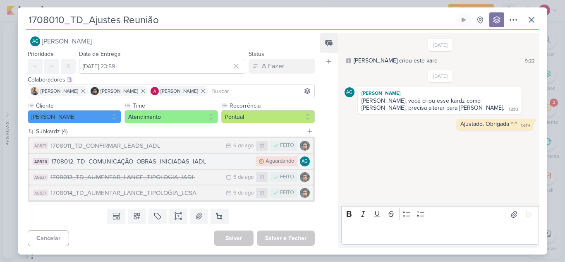
click at [203, 163] on div "1708012_TD_COMUNICAÇÃO_OBRAS_INICIADAS_IADL" at bounding box center [151, 162] width 200 height 10
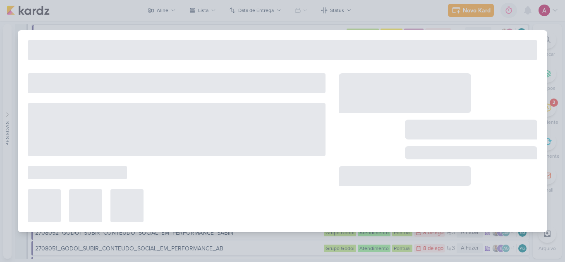
type input "1708012_TD_COMUNICAÇÃO_OBRAS_INICIADAS_IADL"
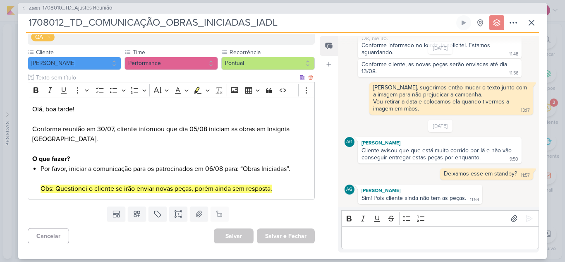
scroll to position [94, 0]
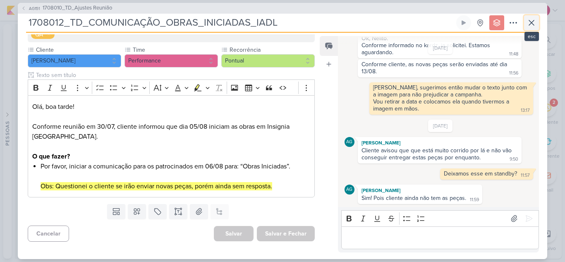
click at [535, 26] on icon at bounding box center [531, 23] width 10 height 10
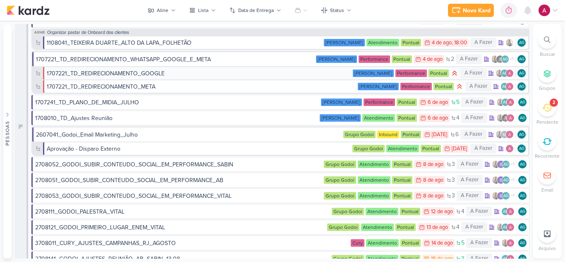
scroll to position [83, 0]
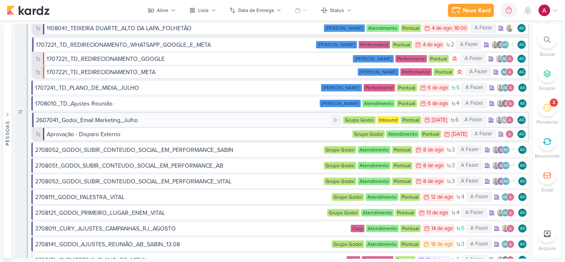
click at [207, 119] on div "2607041_Godoi_Email Marketing_Julho" at bounding box center [183, 120] width 294 height 9
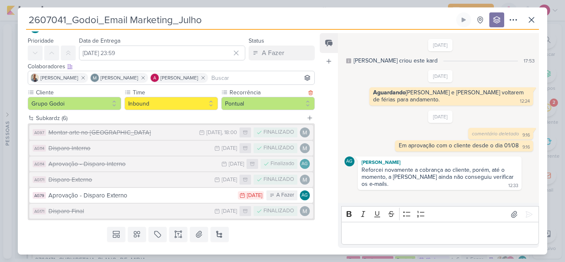
scroll to position [39, 0]
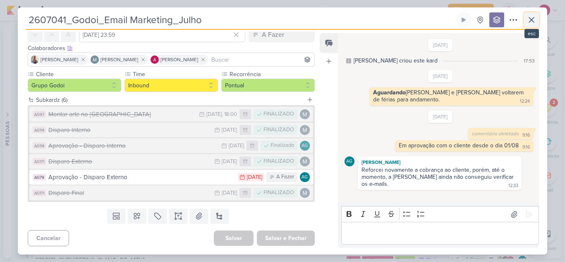
click at [531, 18] on icon at bounding box center [531, 20] width 10 height 10
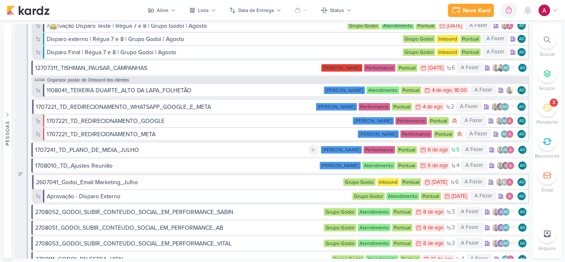
scroll to position [0, 0]
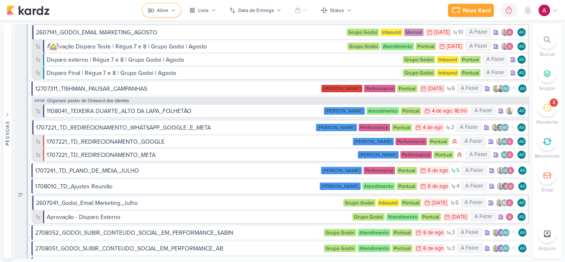
click at [156, 10] on button "Aline" at bounding box center [162, 10] width 38 height 13
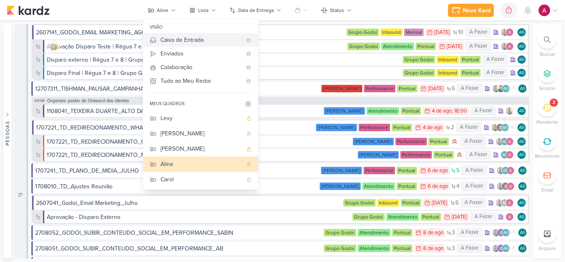
click at [162, 39] on div "Caixa de Entrada" at bounding box center [200, 40] width 81 height 9
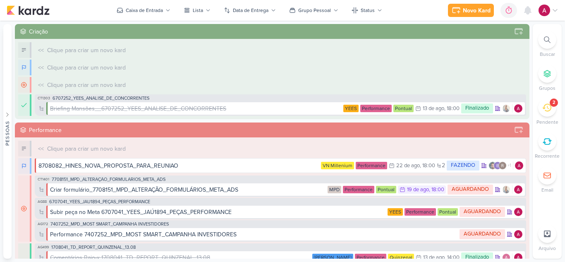
click at [157, 2] on div "Novo Kard Ctrl + k 0h0m Sessão desligada... Hoje 0h0m Semana 0h0m Mês 0h0m" at bounding box center [282, 10] width 551 height 21
click at [162, 12] on div "Caixa de Entrada" at bounding box center [144, 10] width 37 height 7
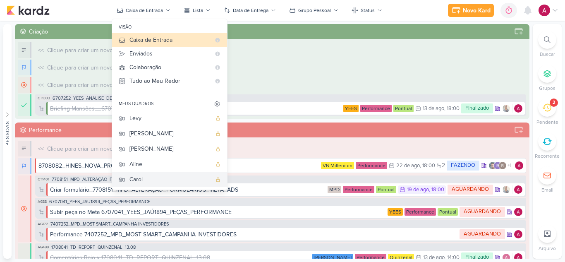
click at [150, 178] on div "Carol" at bounding box center [170, 179] width 82 height 9
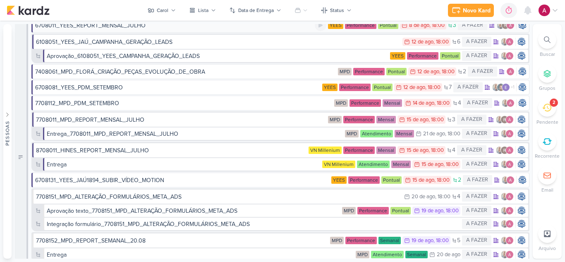
scroll to position [83, 0]
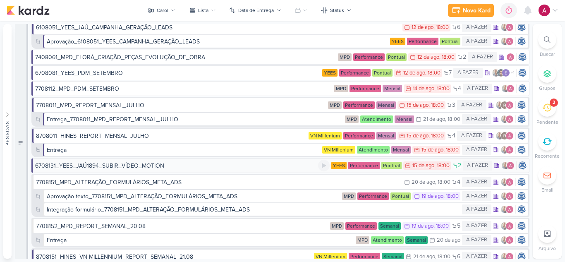
click at [130, 164] on div "6708131_YEES_JAÚ1894_SUBIR_VÍDEO_MOTION" at bounding box center [99, 165] width 129 height 9
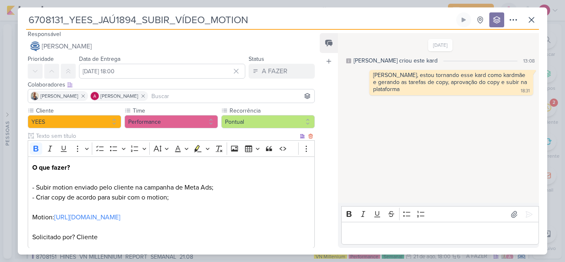
scroll to position [0, 0]
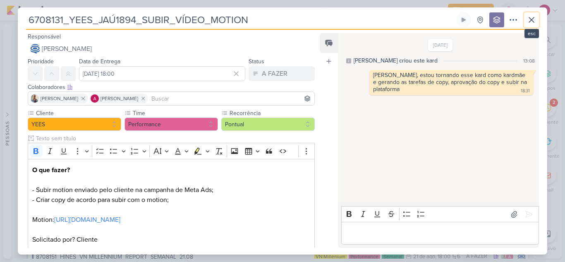
drag, startPoint x: 531, startPoint y: 20, endPoint x: 521, endPoint y: 23, distance: 10.2
click at [531, 21] on icon at bounding box center [531, 20] width 10 height 10
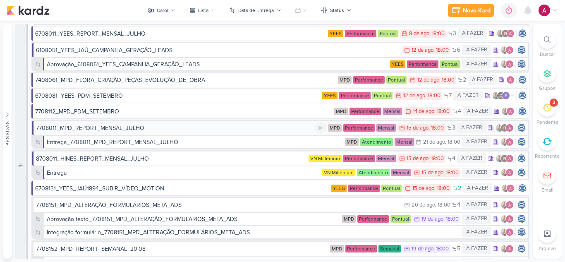
scroll to position [41, 0]
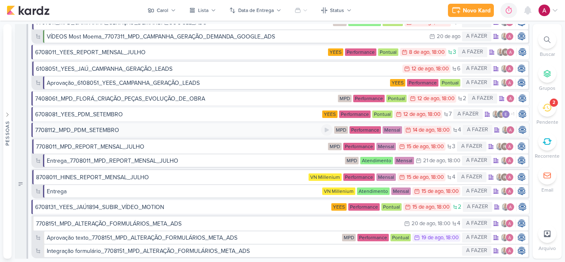
click at [177, 129] on div "7708112_MPD_PDM_SETEMBRO" at bounding box center [178, 130] width 286 height 9
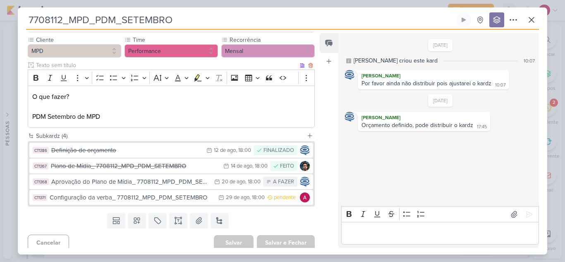
scroll to position [78, 0]
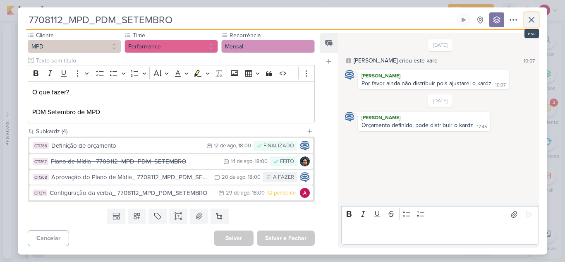
click at [538, 24] on button at bounding box center [531, 19] width 15 height 15
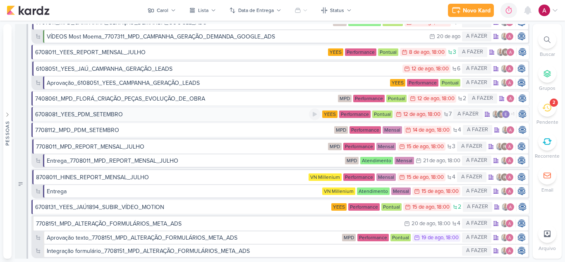
scroll to position [0, 0]
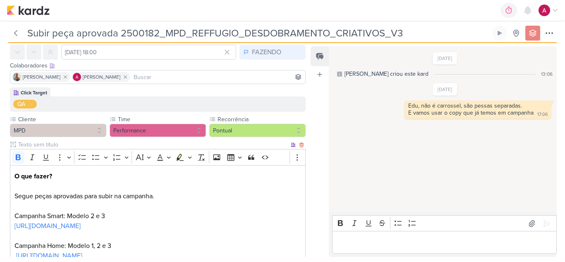
scroll to position [90, 0]
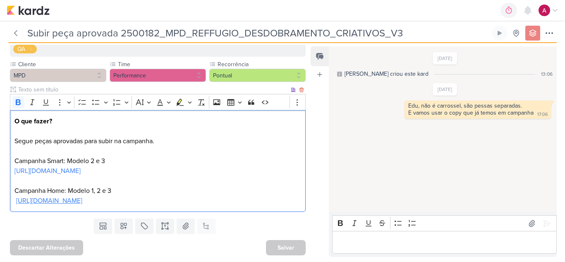
click at [82, 201] on link "https://drive.google.com/drive/folders/1ZxEMZ-UE9zWlbZSU3qNrb9Ewmfp5McBx" at bounding box center [49, 200] width 66 height 8
click at [81, 170] on link "https://drive.google.com/drive/folders/1PhzVDNj1Pba-TZZ2VoG9qdMINqrsjpCJ" at bounding box center [47, 171] width 66 height 8
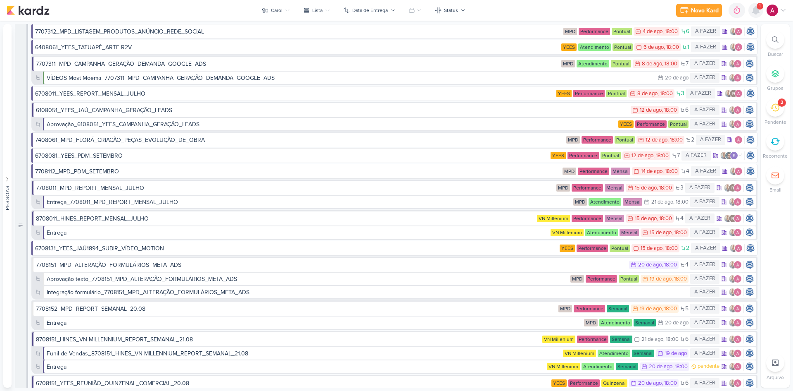
click at [756, 12] on icon at bounding box center [756, 10] width 7 height 7
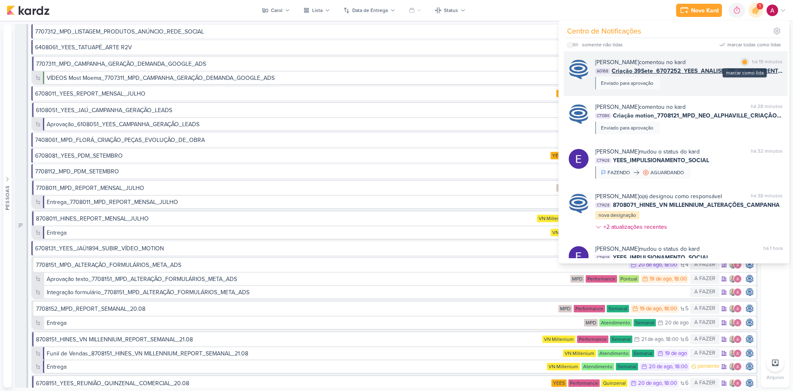
click at [744, 62] on div at bounding box center [745, 62] width 5 height 5
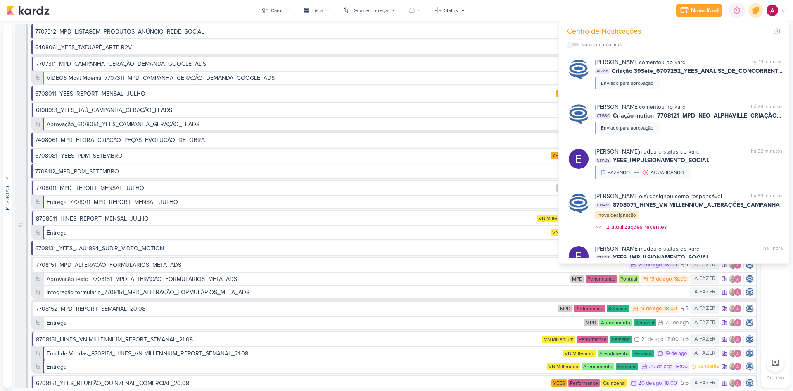
click at [753, 13] on icon at bounding box center [756, 10] width 10 height 10
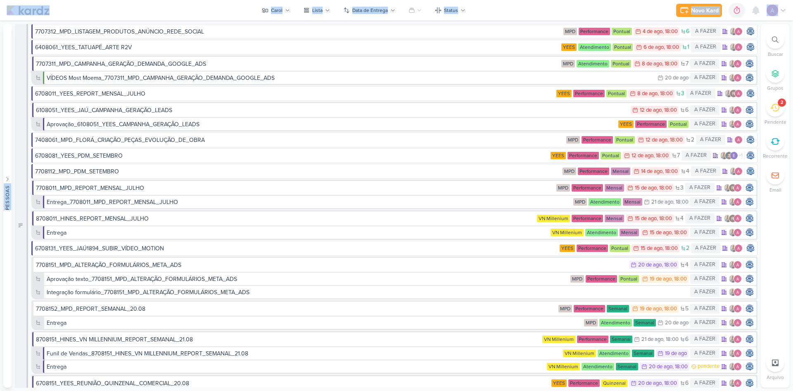
drag, startPoint x: 16, startPoint y: 21, endPoint x: 199, endPoint y: 12, distance: 183.3
click at [199, 12] on body "1.99.0 [GEOGRAPHIC_DATA] Ctrl + k 0h0m Sessão desligada... Hoje 0h0m Semana 0h0…" at bounding box center [396, 195] width 793 height 391
click at [497, 7] on div "Novo Kard Ctrl + k 0h0m Sessão desligada... Hoje 0h0m Semana 0h0m Mês 0h0m" at bounding box center [397, 10] width 780 height 21
click at [285, 8] on button "Carol" at bounding box center [276, 10] width 38 height 13
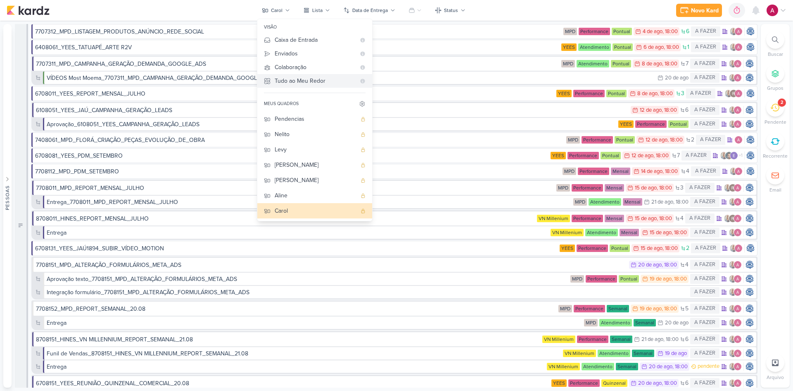
click at [307, 78] on div "Tudo ao Meu Redor" at bounding box center [315, 80] width 81 height 9
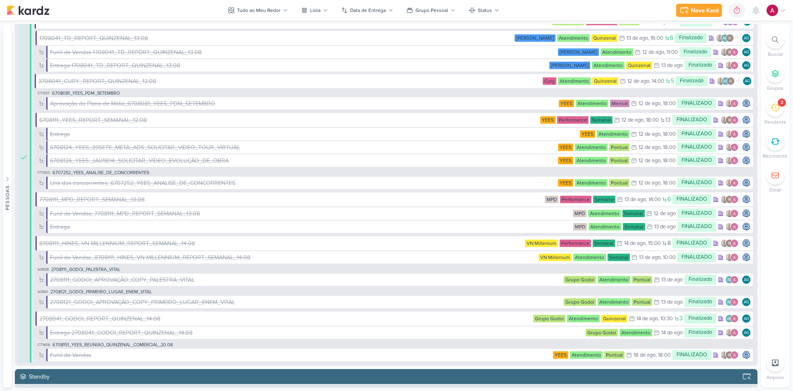
scroll to position [2893, 0]
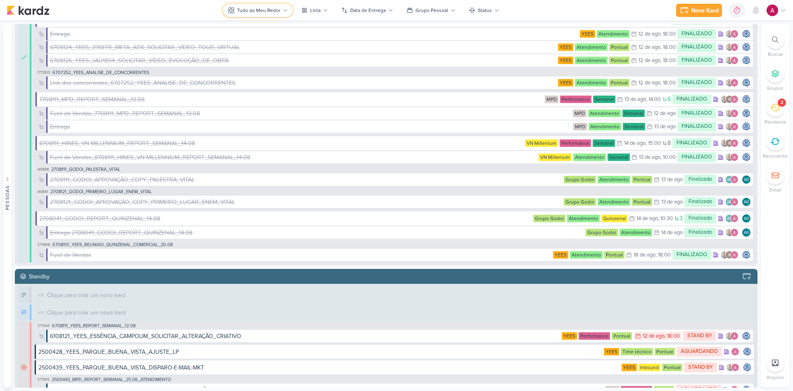
click at [276, 9] on div "Tudo ao Meu Redor" at bounding box center [258, 10] width 43 height 7
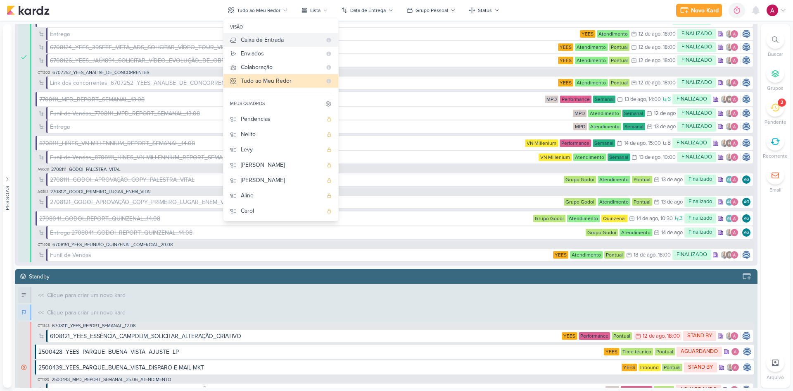
click at [275, 37] on div "Caixa de Entrada" at bounding box center [281, 40] width 81 height 9
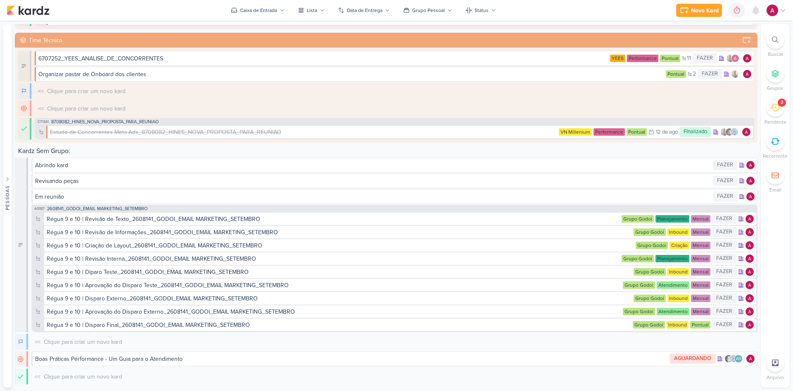
scroll to position [252, 0]
click at [265, 55] on div "6707252_YEES_ANALISE_DE_CONCORRENTES" at bounding box center [317, 58] width 559 height 9
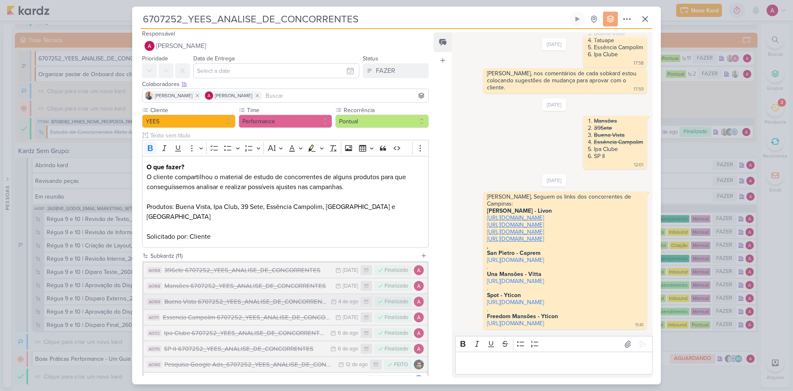
scroll to position [0, 0]
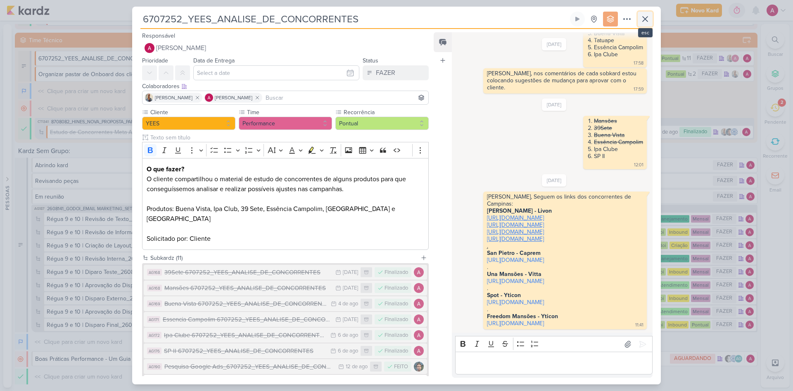
click at [643, 22] on icon at bounding box center [646, 19] width 10 height 10
